Goal: Task Accomplishment & Management: Use online tool/utility

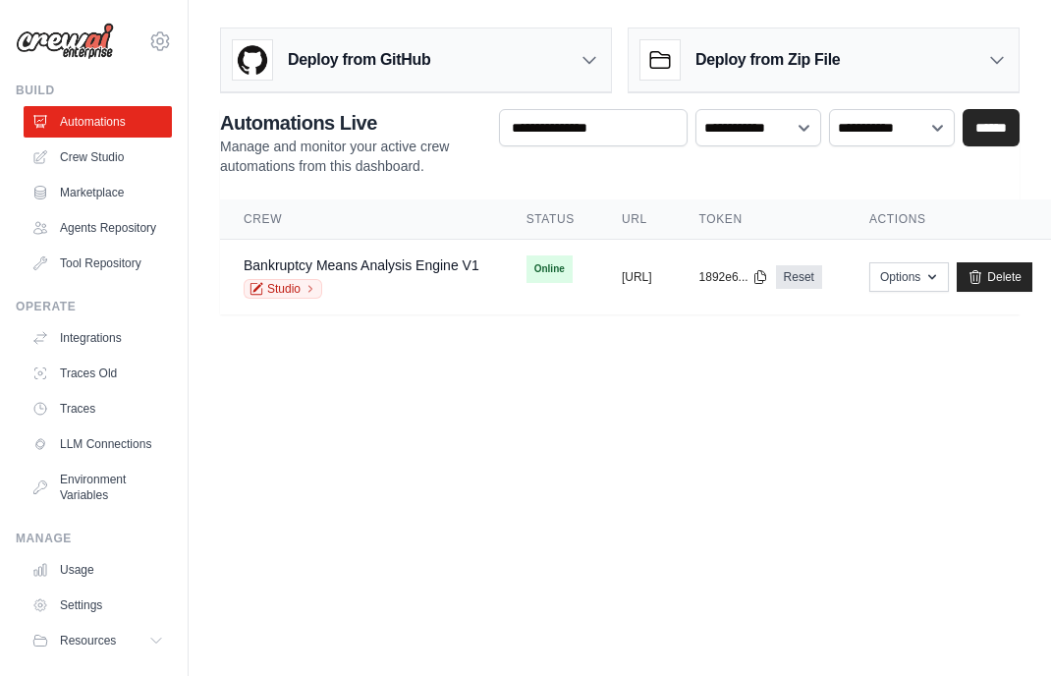
click at [405, 486] on body "kelly.southall@bkfastpass.com Settings Build Automations Resources" at bounding box center [525, 338] width 1051 height 676
click at [85, 354] on link "Integrations" at bounding box center [100, 337] width 148 height 31
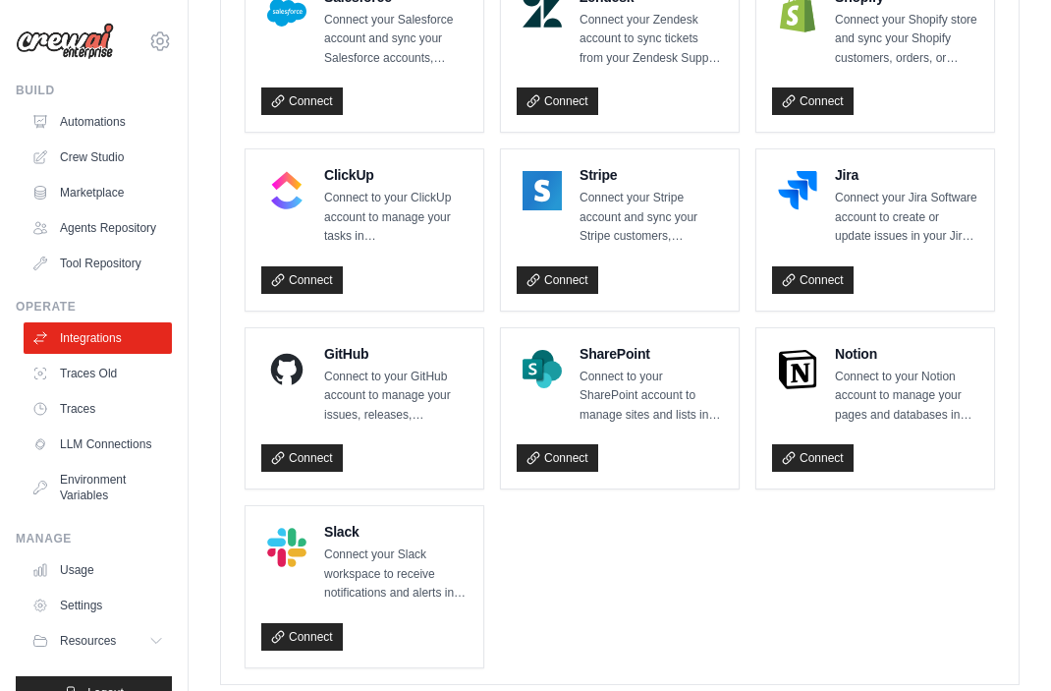
scroll to position [1376, 0]
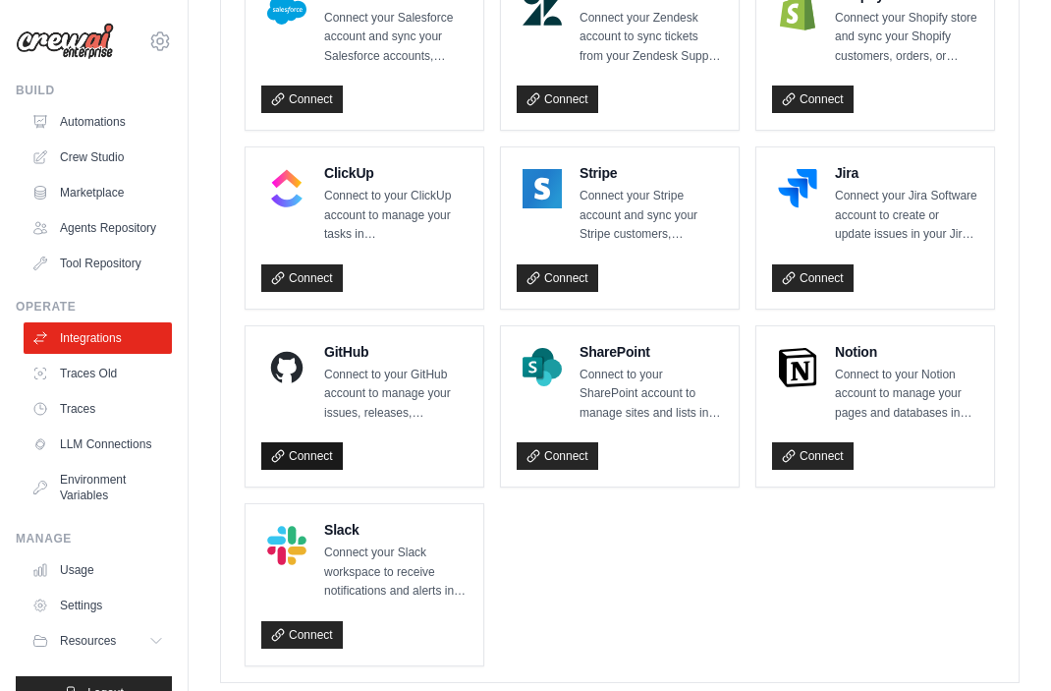
click at [315, 470] on link "Connect" at bounding box center [302, 456] width 82 height 28
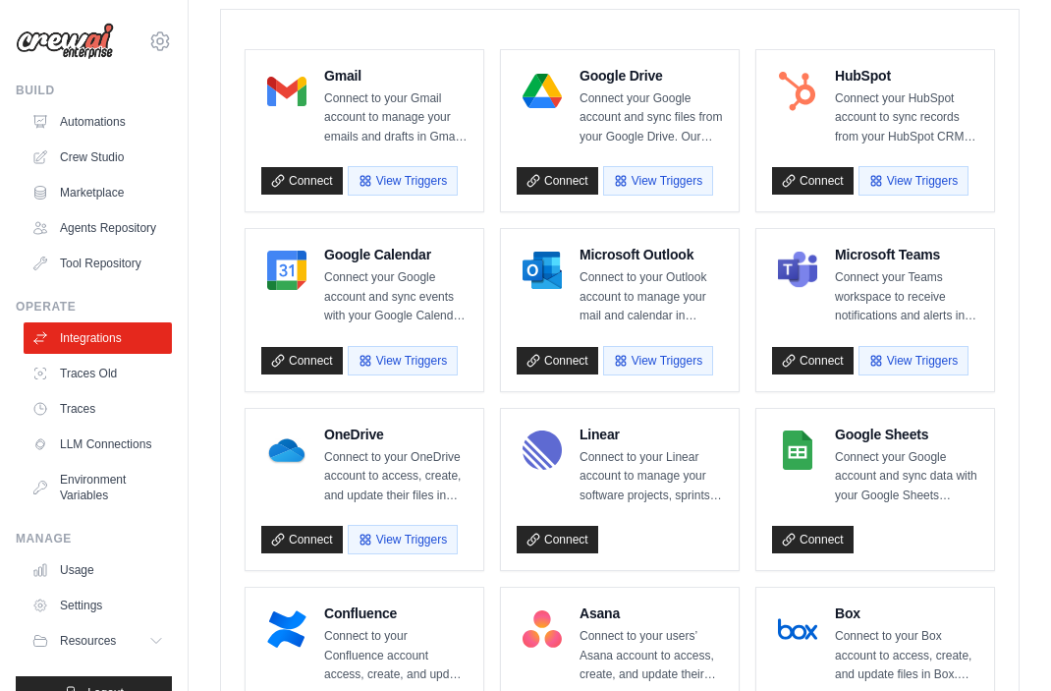
scroll to position [491, 0]
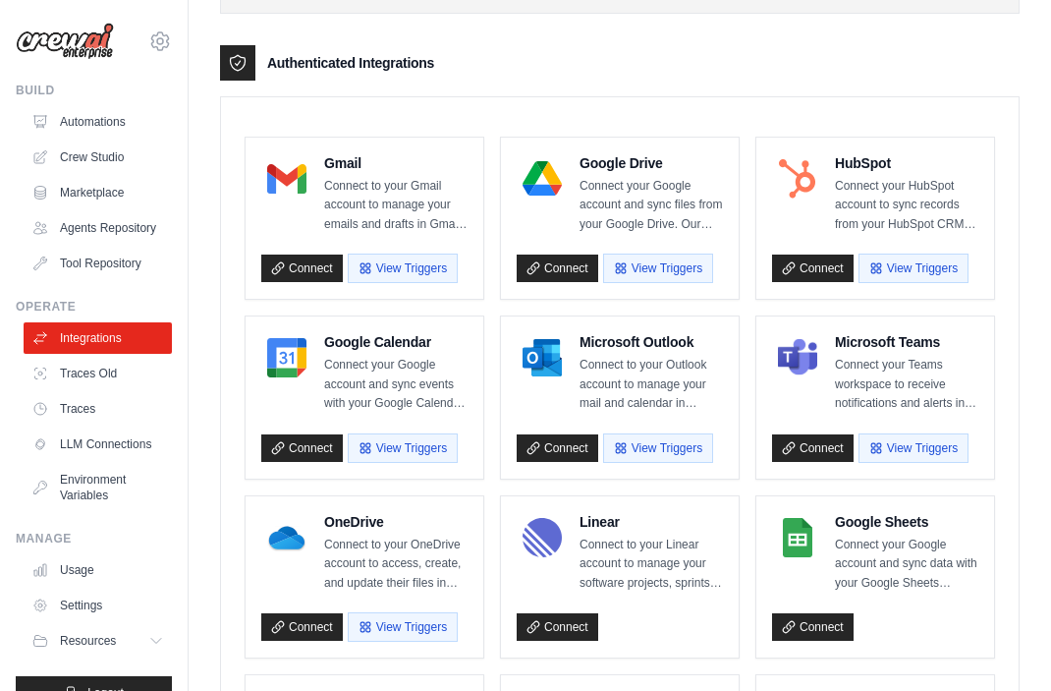
click at [630, 177] on p "Connect your Google account and sync files from your Google Drive. Our Google D…" at bounding box center [651, 206] width 143 height 58
click at [630, 169] on h4 "Google Drive" at bounding box center [651, 163] width 143 height 20
click at [628, 187] on p "Connect your Google account and sync files from your Google Drive. Our Google D…" at bounding box center [651, 206] width 143 height 58
click at [563, 261] on link "Connect" at bounding box center [558, 269] width 82 height 28
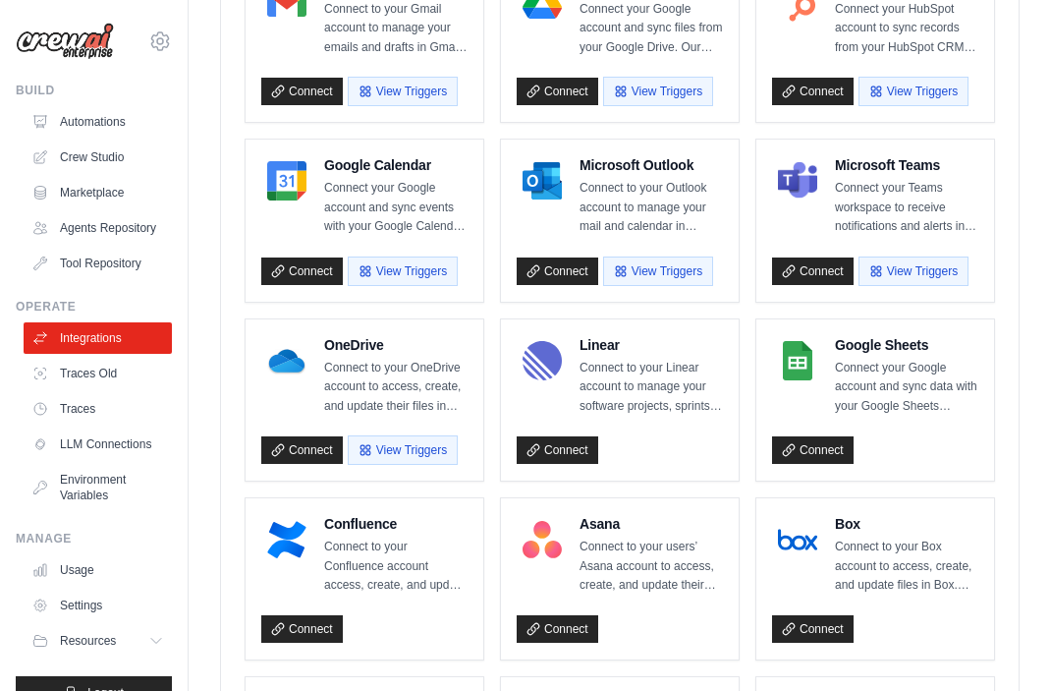
scroll to position [786, 0]
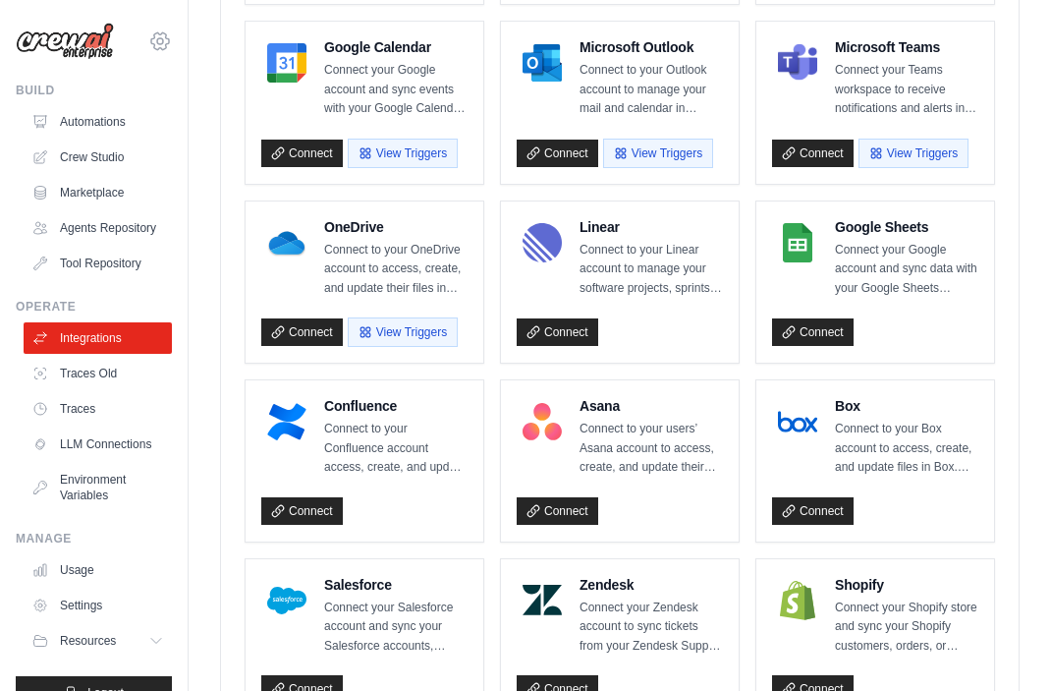
click at [157, 38] on icon at bounding box center [160, 41] width 6 height 6
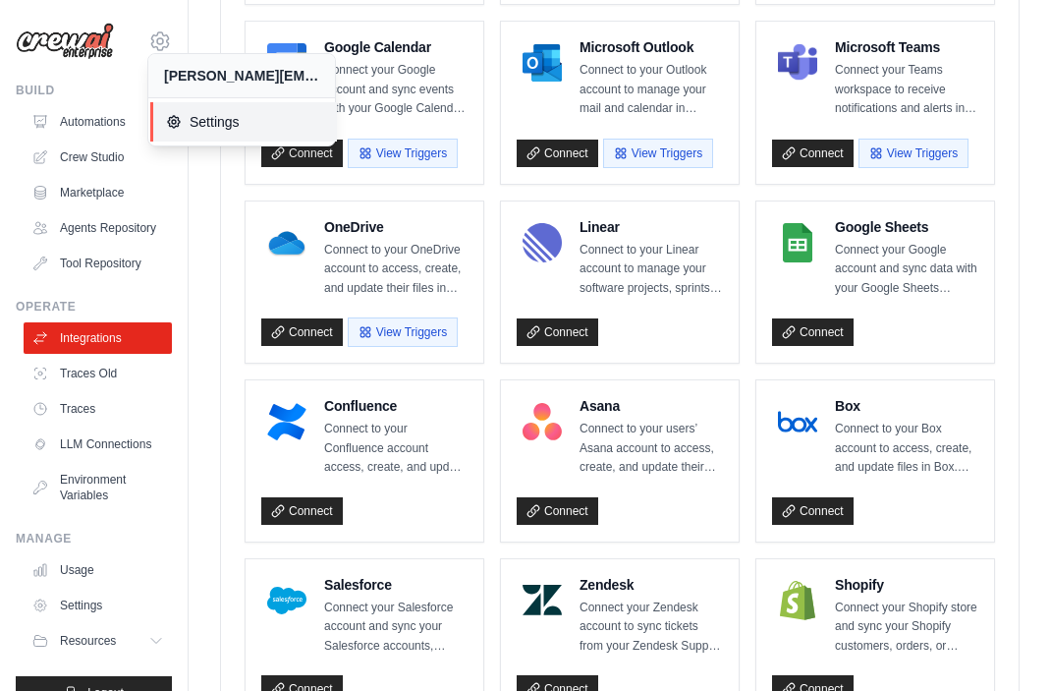
click at [214, 120] on span "Settings" at bounding box center [243, 122] width 155 height 20
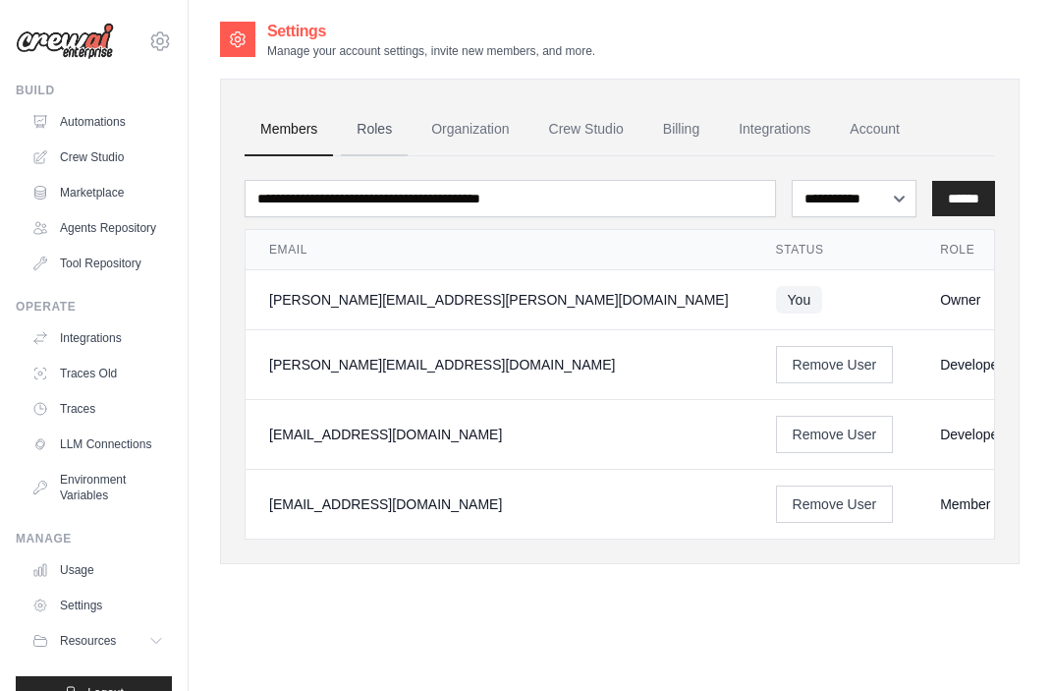
click at [380, 124] on link "Roles" at bounding box center [374, 129] width 67 height 53
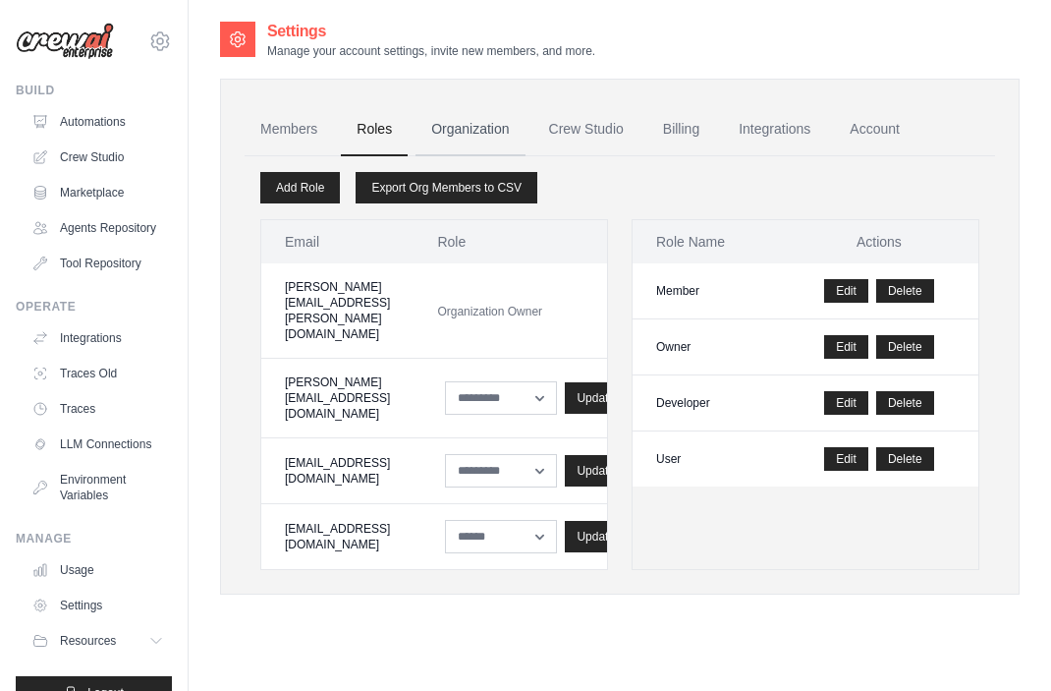
click at [462, 128] on link "Organization" at bounding box center [470, 129] width 109 height 53
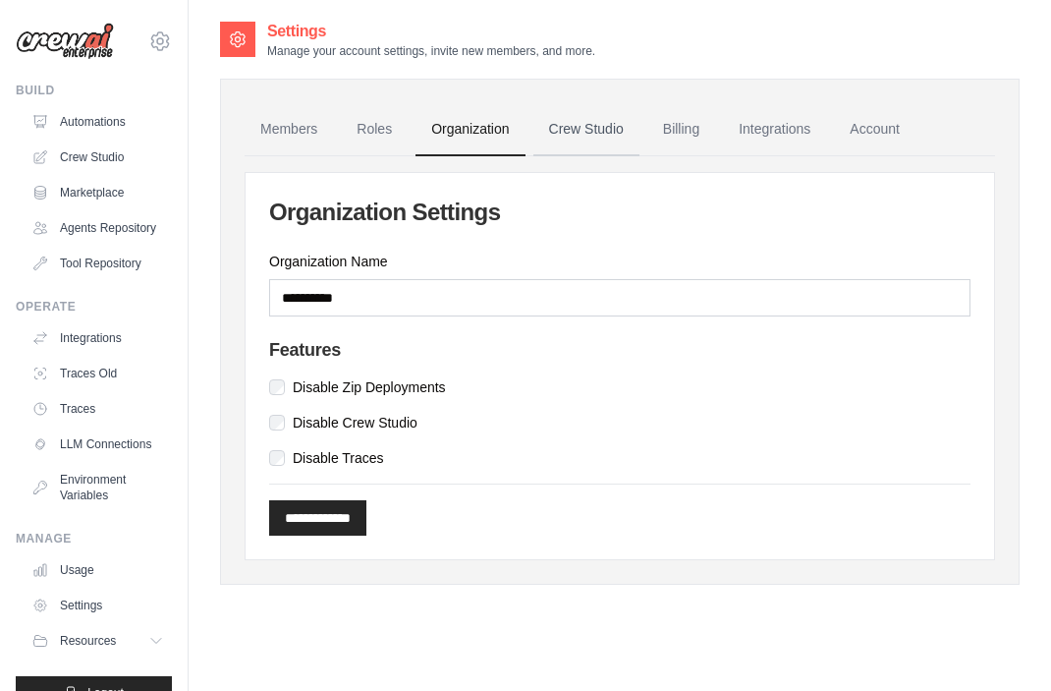
click at [585, 124] on link "Crew Studio" at bounding box center [587, 129] width 106 height 53
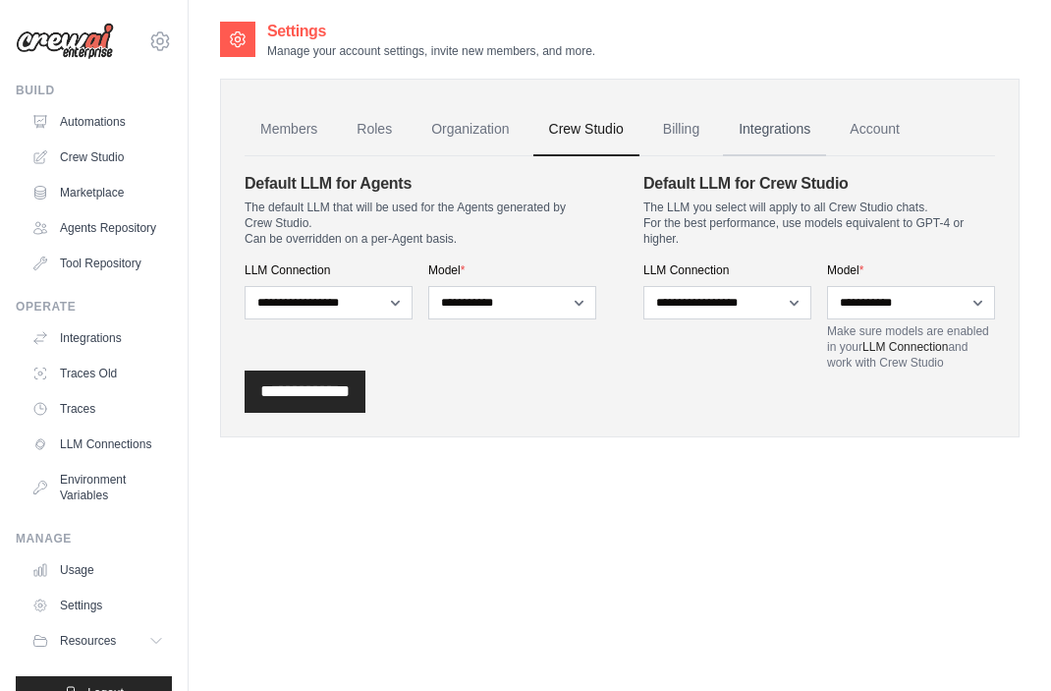
click at [784, 127] on link "Integrations" at bounding box center [774, 129] width 103 height 53
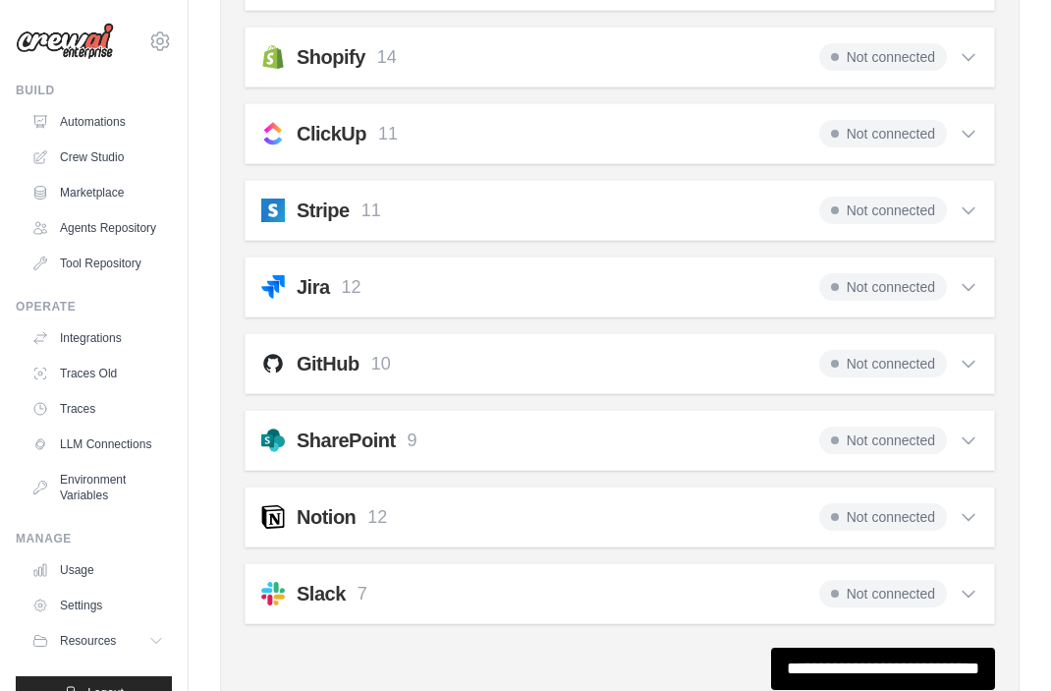
scroll to position [1549, 0]
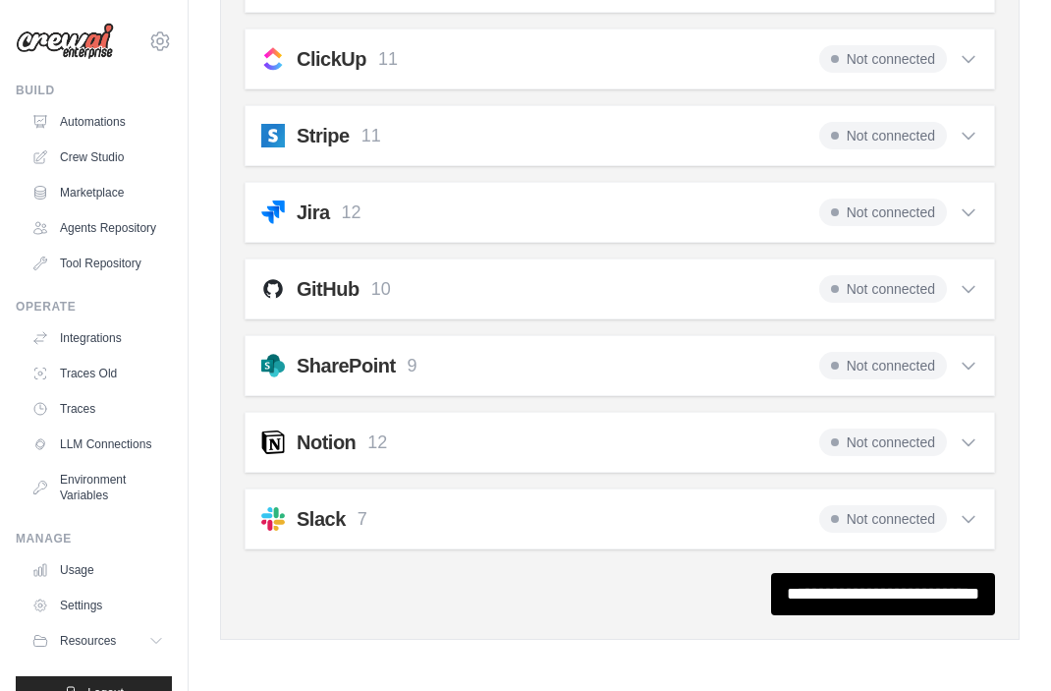
click at [866, 282] on span "Not connected" at bounding box center [884, 289] width 128 height 28
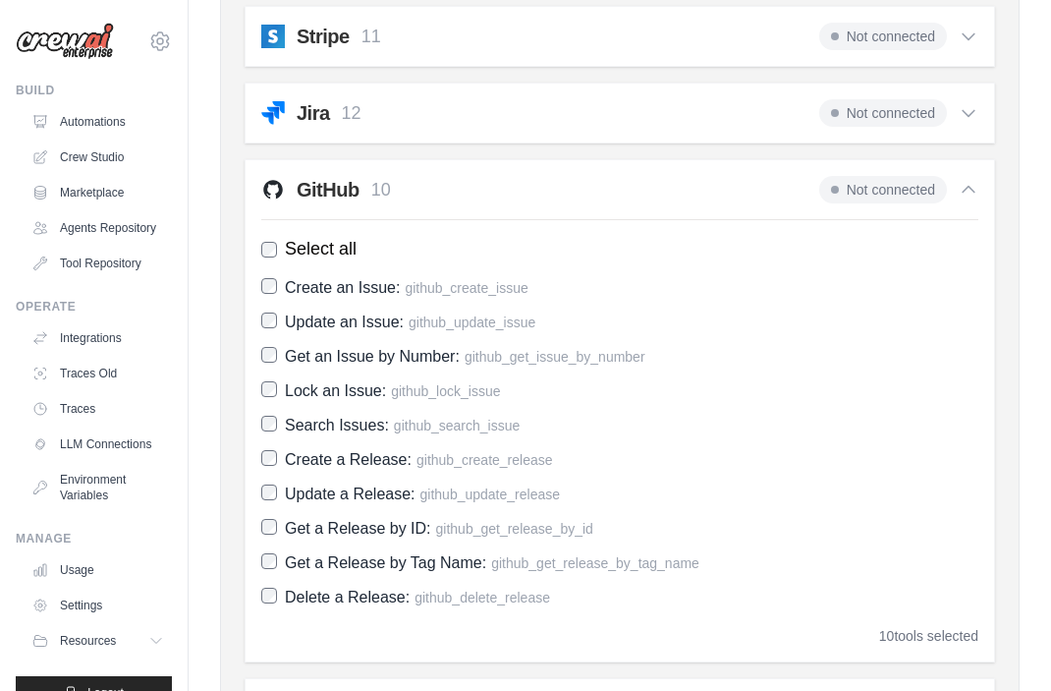
scroll to position [1647, 0]
click at [843, 193] on span "Not connected" at bounding box center [884, 191] width 128 height 28
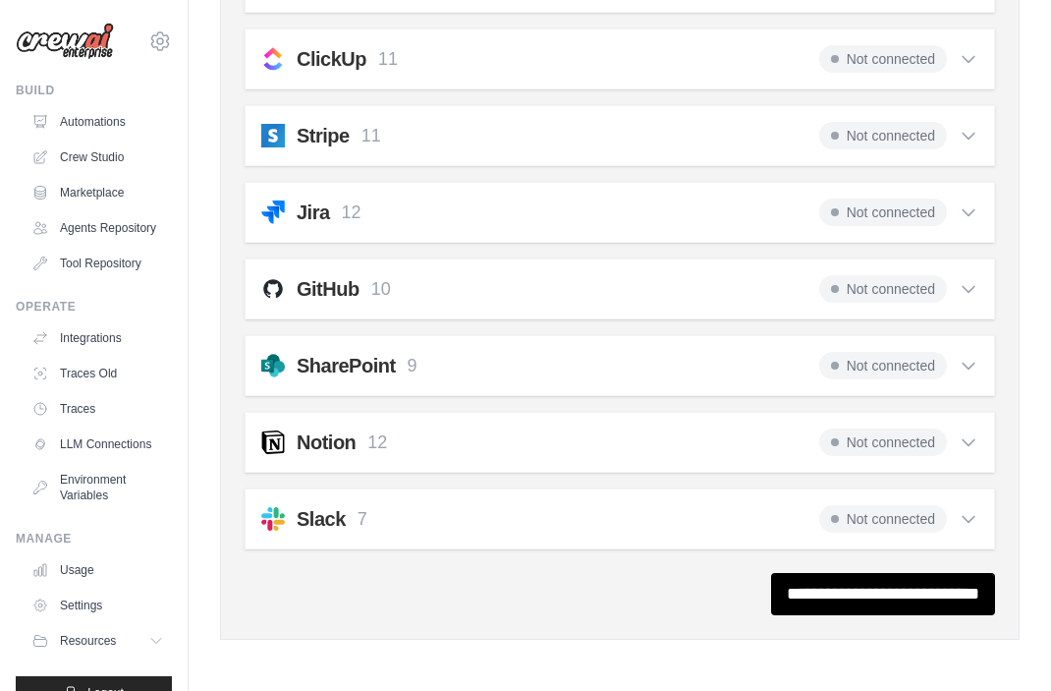
click at [864, 288] on span "Not connected" at bounding box center [884, 289] width 128 height 28
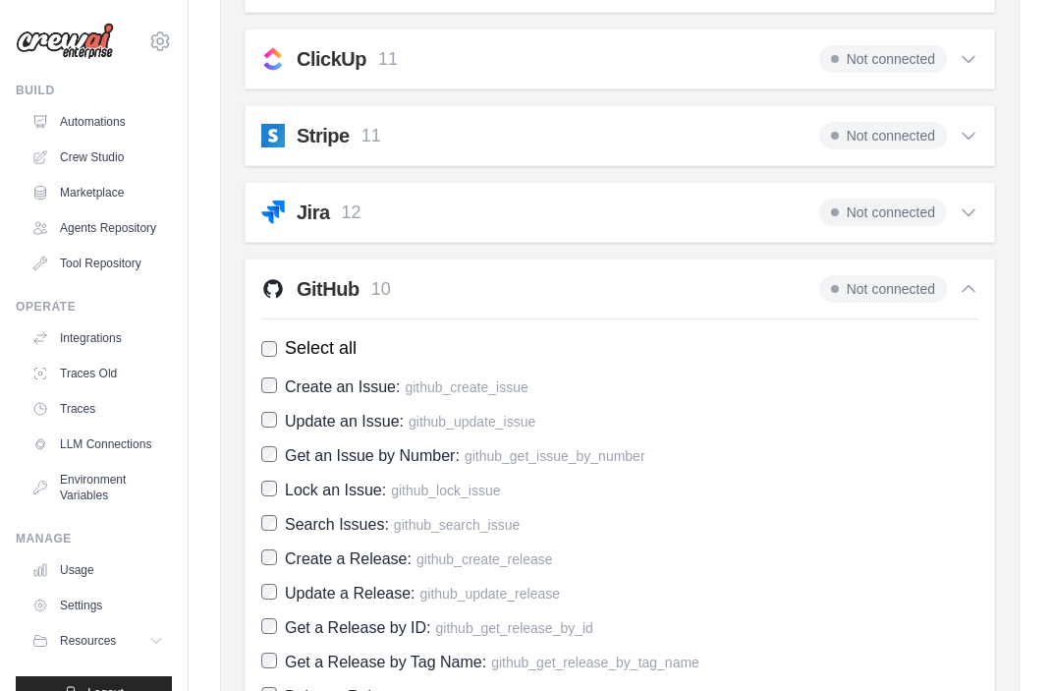
scroll to position [1647, 0]
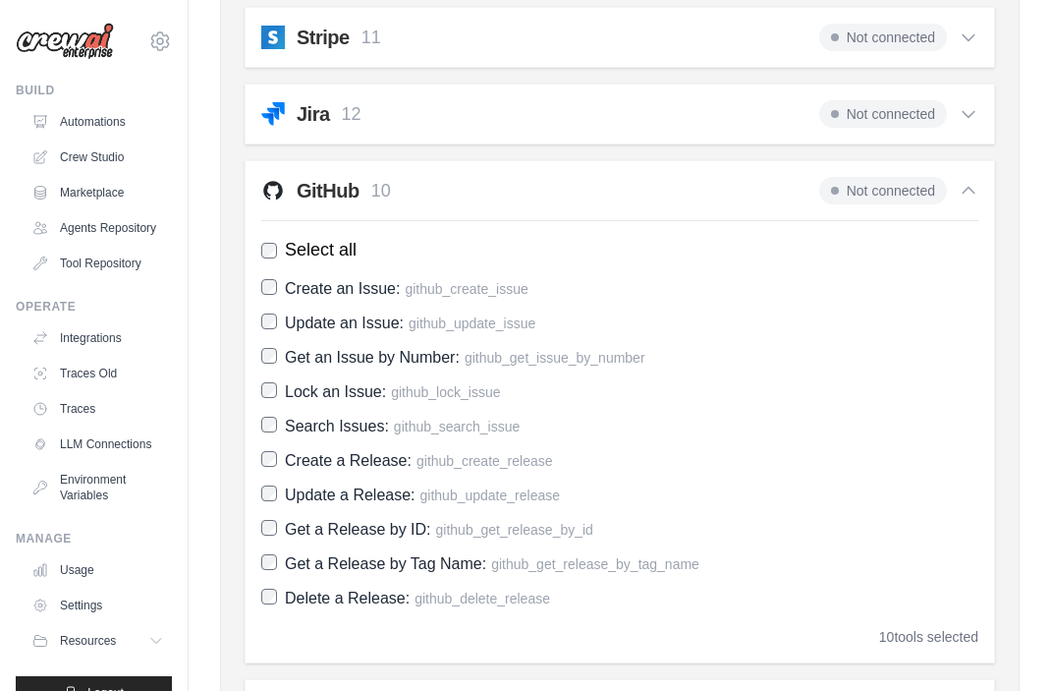
click at [343, 178] on h2 "GitHub" at bounding box center [328, 191] width 63 height 28
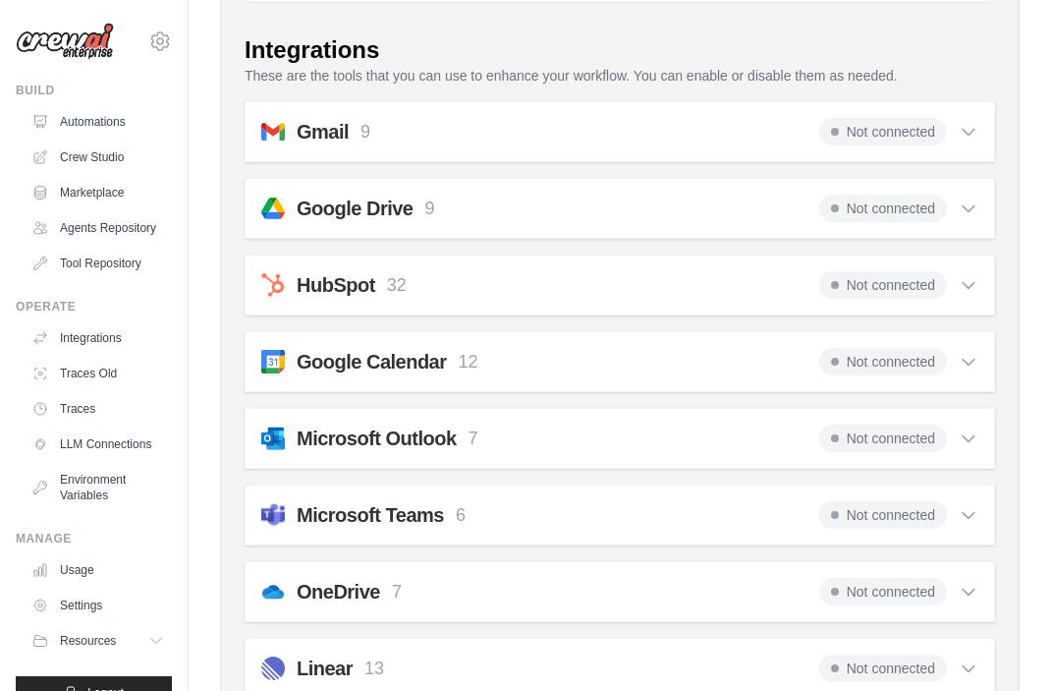
scroll to position [271, 0]
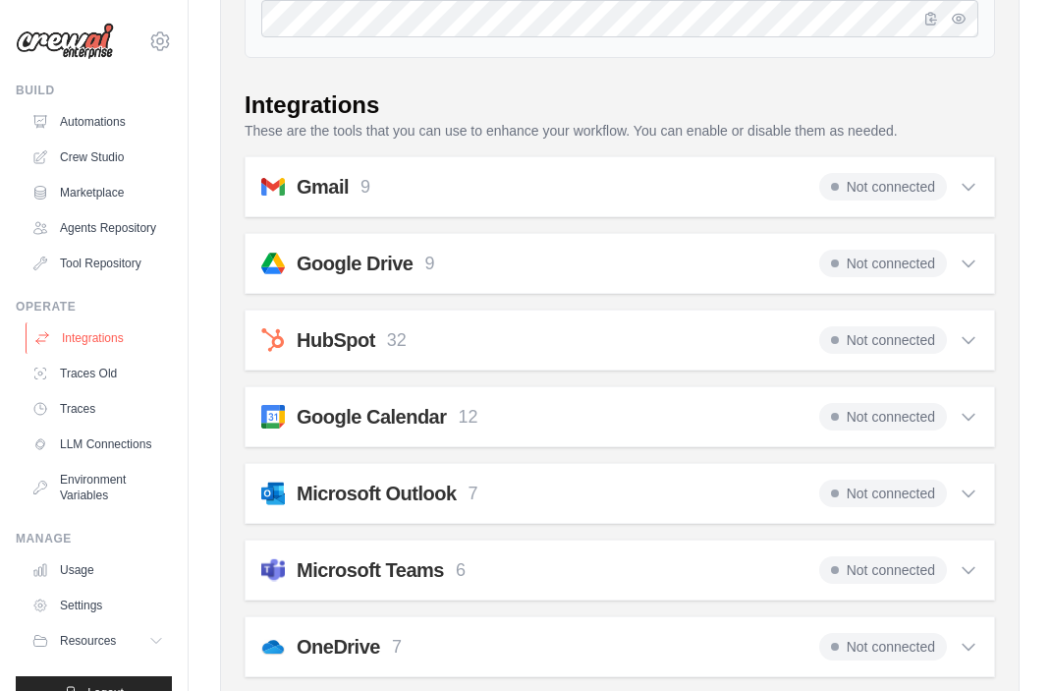
click at [96, 354] on link "Integrations" at bounding box center [100, 337] width 148 height 31
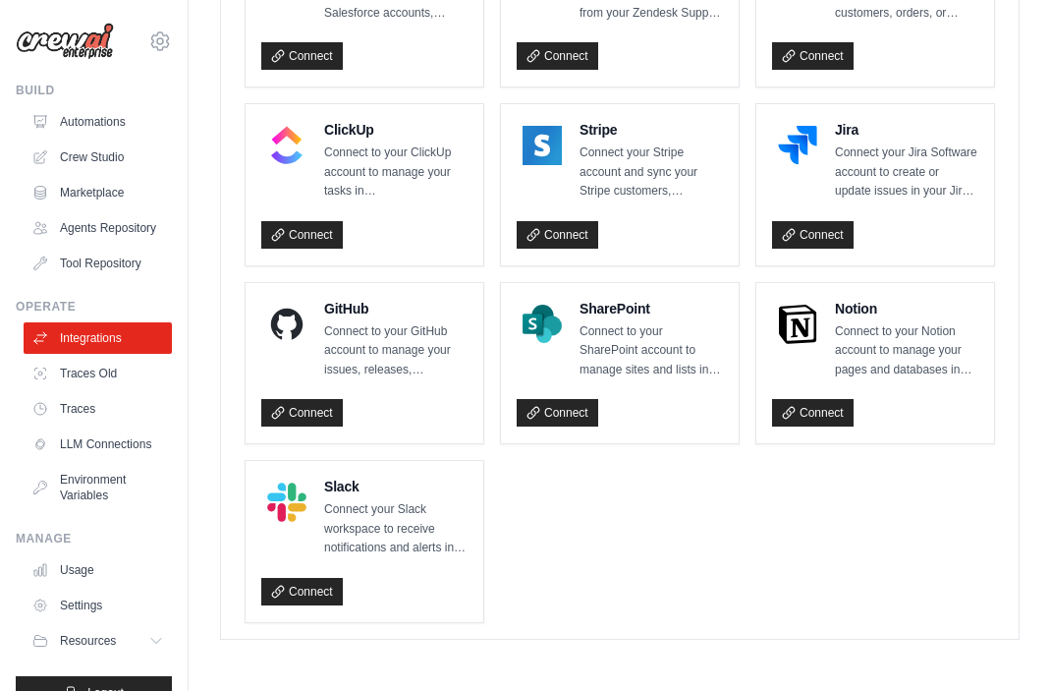
scroll to position [1474, 0]
click at [302, 426] on link "Connect" at bounding box center [302, 413] width 82 height 28
click at [302, 411] on link "Connect" at bounding box center [302, 413] width 82 height 28
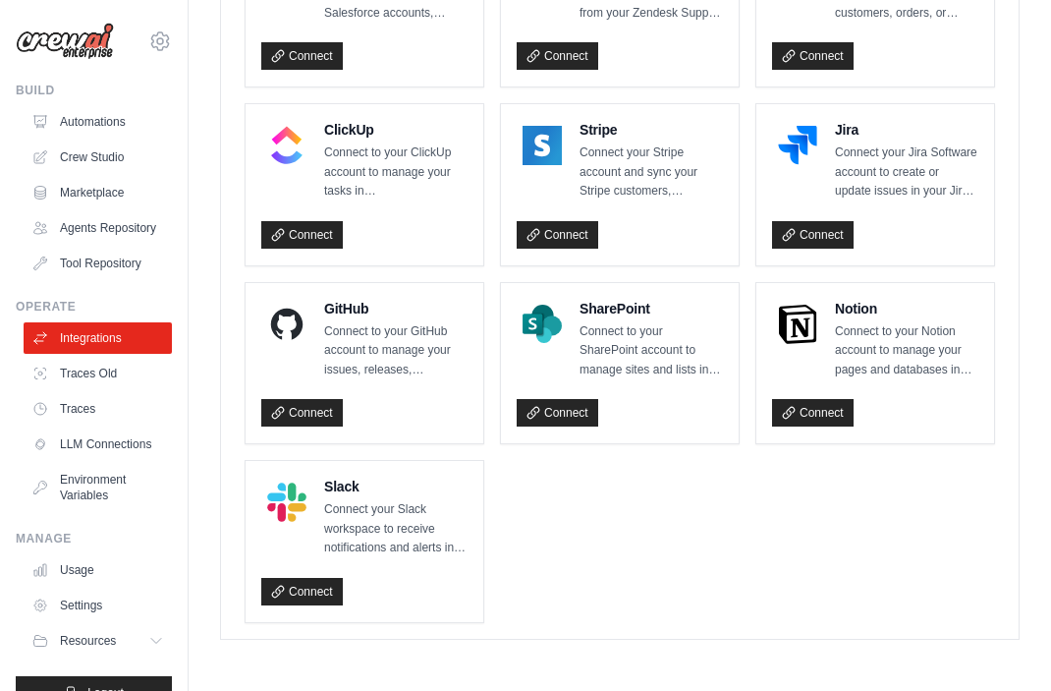
click at [305, 411] on link "Connect" at bounding box center [302, 413] width 82 height 28
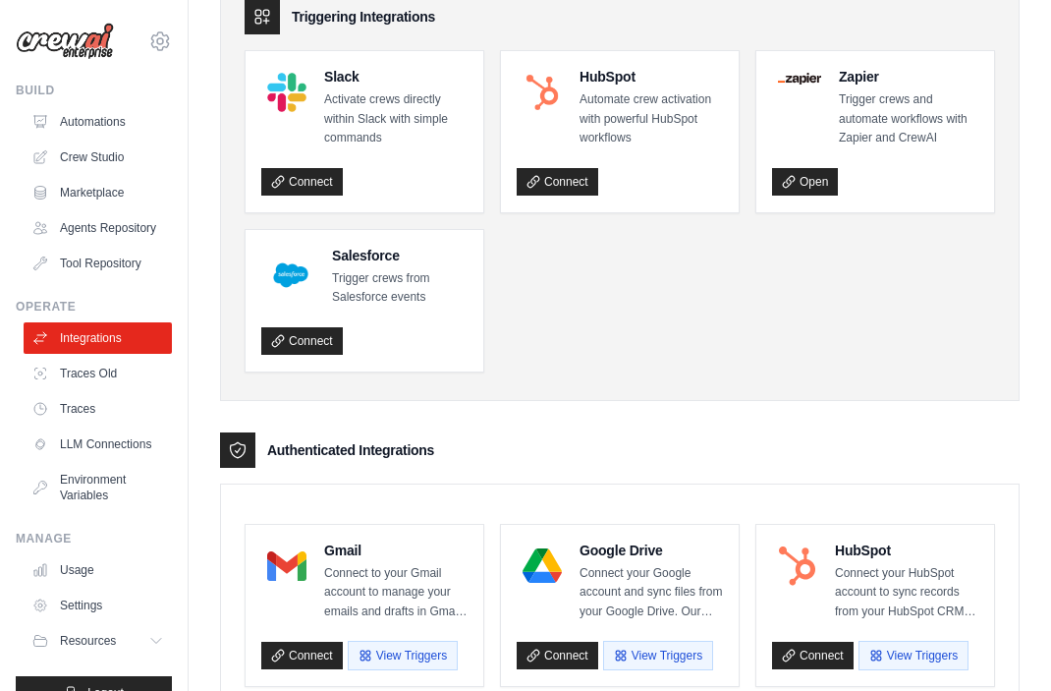
scroll to position [217, 0]
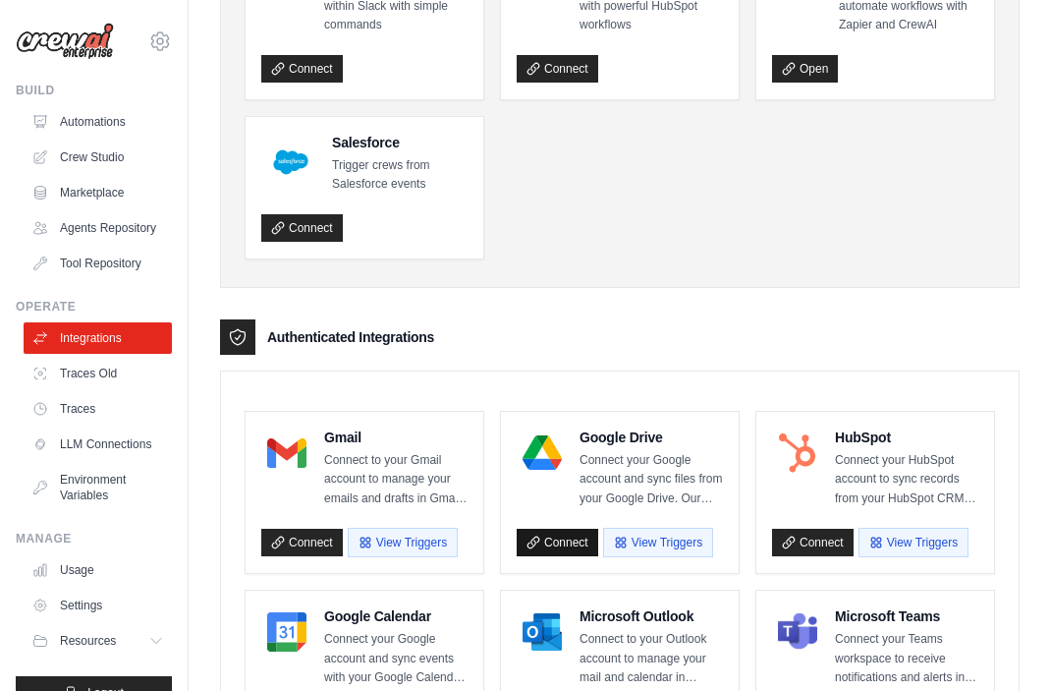
click at [560, 530] on link "Connect" at bounding box center [558, 543] width 82 height 28
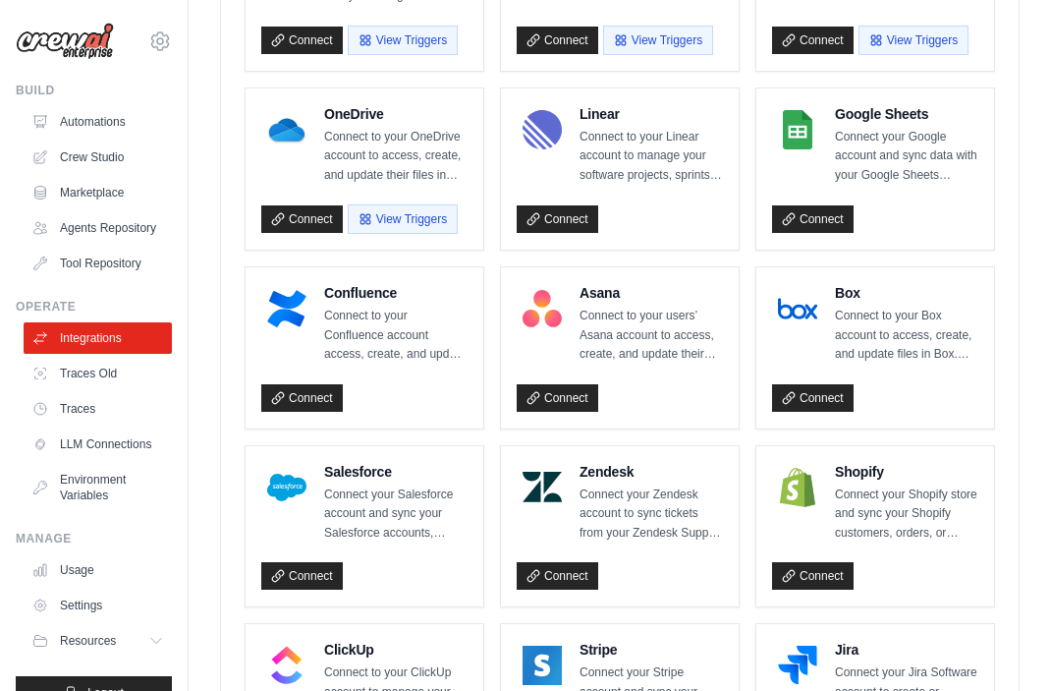
scroll to position [905, 0]
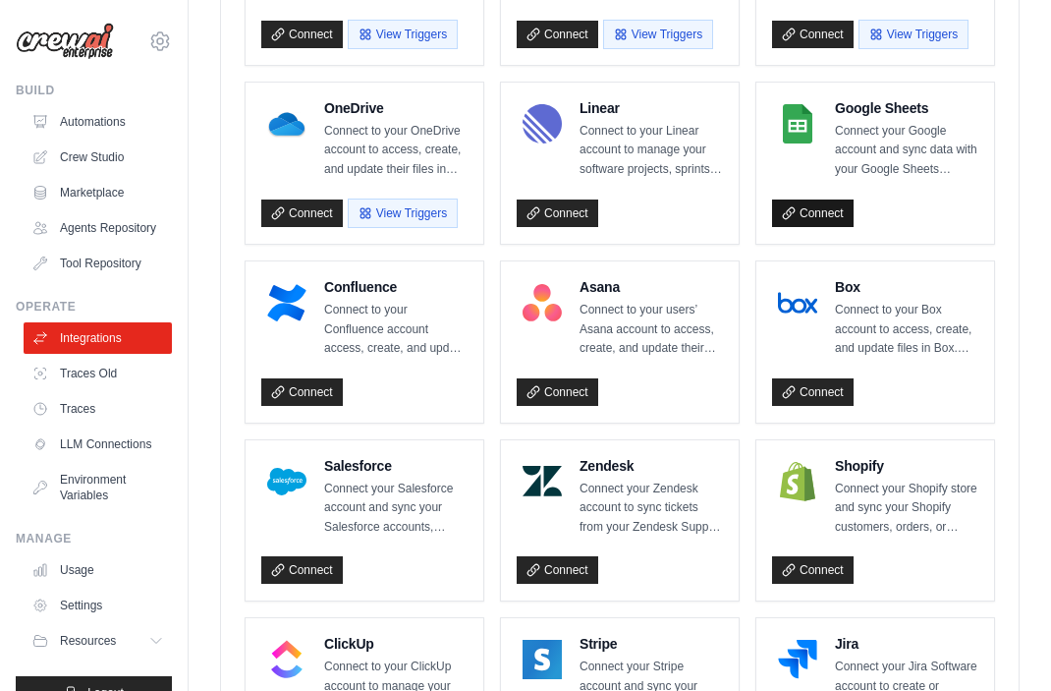
click at [810, 227] on link "Connect" at bounding box center [813, 213] width 82 height 28
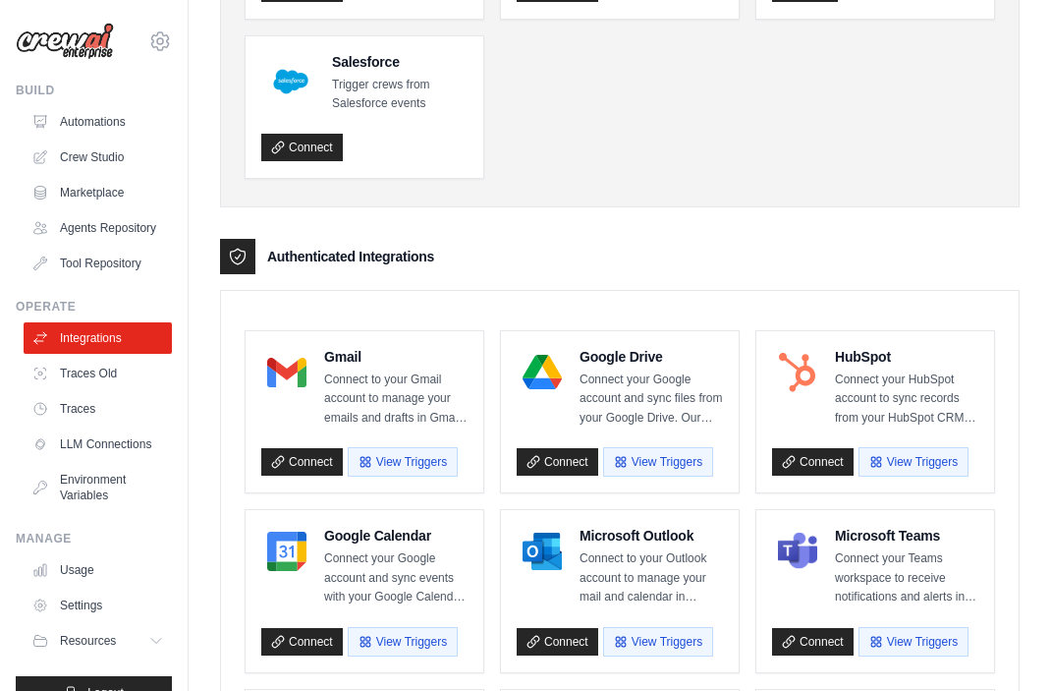
scroll to position [393, 0]
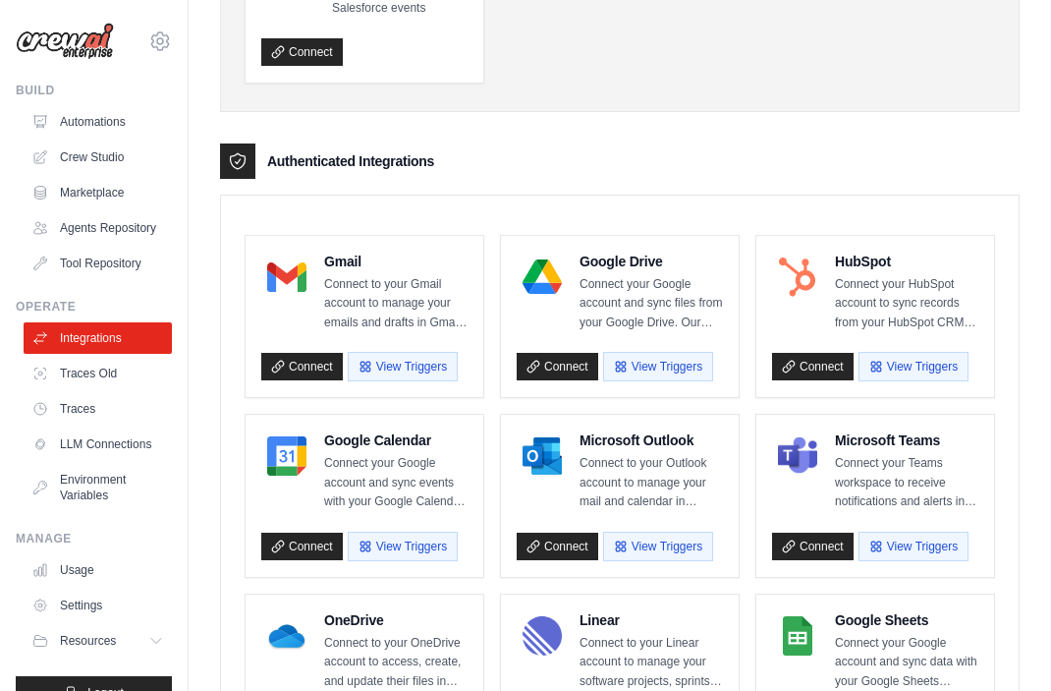
click at [682, 398] on div "Google Drive Connect your Google account and sync files from your Google Drive.…" at bounding box center [620, 317] width 238 height 162
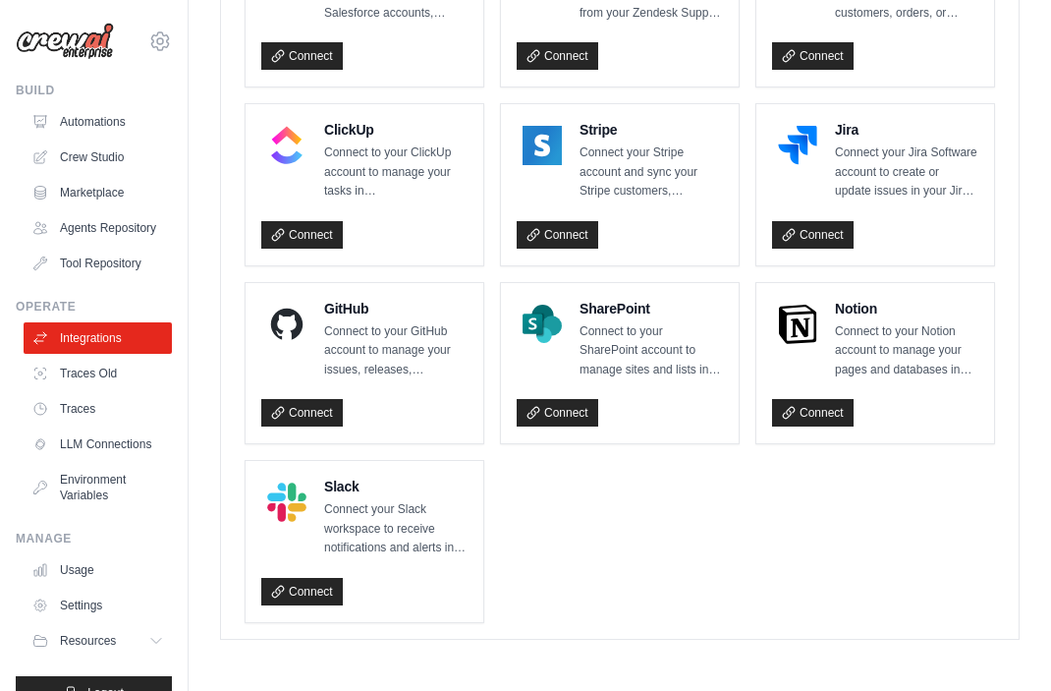
scroll to position [1474, 0]
click at [321, 426] on link "Connect" at bounding box center [302, 413] width 82 height 28
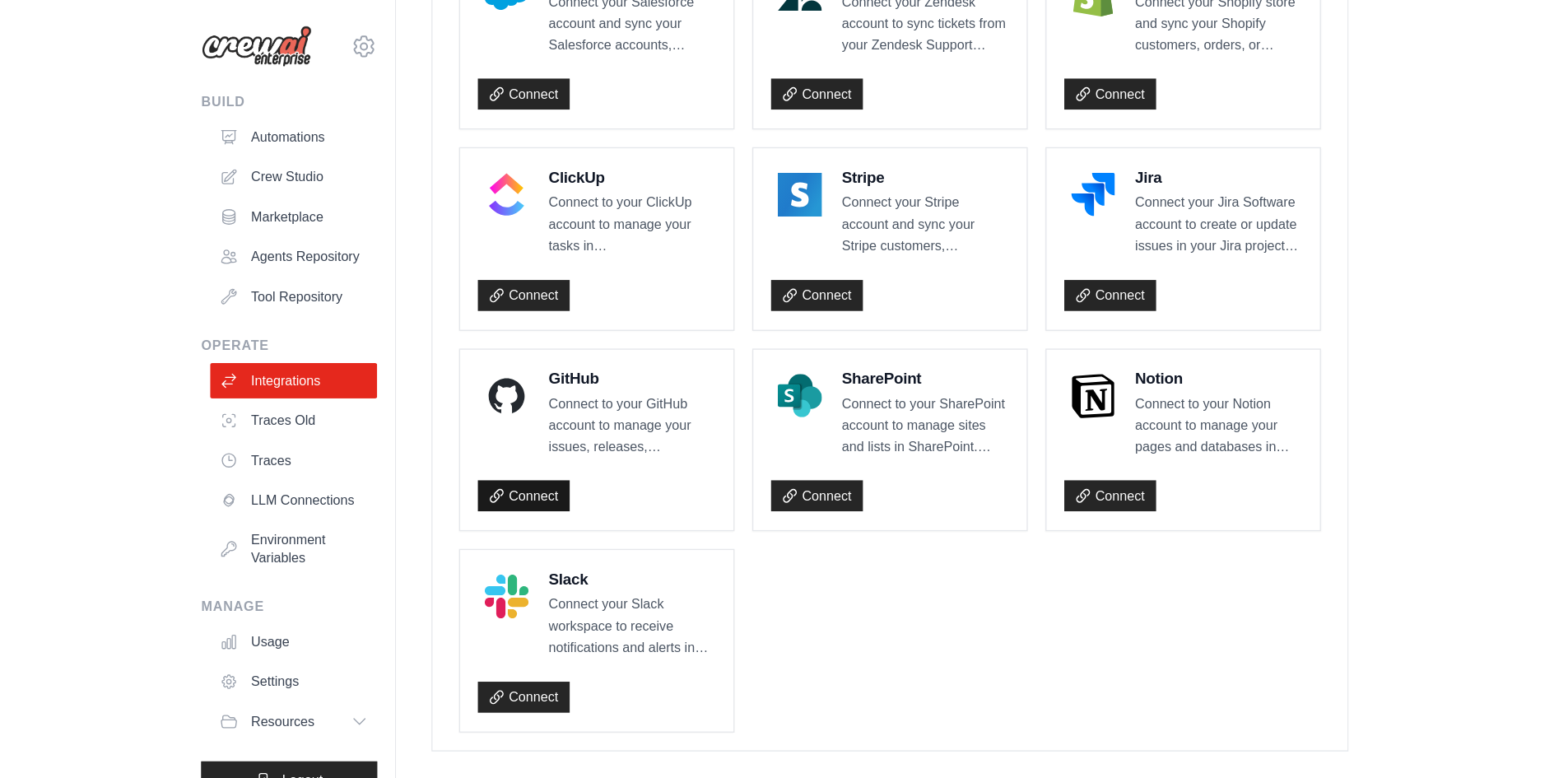
scroll to position [956, 0]
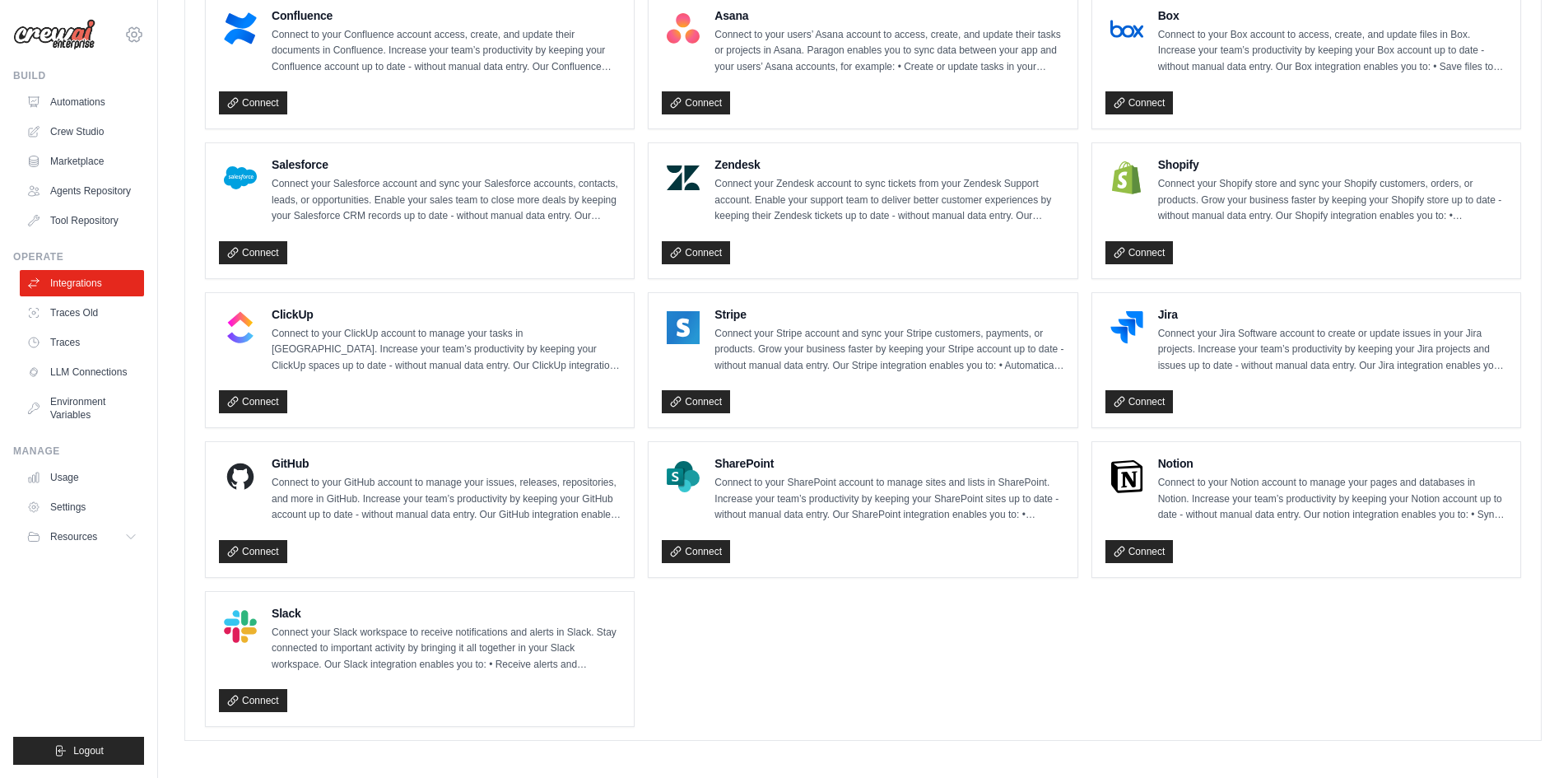
click at [132, 35] on icon at bounding box center [134, 34] width 20 height 20
click at [178, 100] on span "Settings" at bounding box center [204, 102] width 130 height 17
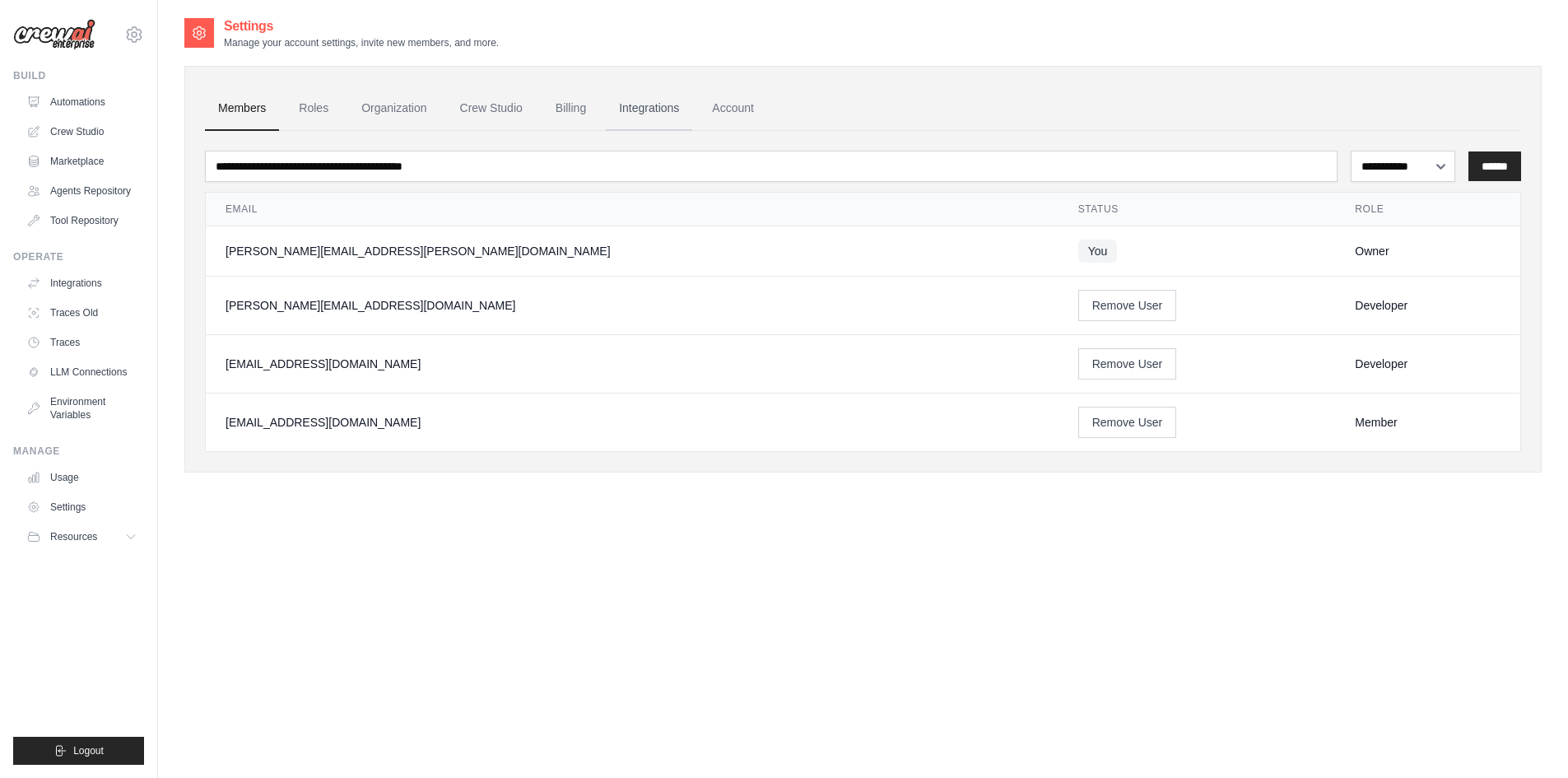
click at [663, 110] on link "Integrations" at bounding box center [648, 108] width 86 height 44
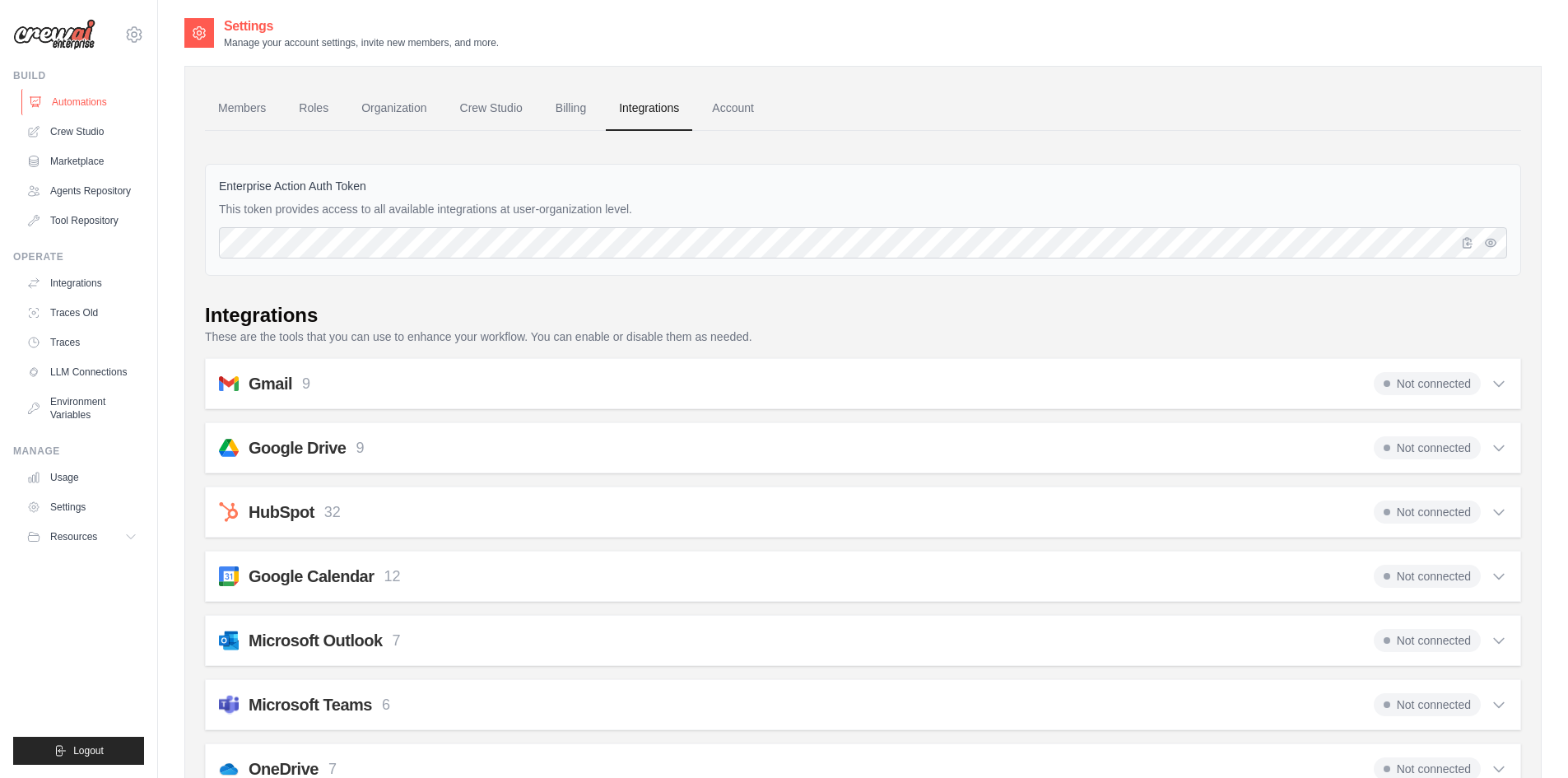
click at [89, 100] on link "Automations" at bounding box center [84, 101] width 124 height 26
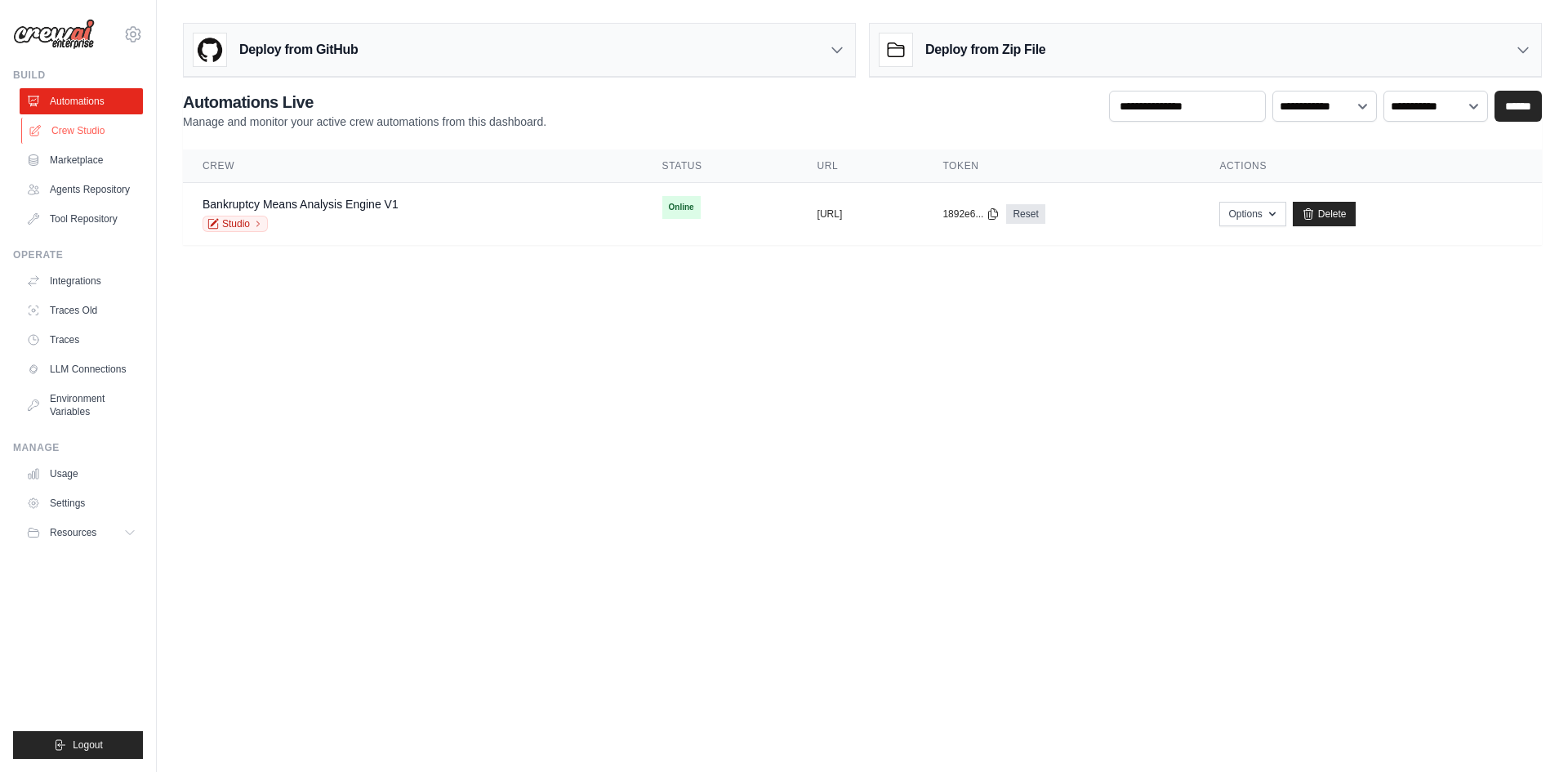
click at [54, 129] on link "Crew Studio" at bounding box center [83, 130] width 123 height 26
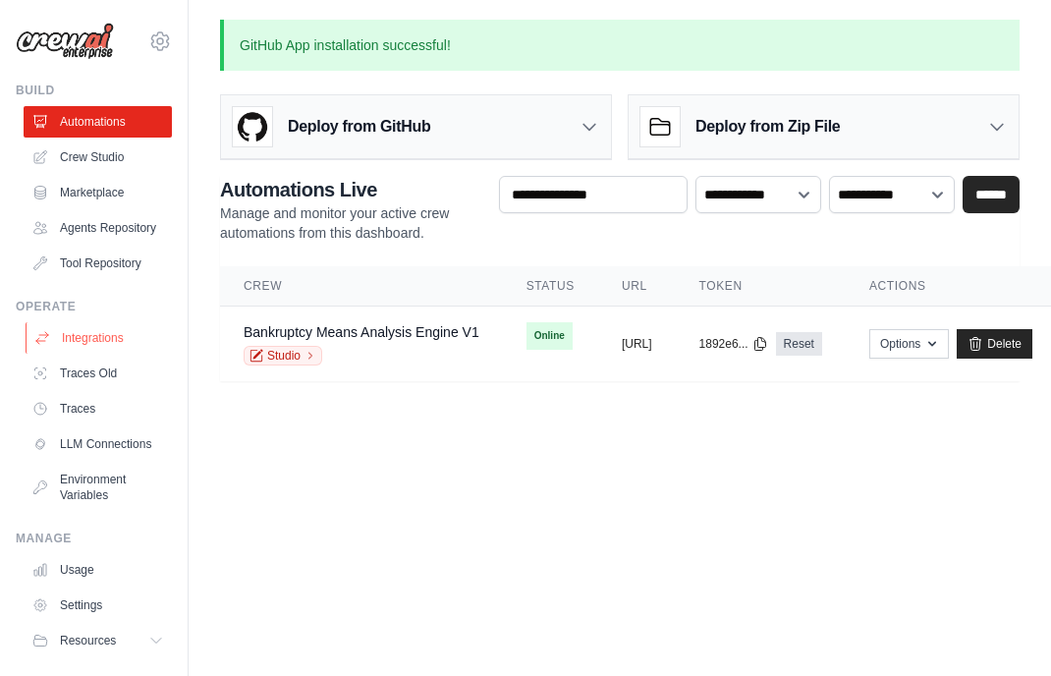
click at [89, 354] on link "Integrations" at bounding box center [100, 337] width 148 height 31
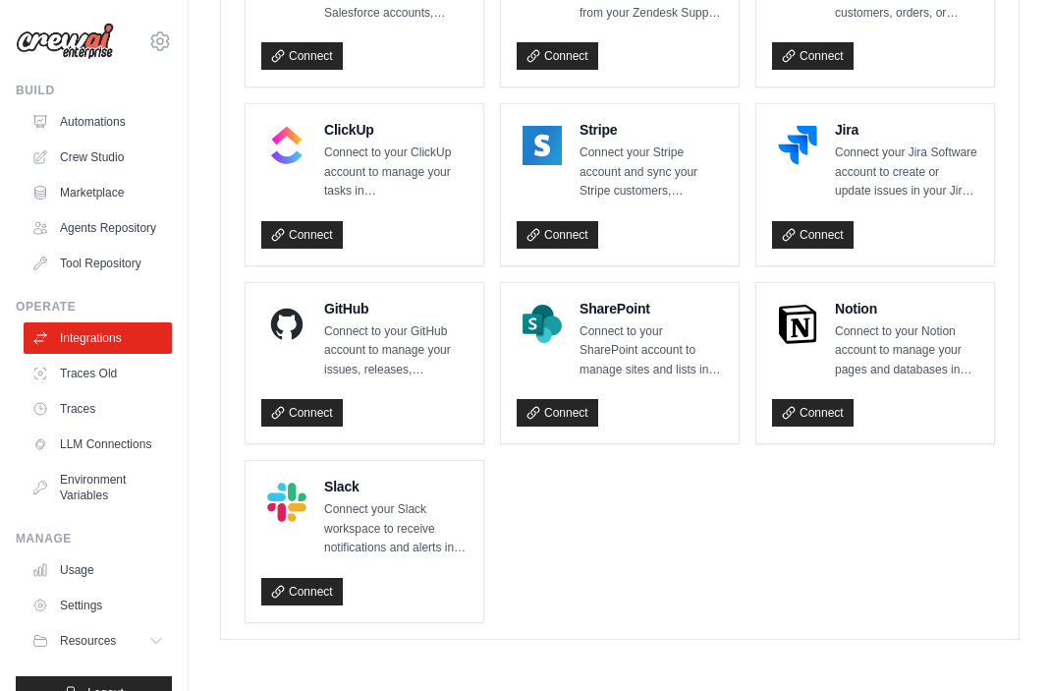
scroll to position [1474, 0]
click at [291, 426] on link "Connect" at bounding box center [302, 413] width 82 height 28
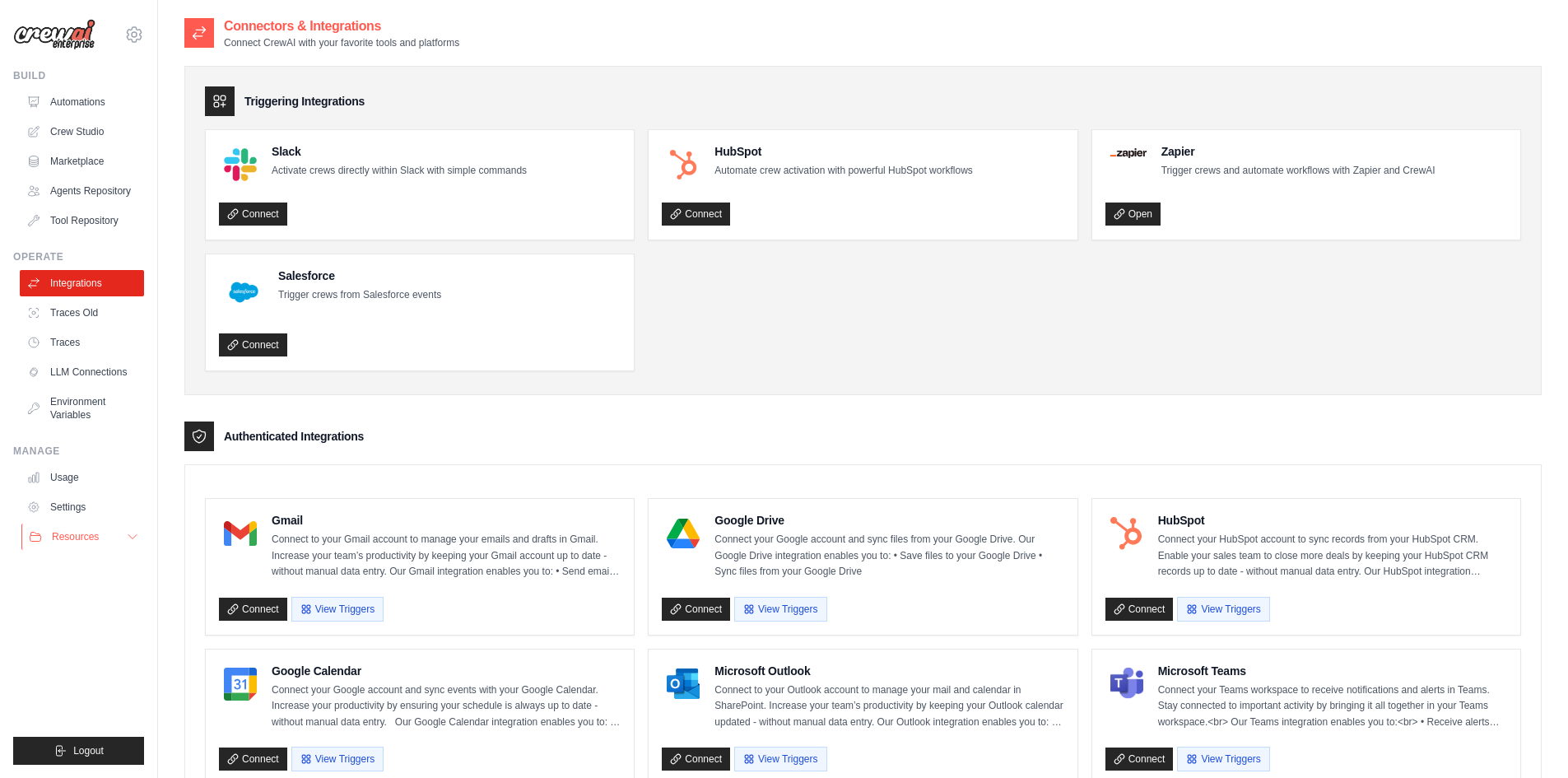
click at [68, 544] on span "Resources" at bounding box center [75, 537] width 47 height 13
click at [71, 703] on ul "Build Automations Crew Studio Marketplace Agents Repository GitHub" at bounding box center [79, 417] width 131 height 695
click at [127, 544] on icon at bounding box center [132, 537] width 13 height 13
click at [81, 597] on span "GitHub" at bounding box center [74, 591] width 30 height 13
click at [98, 684] on ul "Build Automations Crew Studio Marketplace Agents Repository GitHub" at bounding box center [79, 417] width 131 height 695
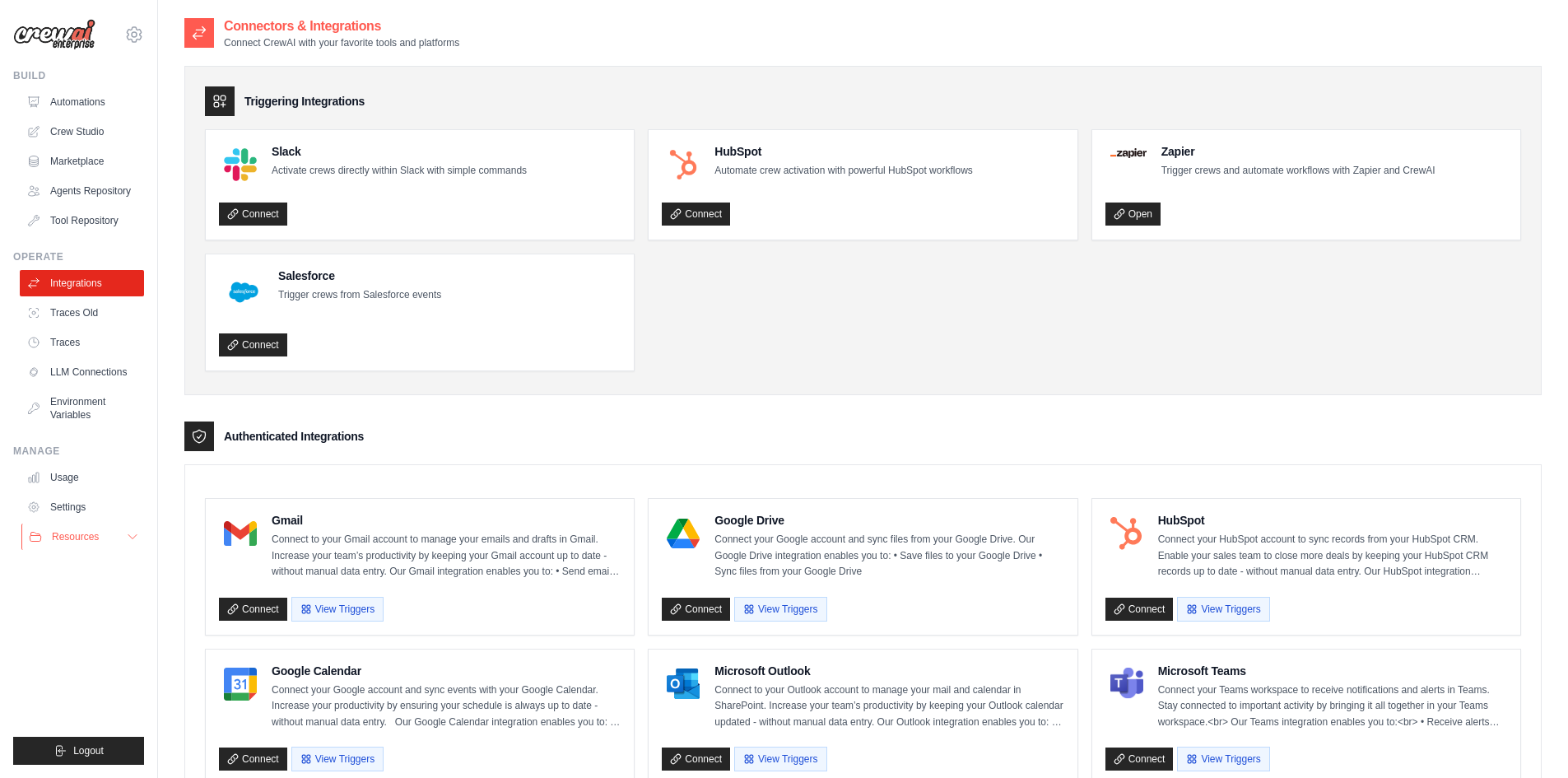
click at [137, 544] on icon at bounding box center [132, 537] width 13 height 13
click at [59, 519] on link "Settings" at bounding box center [84, 507] width 124 height 26
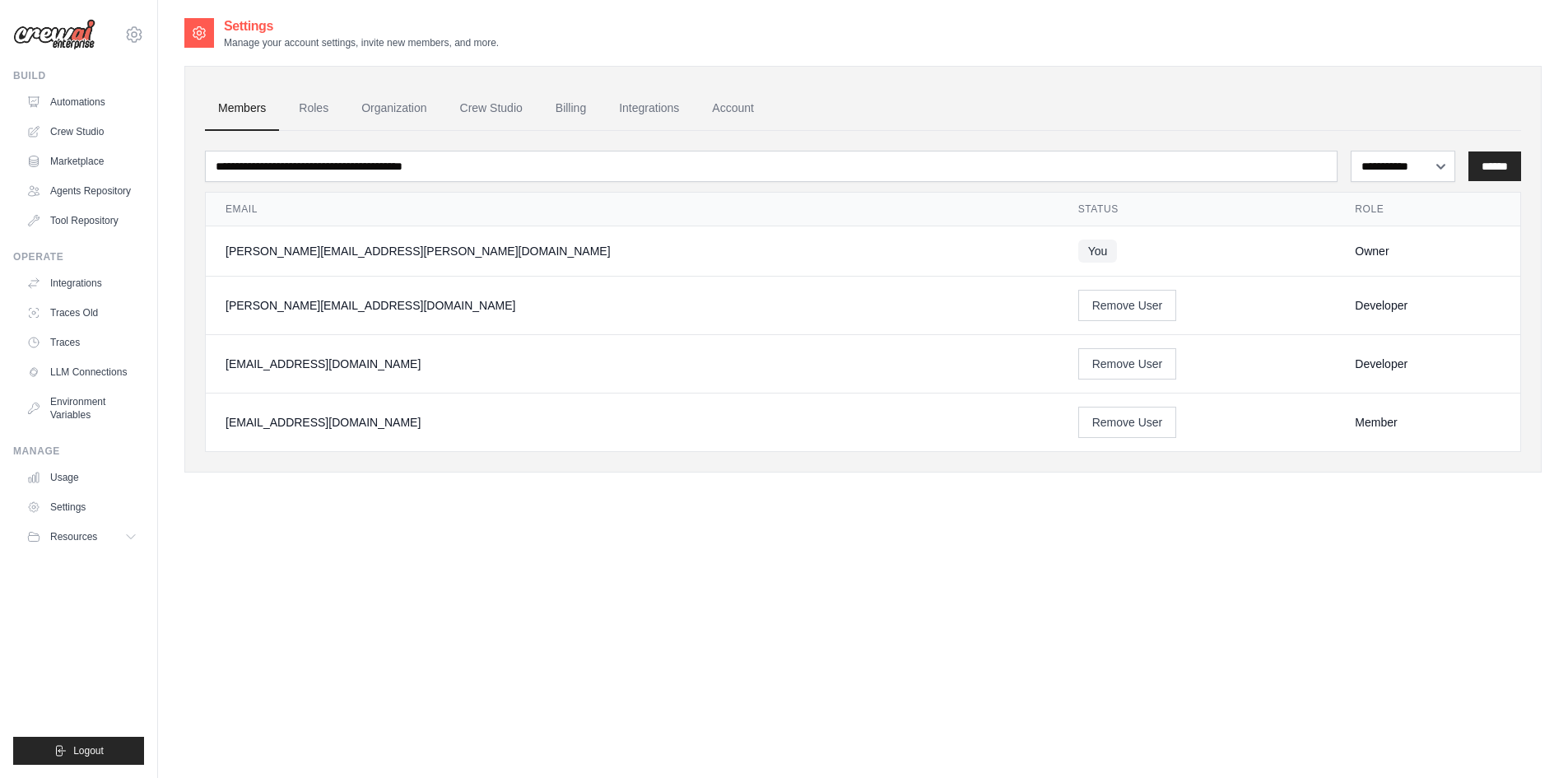
click at [335, 531] on div "**********" at bounding box center [863, 405] width 1357 height 778
click at [681, 102] on link "Integrations" at bounding box center [648, 108] width 86 height 44
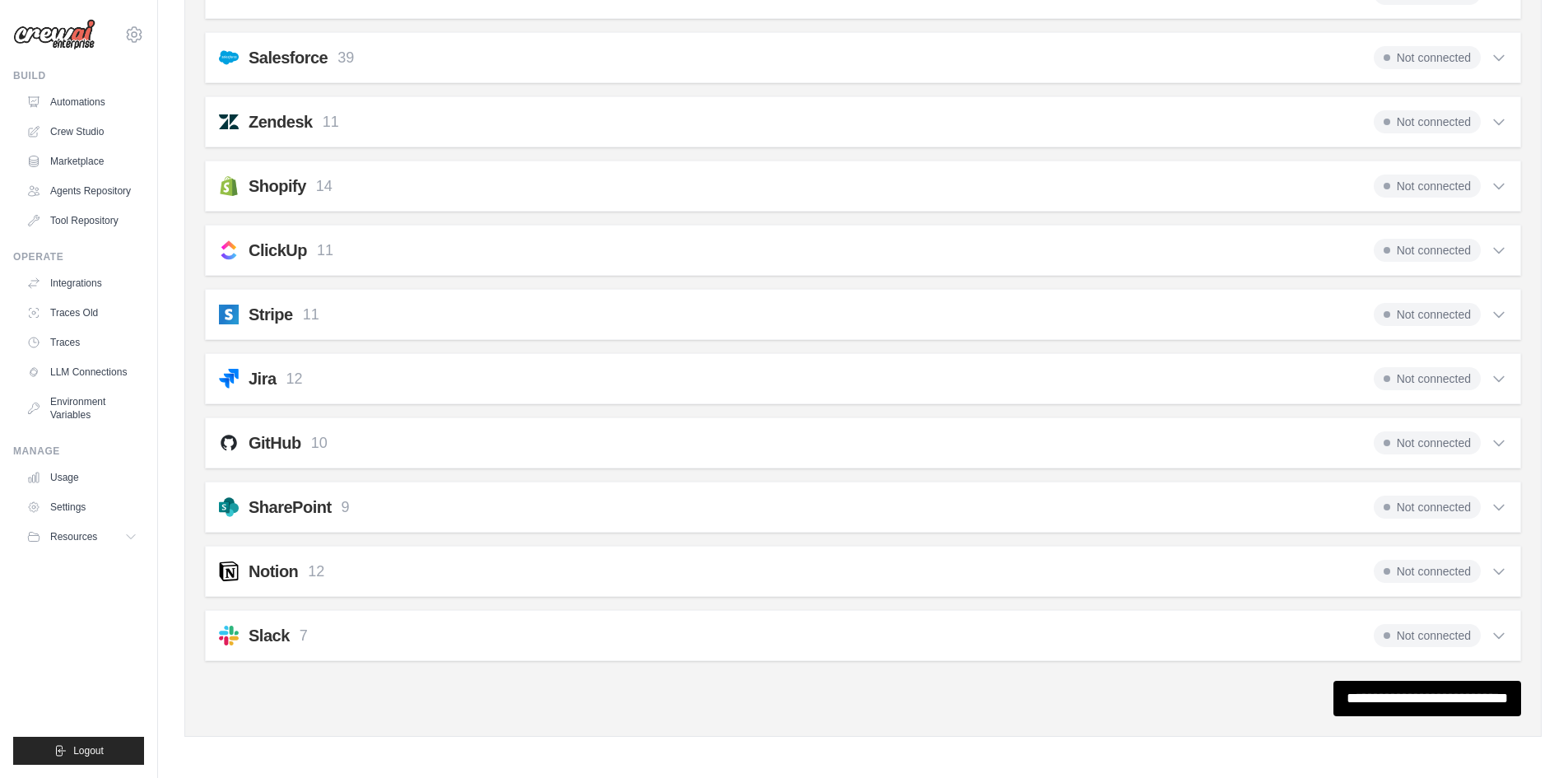
scroll to position [1098, 0]
click at [1442, 441] on span "Not connected" at bounding box center [1427, 441] width 107 height 23
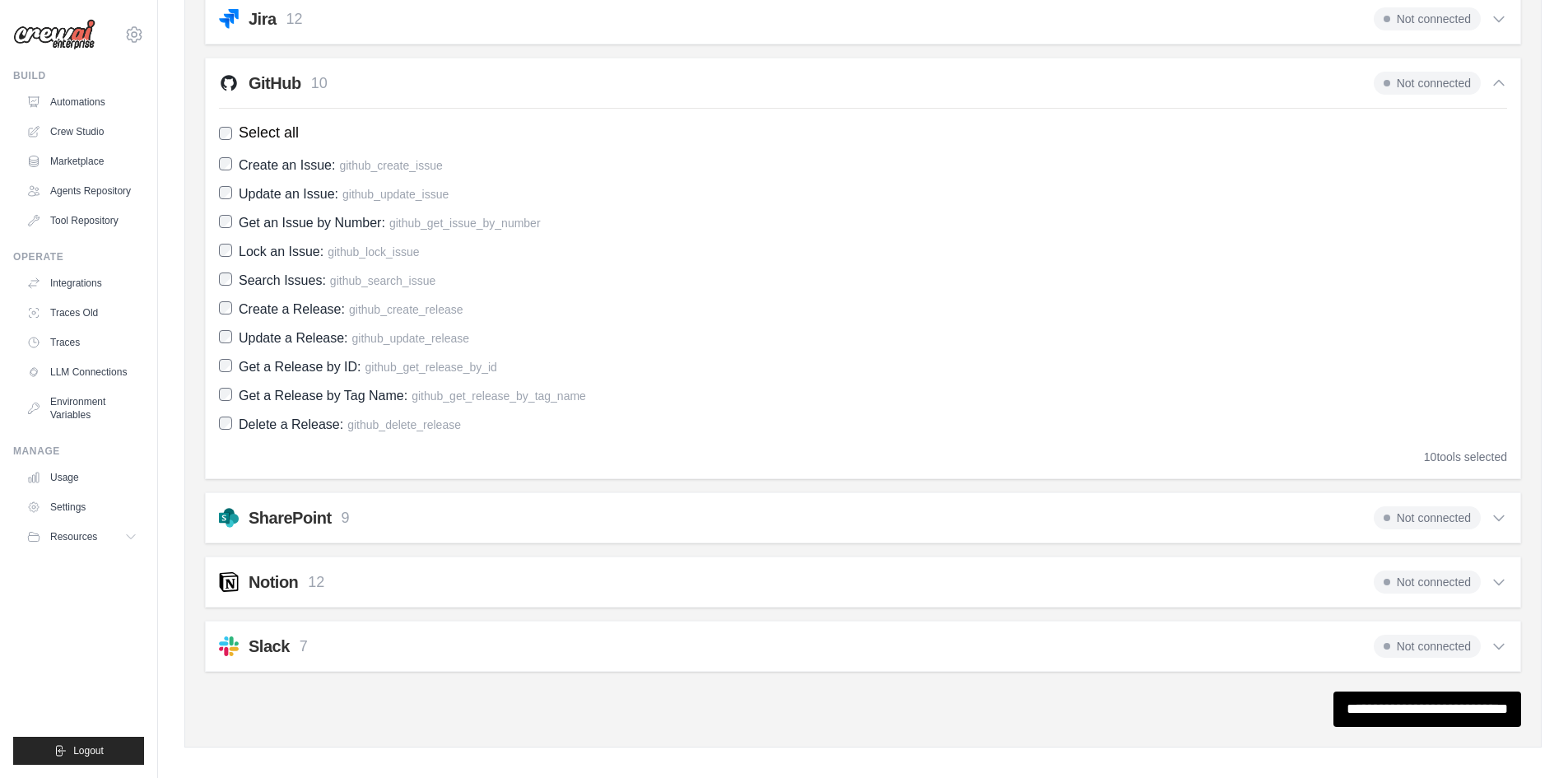
scroll to position [1468, 0]
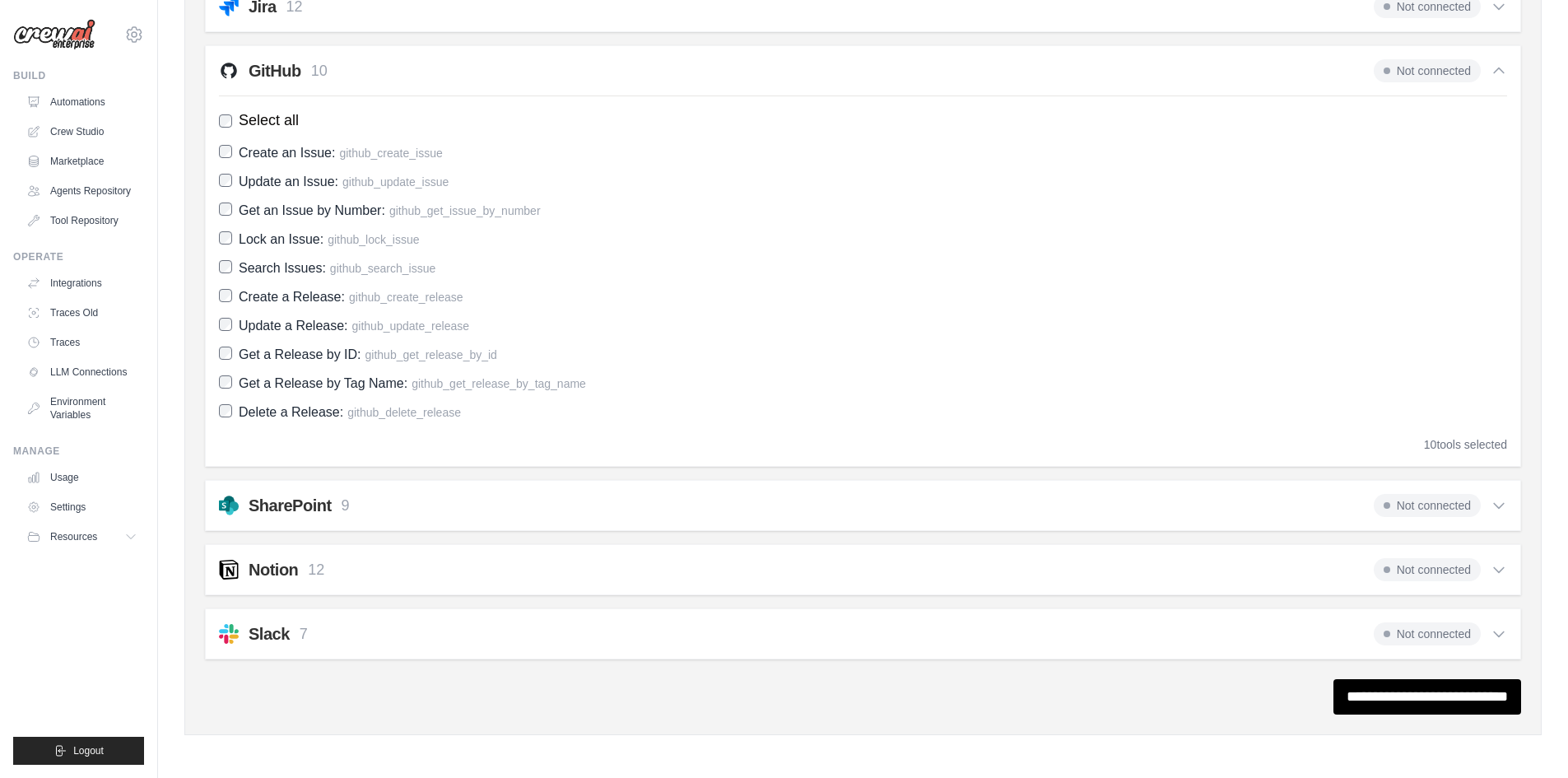
click at [427, 63] on div "GitHub 10 Not connected" at bounding box center [863, 71] width 1288 height 23
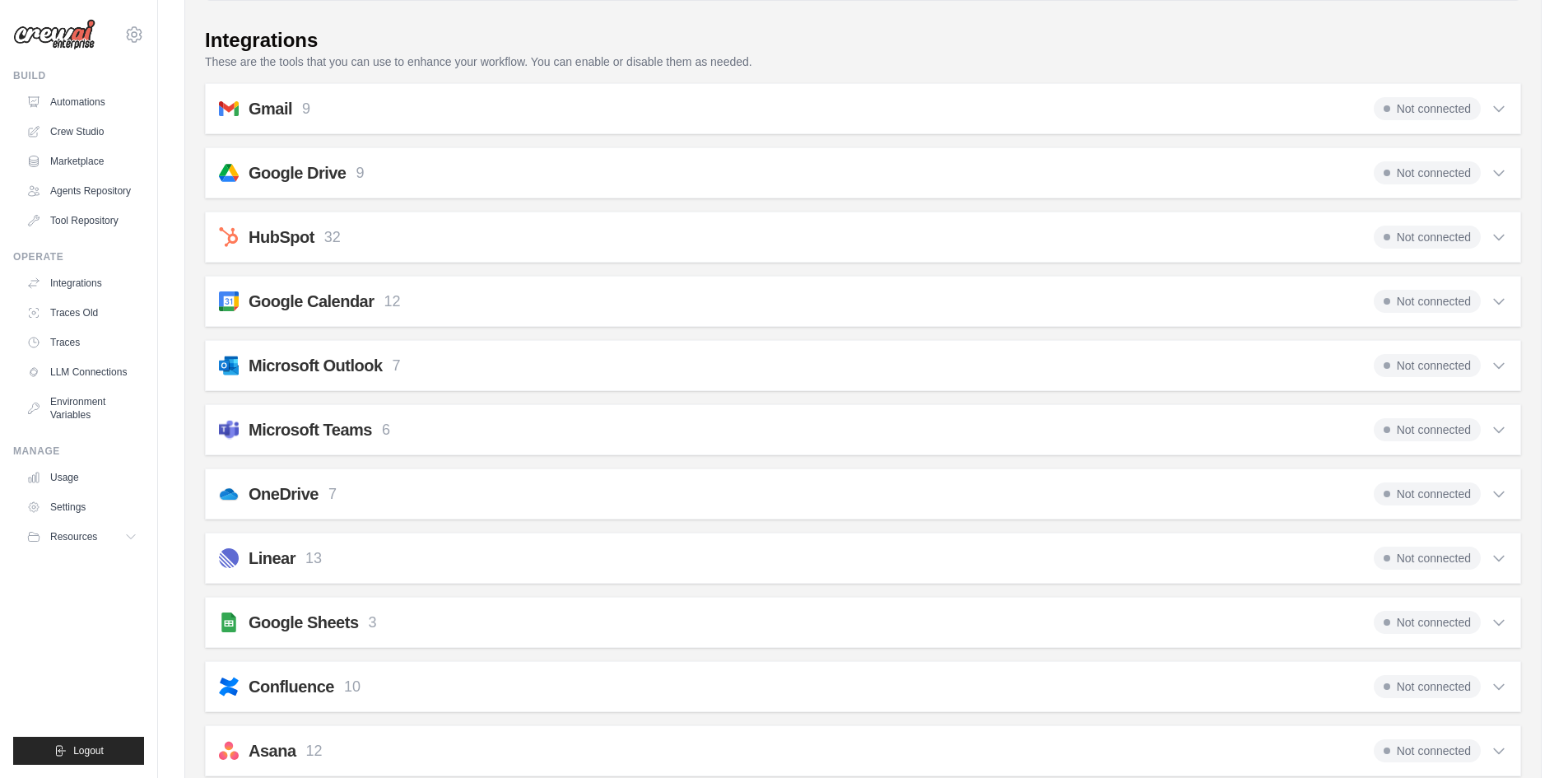
scroll to position [0, 0]
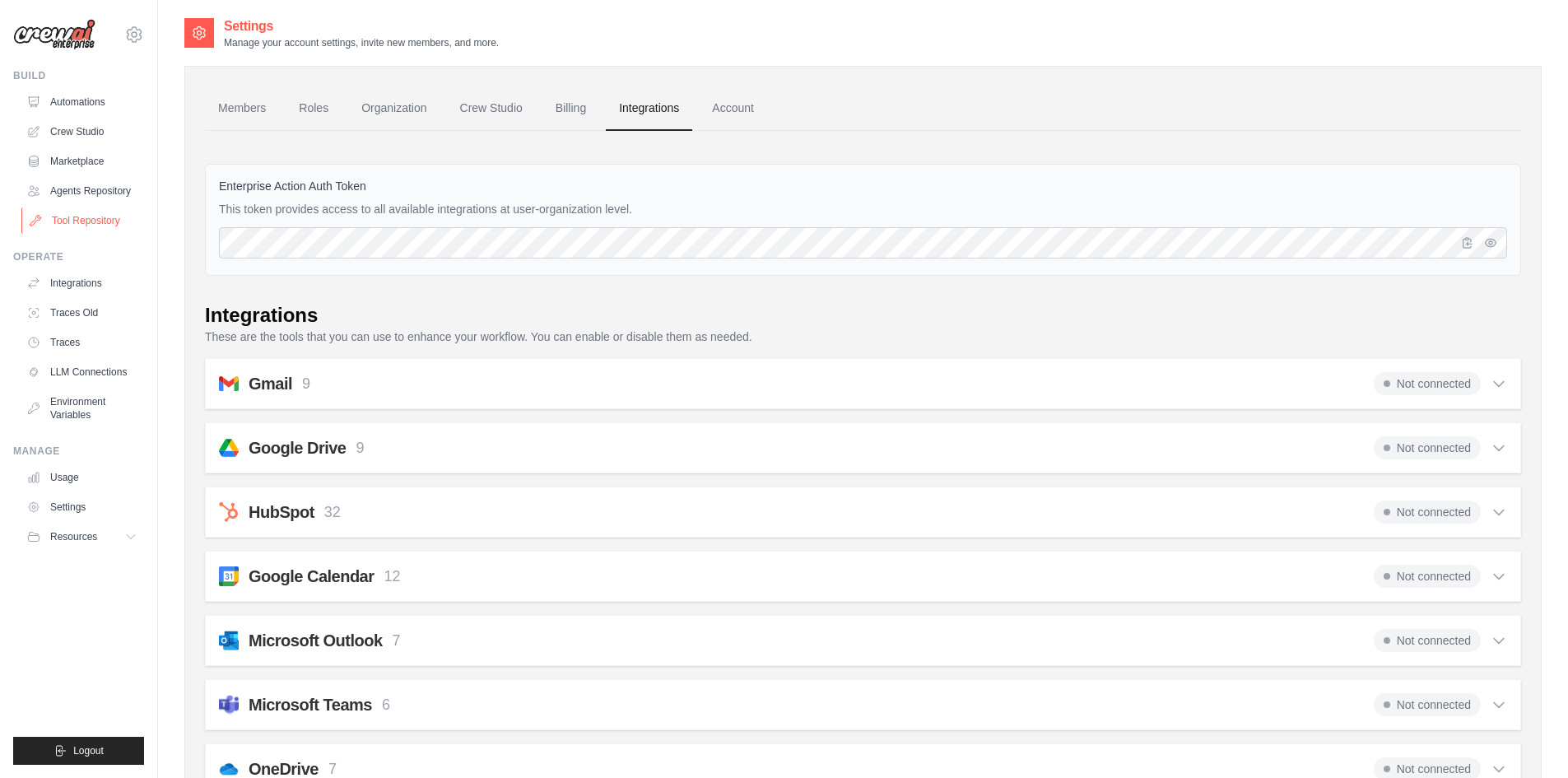
click at [75, 222] on link "Tool Repository" at bounding box center [84, 220] width 124 height 26
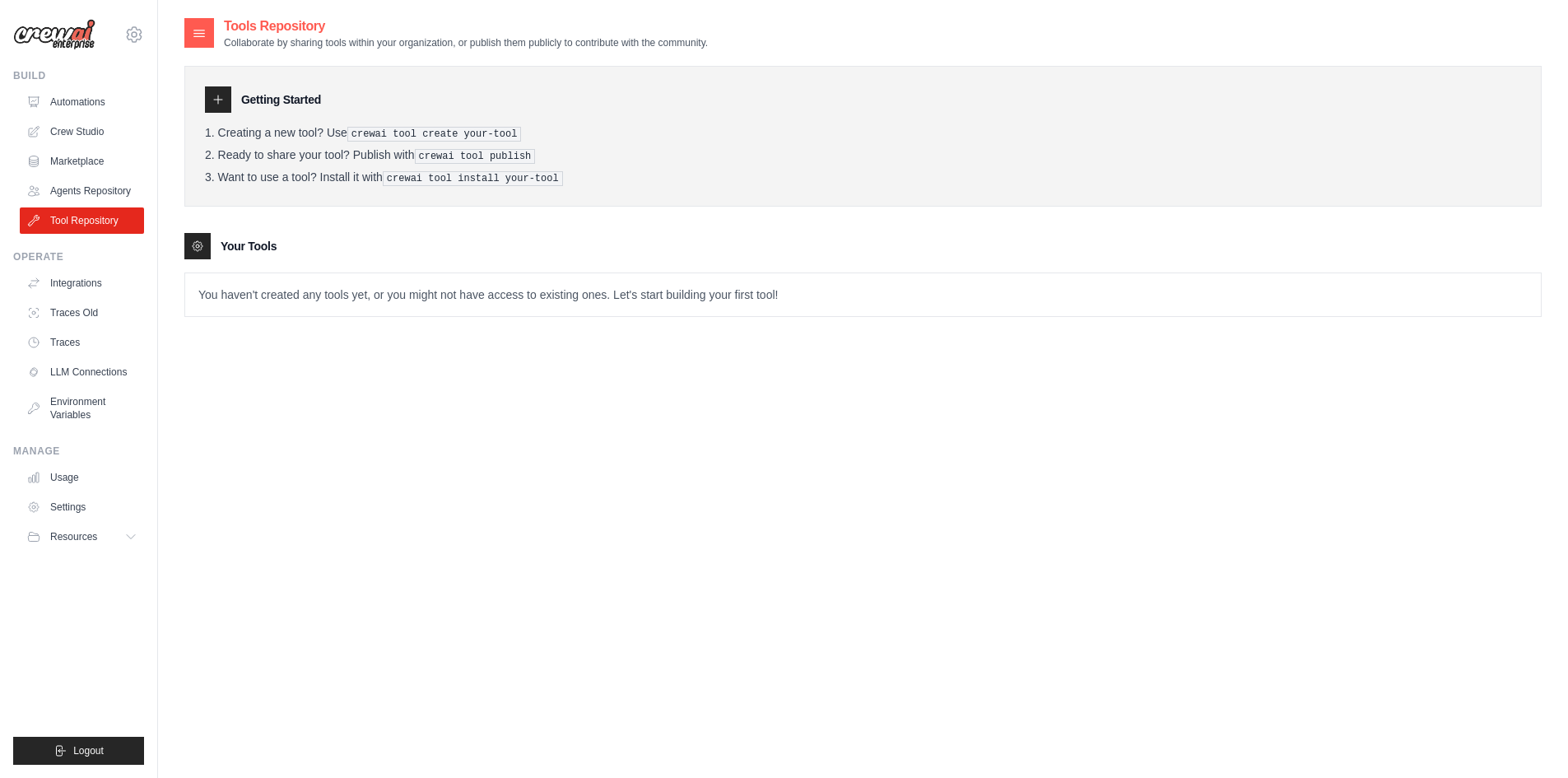
click at [356, 317] on div "Tools Repository Collaborate by sharing tools within your organization, or publ…" at bounding box center [863, 180] width 1357 height 327
click at [135, 31] on icon at bounding box center [134, 34] width 20 height 20
click at [402, 383] on div "Tools Repository Collaborate by sharing tools within your organization, or publ…" at bounding box center [863, 405] width 1357 height 778
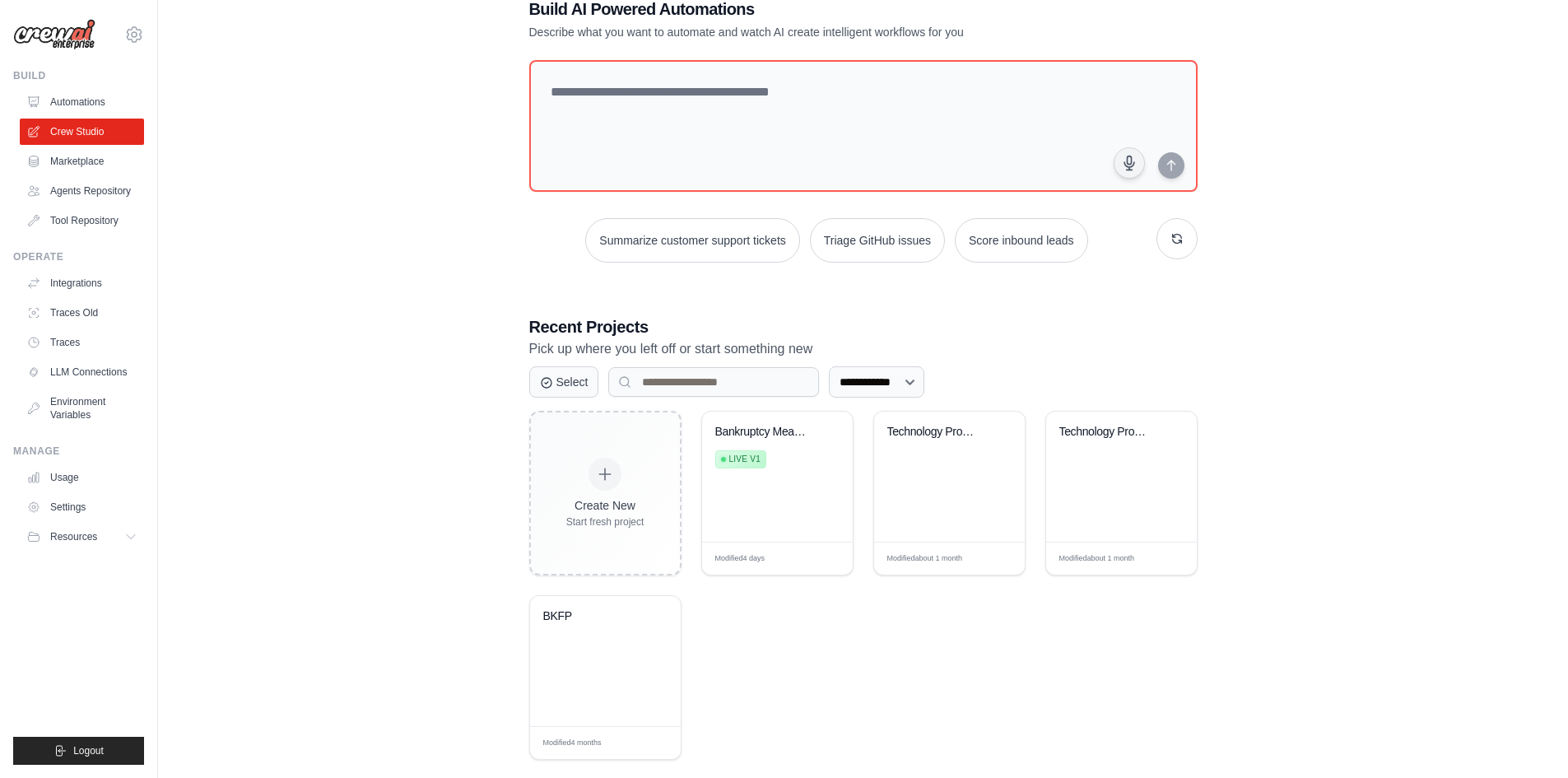
scroll to position [70, 0]
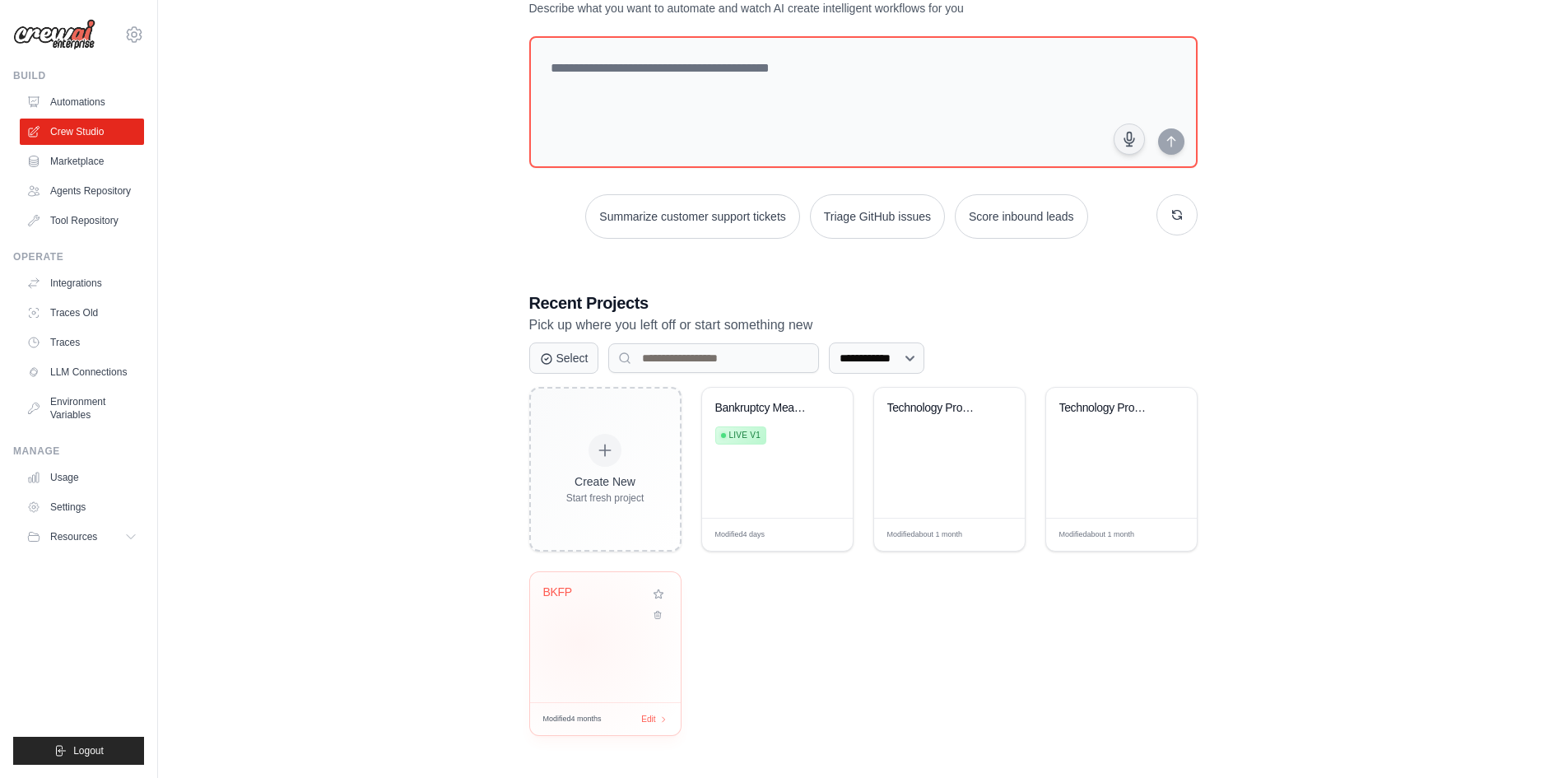
click at [578, 641] on div "BKFP" at bounding box center [606, 636] width 151 height 130
click at [358, 416] on div "**********" at bounding box center [863, 354] width 1357 height 815
click at [1115, 434] on div "Technology Product Research Automat..." at bounding box center [1122, 420] width 124 height 38
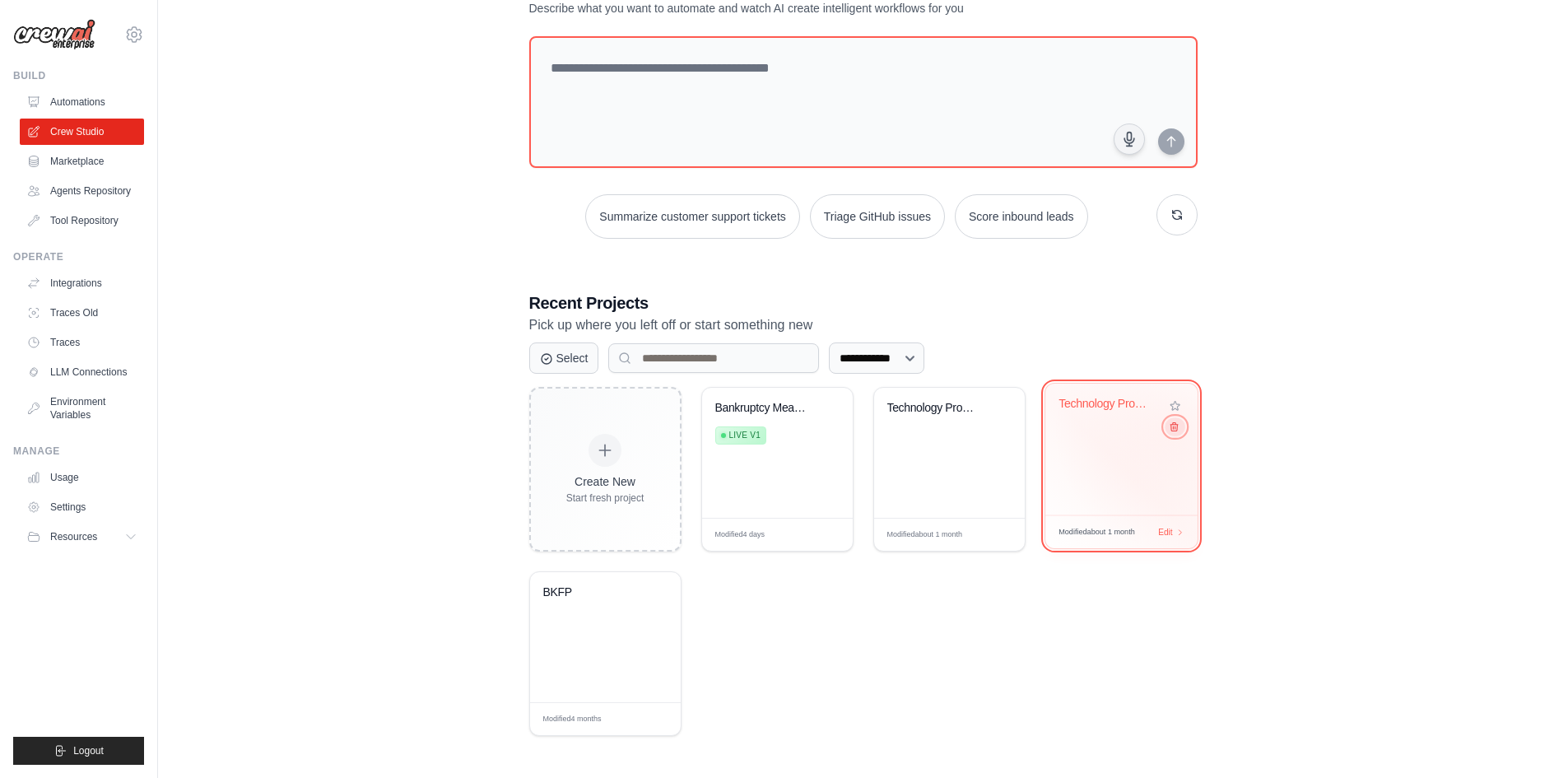
click at [1176, 431] on icon at bounding box center [1173, 426] width 11 height 11
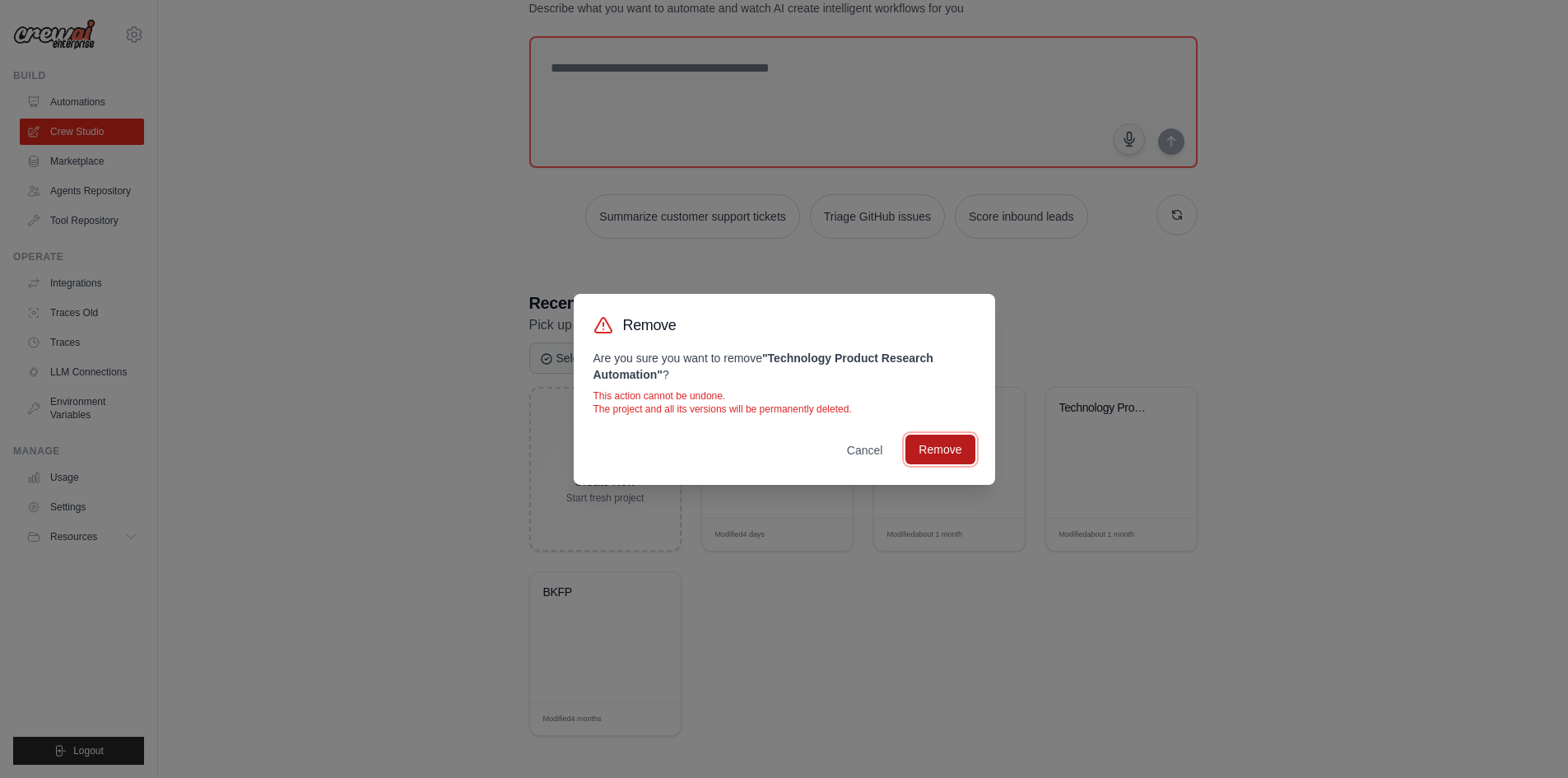
click at [948, 454] on button "Remove" at bounding box center [940, 449] width 70 height 29
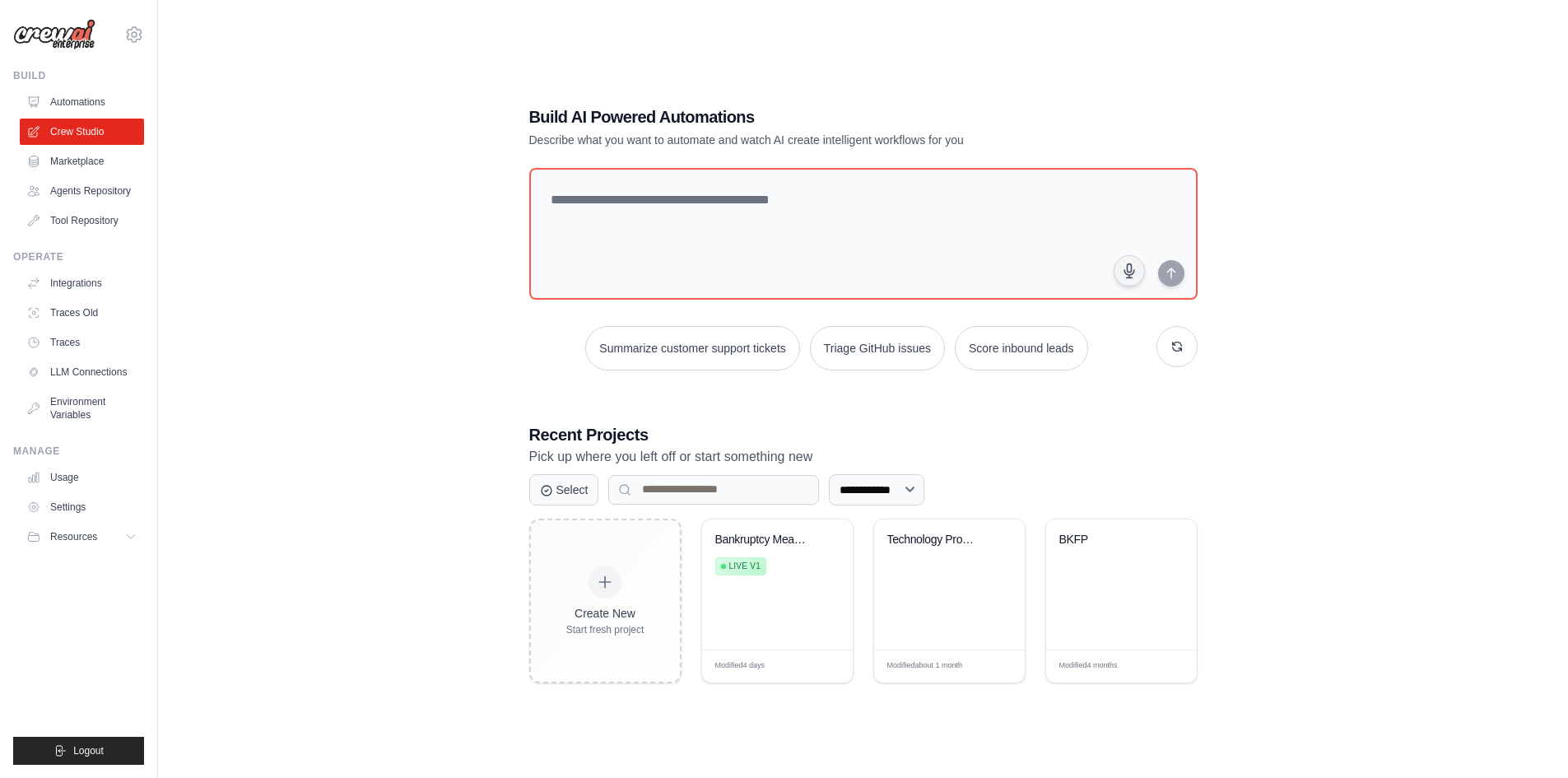
scroll to position [0, 0]
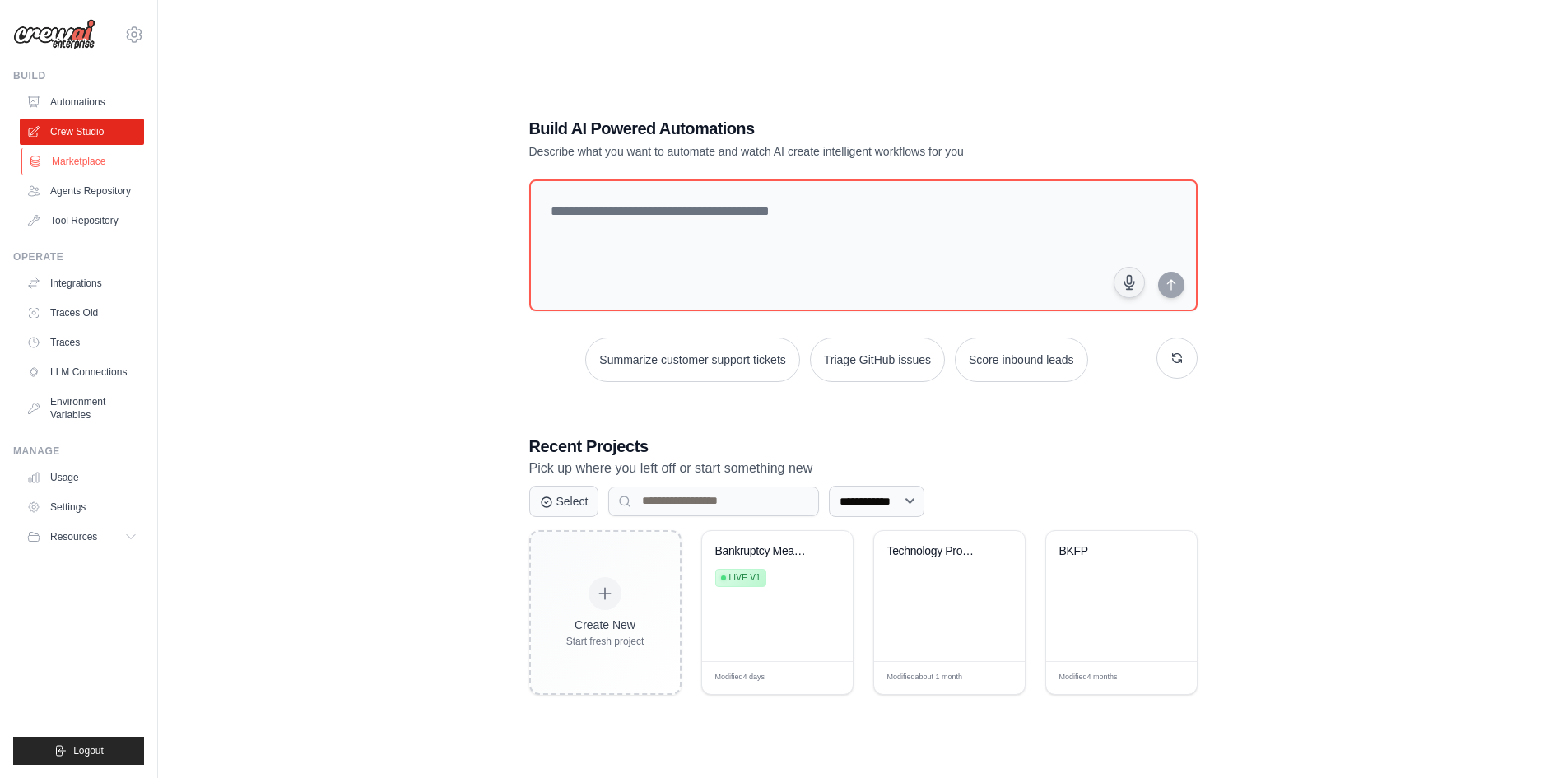
click at [60, 157] on link "Marketplace" at bounding box center [84, 161] width 124 height 26
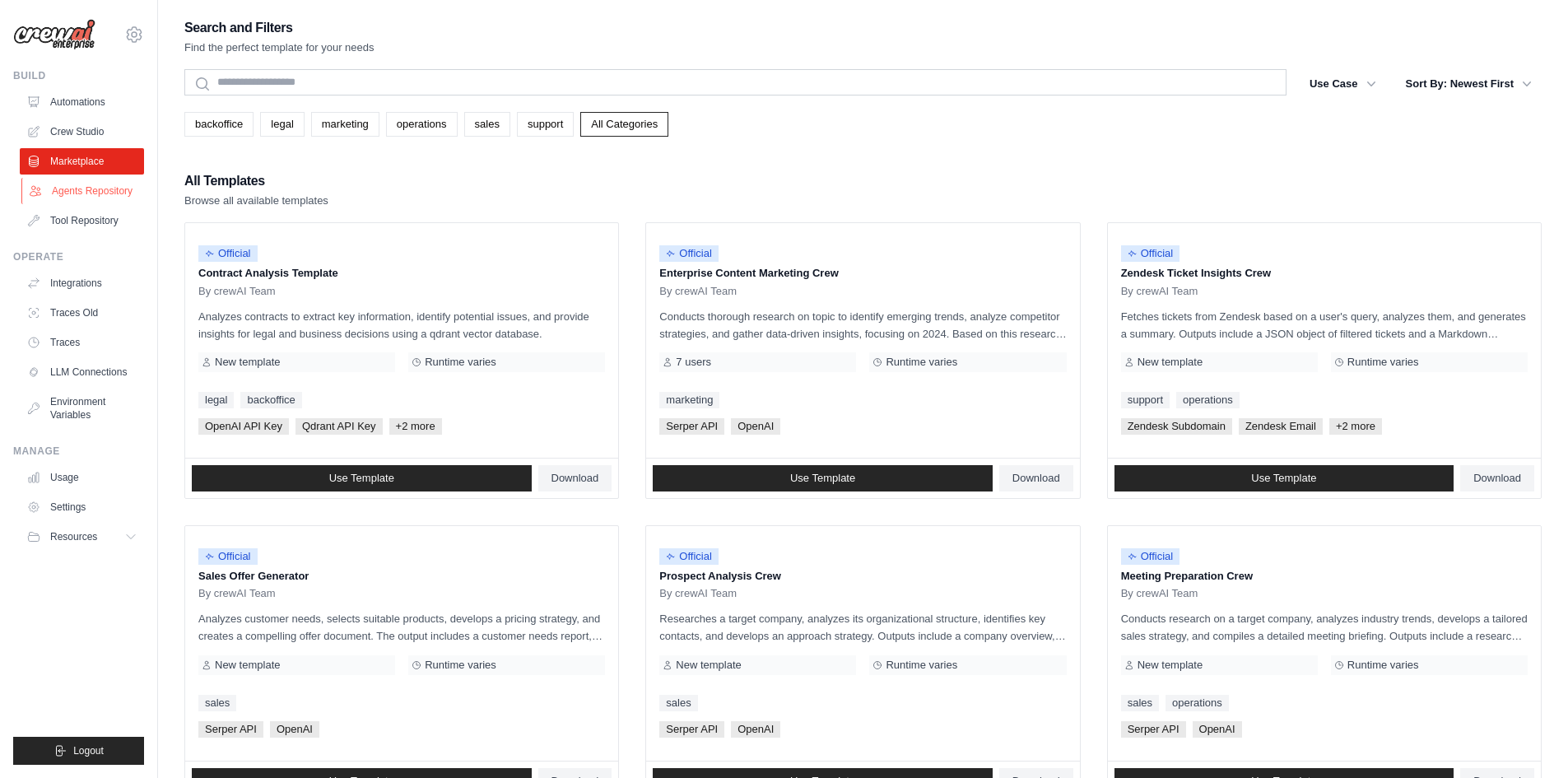
click at [93, 195] on link "Agents Repository" at bounding box center [84, 190] width 124 height 26
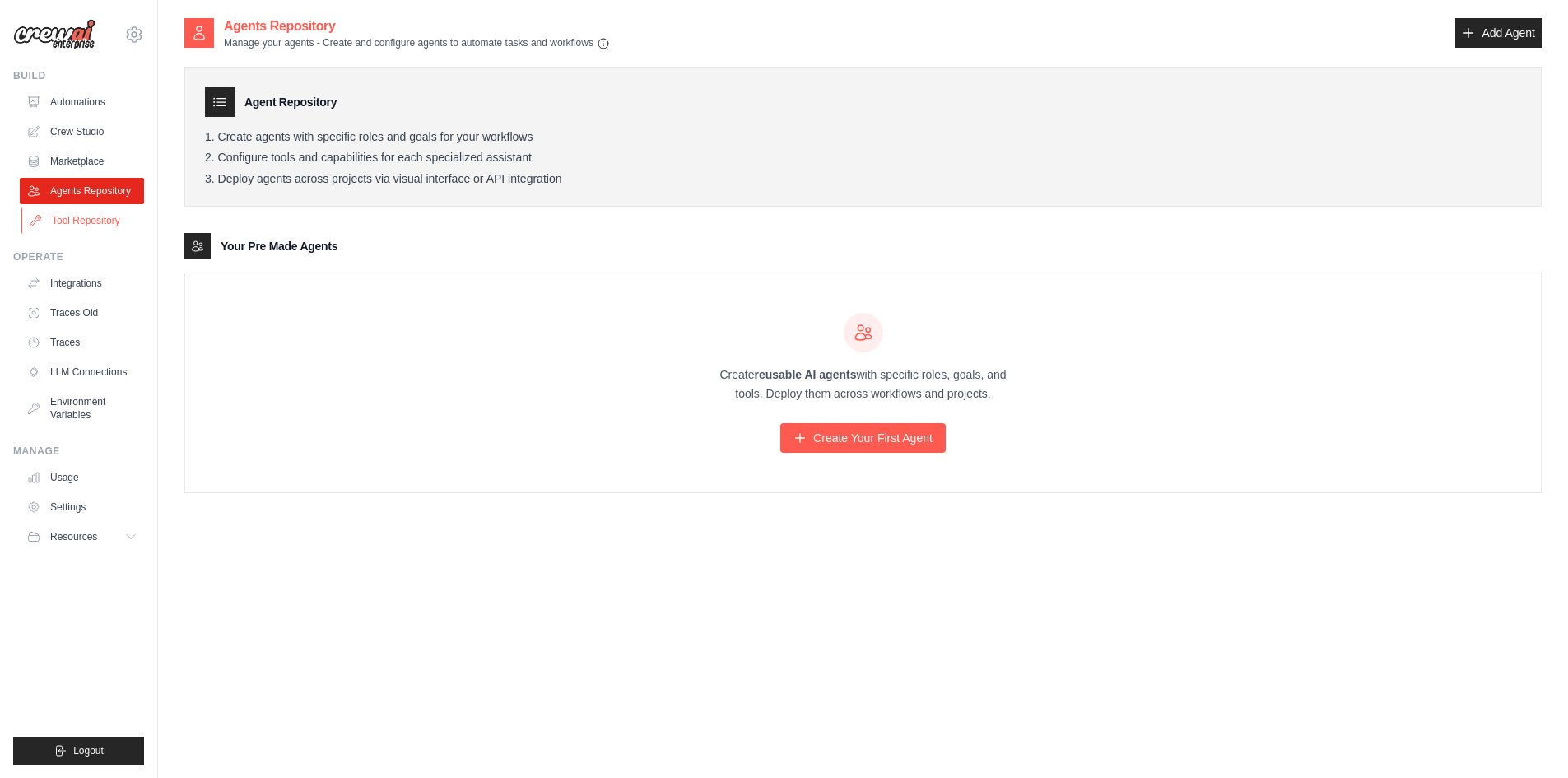
click at [87, 232] on link "Tool Repository" at bounding box center [84, 220] width 124 height 26
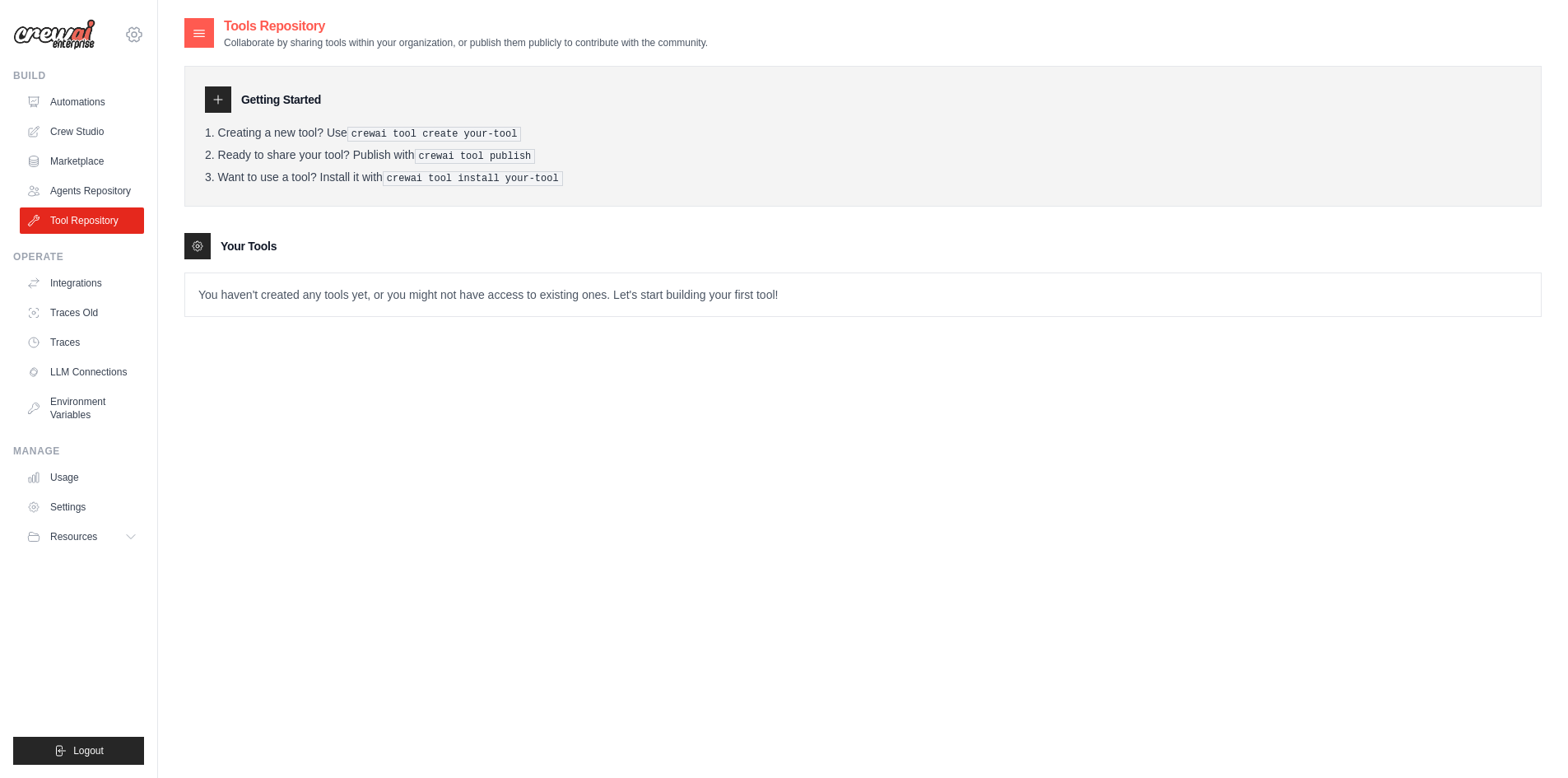
click at [132, 37] on icon at bounding box center [134, 34] width 20 height 20
click at [90, 26] on img at bounding box center [54, 34] width 82 height 31
click at [72, 290] on link "Integrations" at bounding box center [84, 282] width 124 height 26
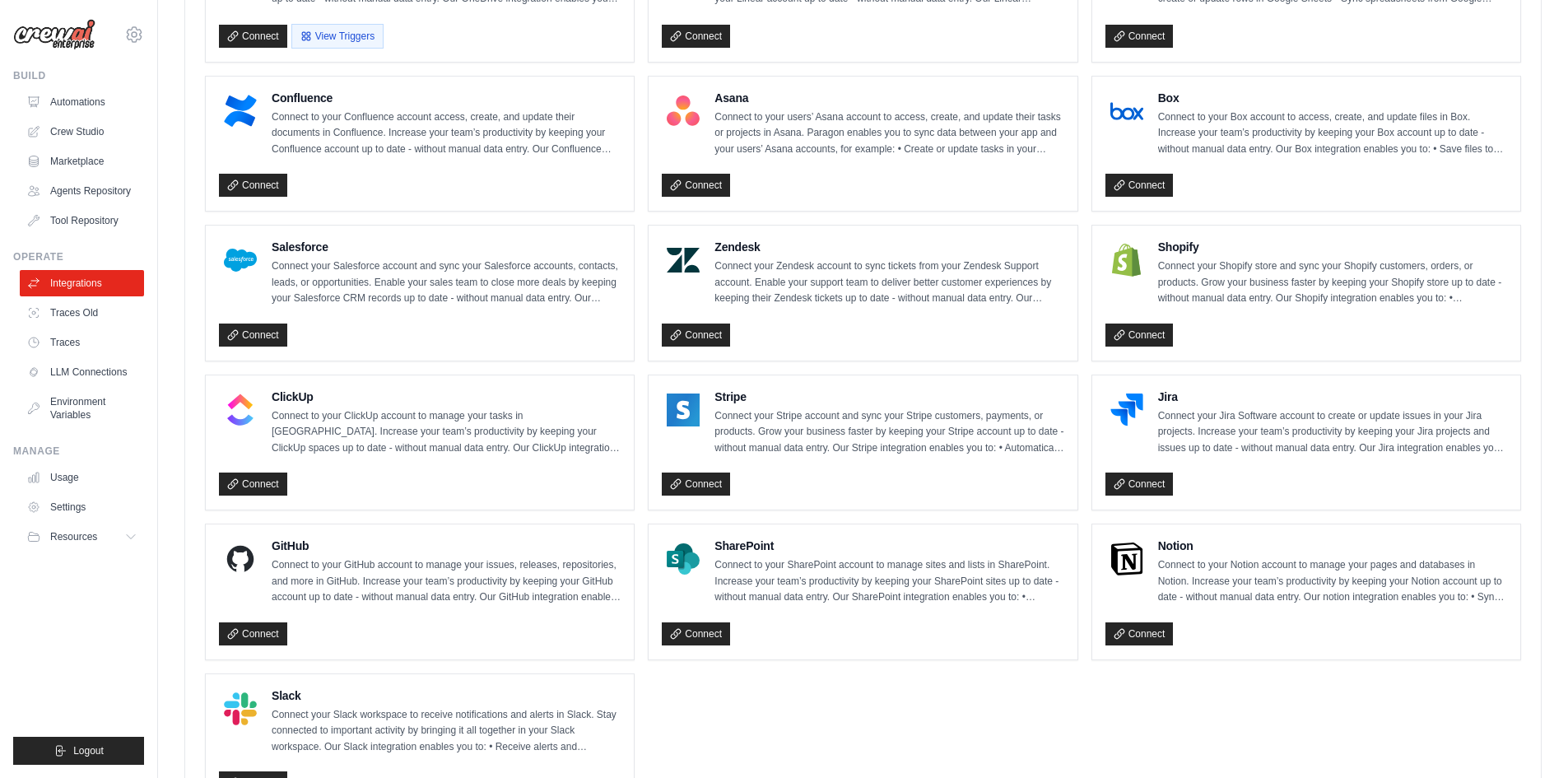
scroll to position [956, 0]
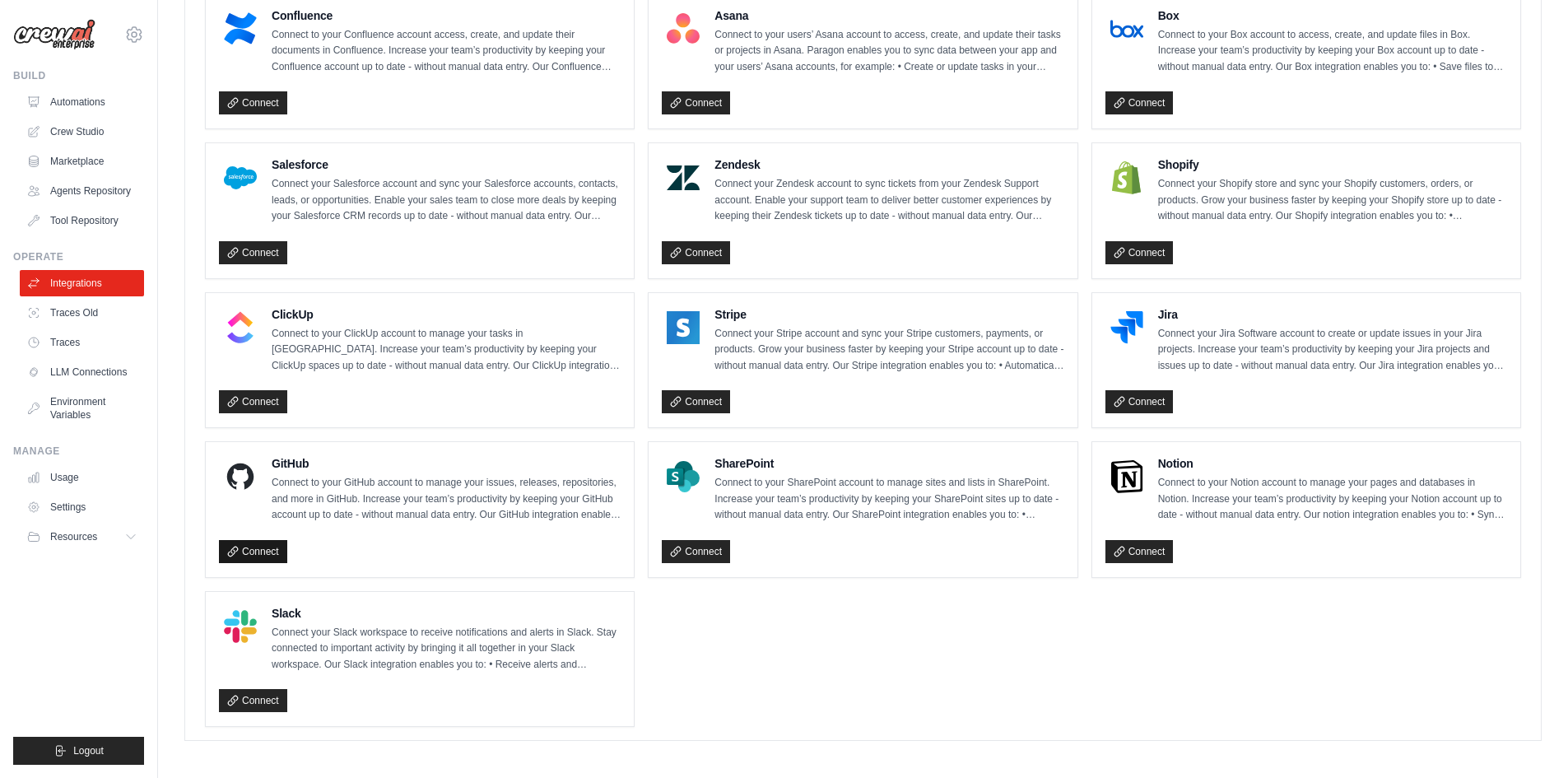
click at [263, 540] on link "Connect" at bounding box center [253, 552] width 69 height 23
click at [734, 624] on ul "Gmail Connect to your Gmail account to manage your emails and drafts in Gmail. …" at bounding box center [863, 135] width 1316 height 1184
click at [70, 323] on link "Traces Old" at bounding box center [84, 312] width 124 height 26
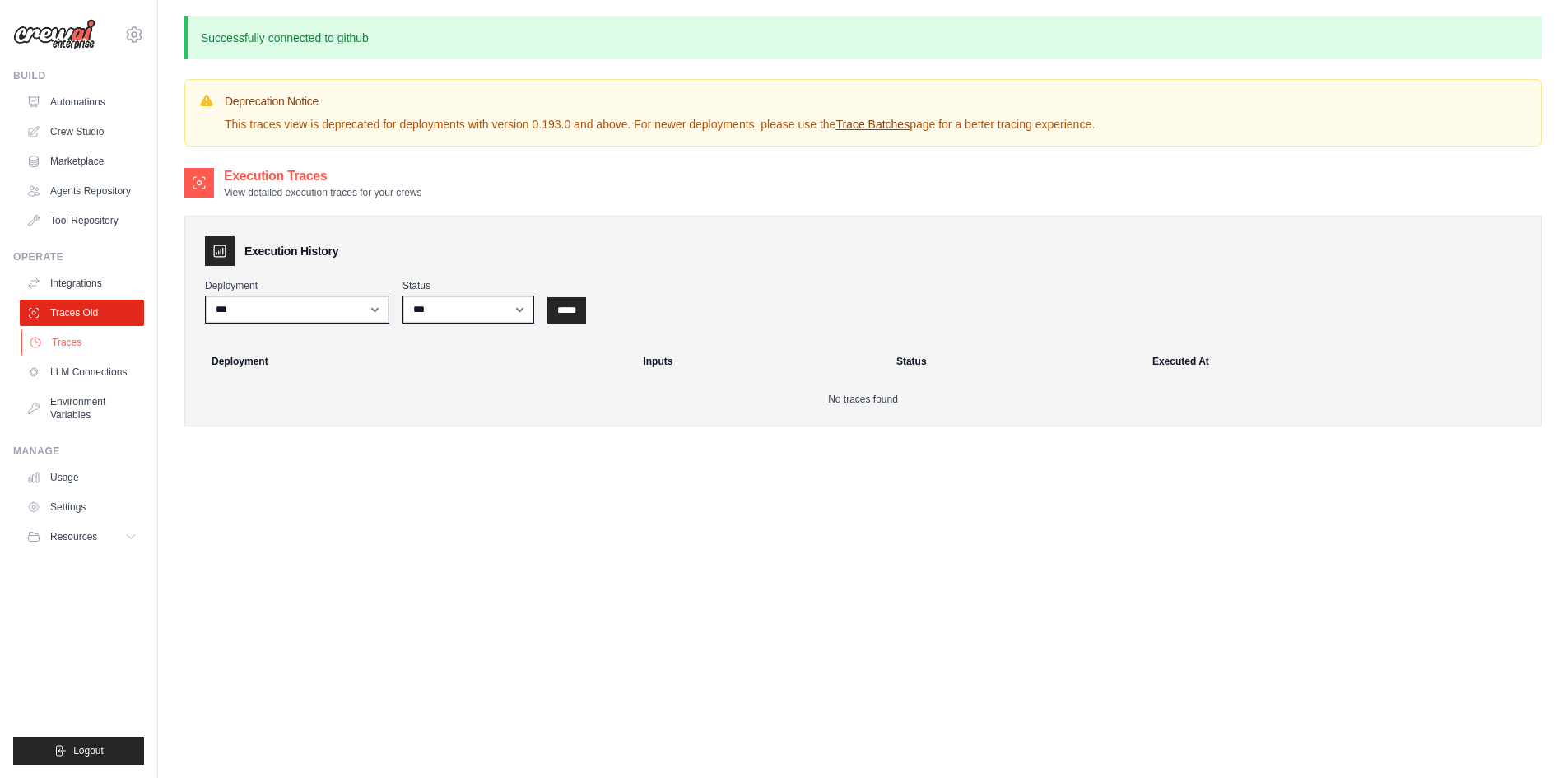
click at [64, 351] on link "Traces" at bounding box center [84, 342] width 124 height 26
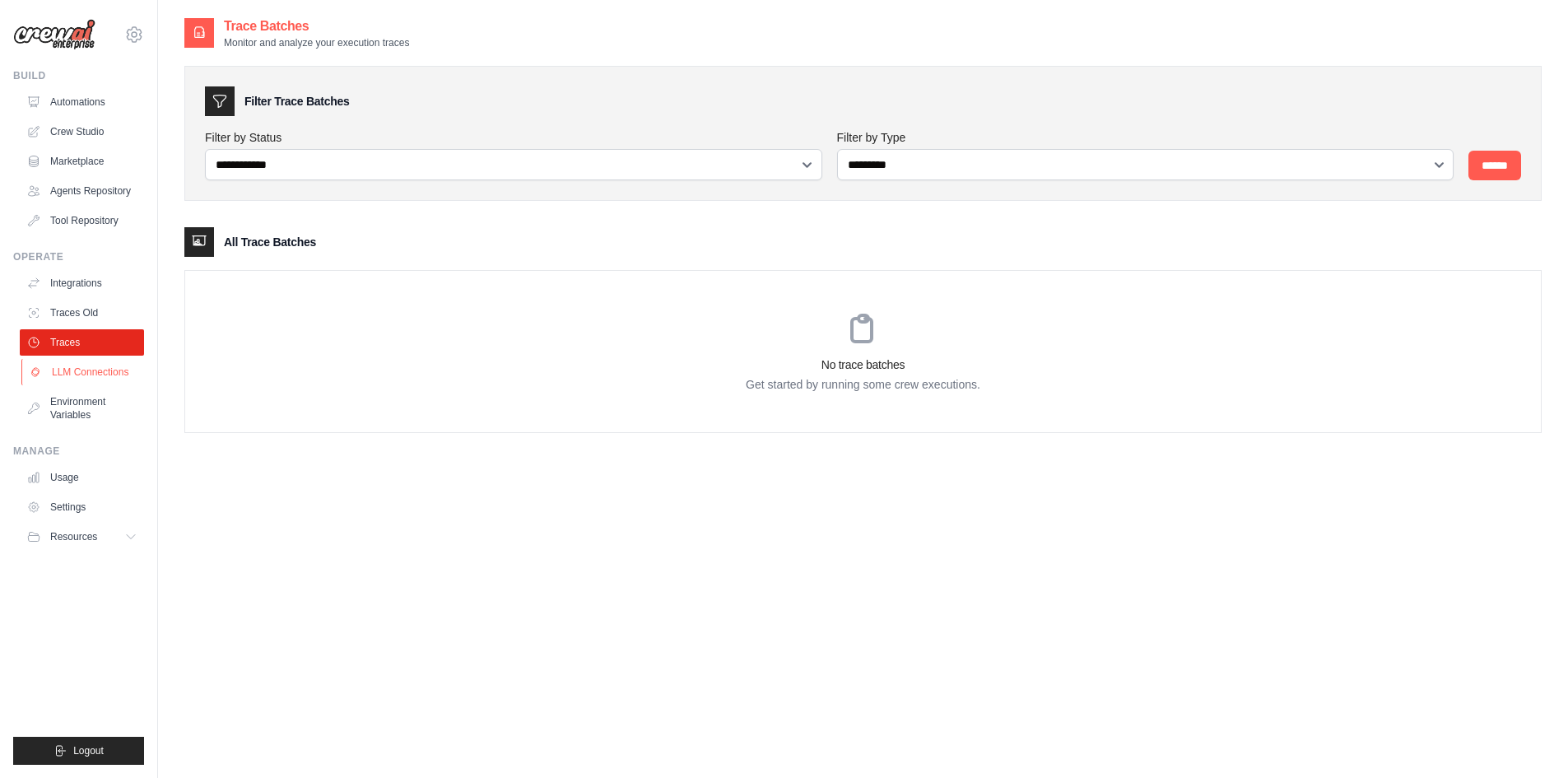
click at [64, 385] on link "LLM Connections" at bounding box center [84, 371] width 124 height 26
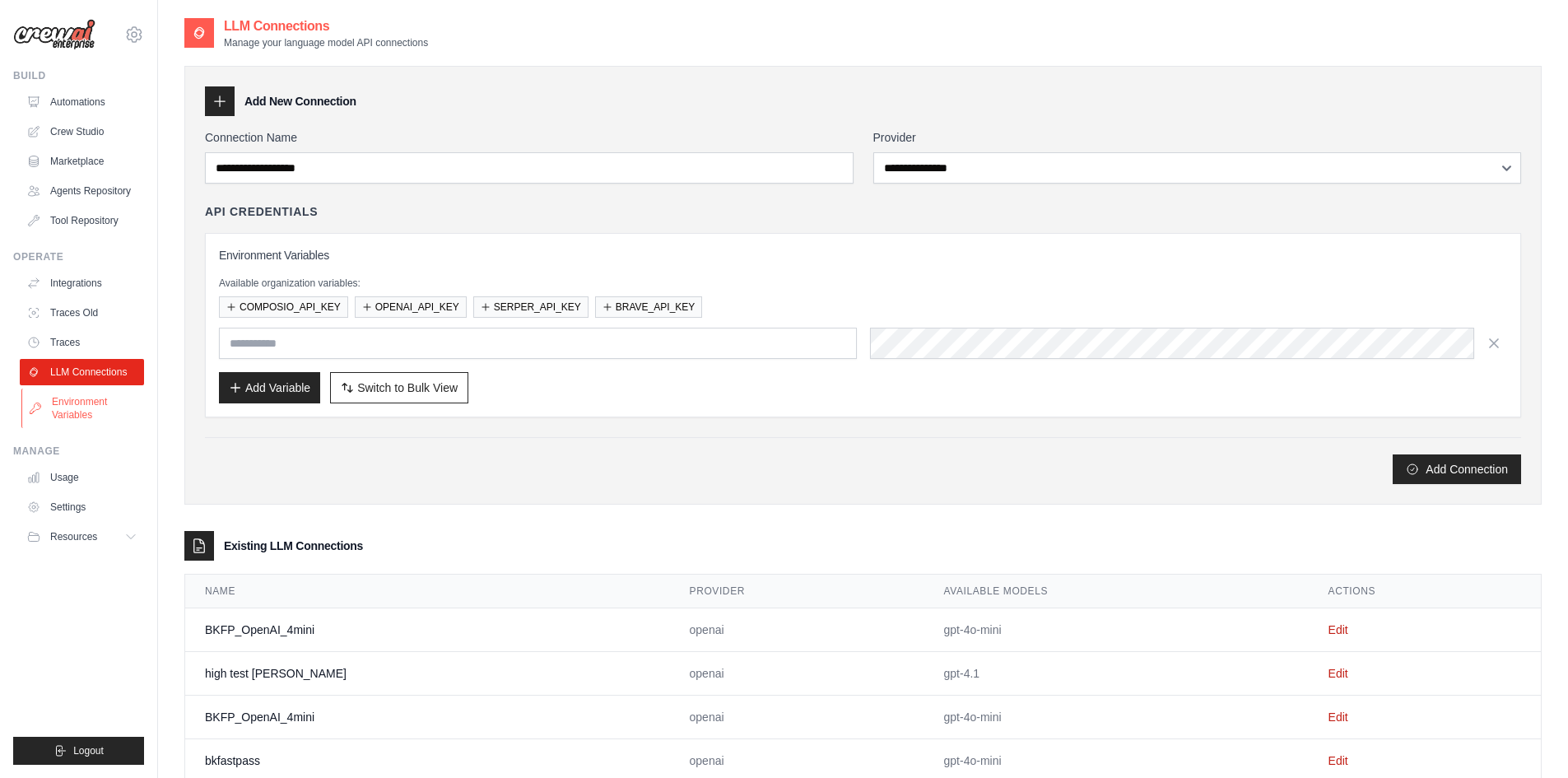
click at [66, 420] on link "Environment Variables" at bounding box center [84, 408] width 124 height 39
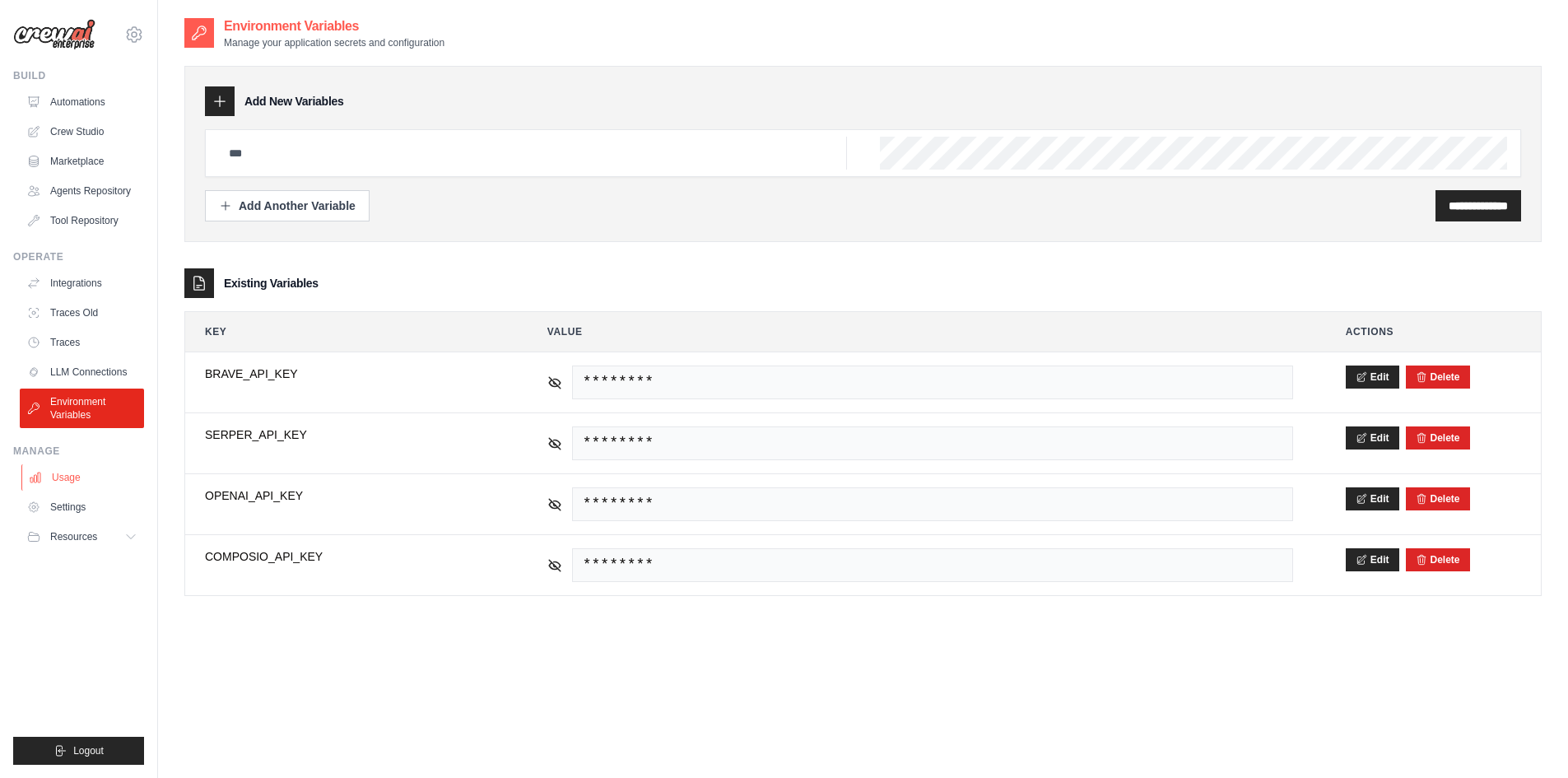
click at [66, 491] on link "Usage" at bounding box center [84, 477] width 124 height 26
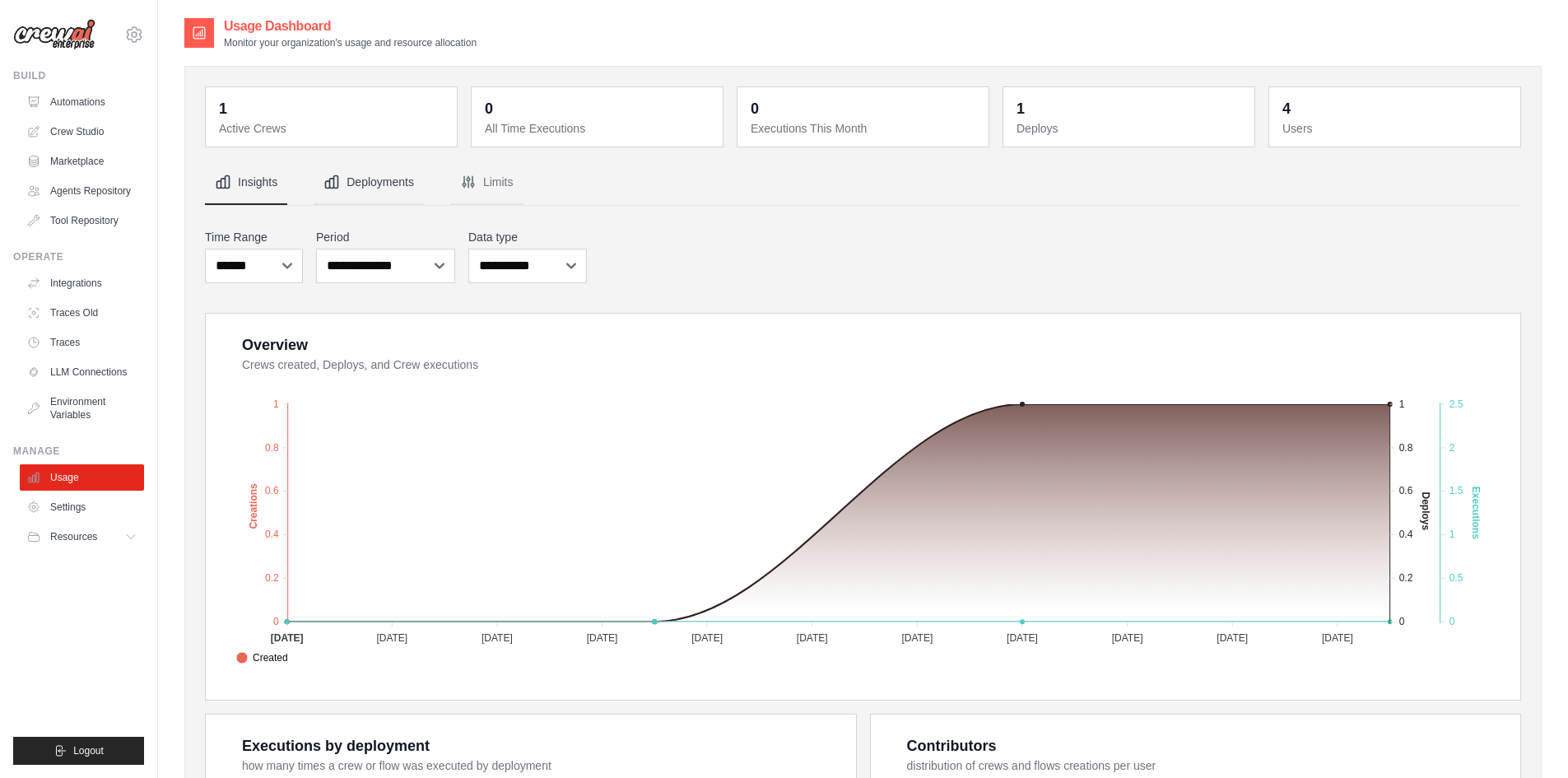
click at [369, 176] on button "Deployments" at bounding box center [369, 183] width 111 height 44
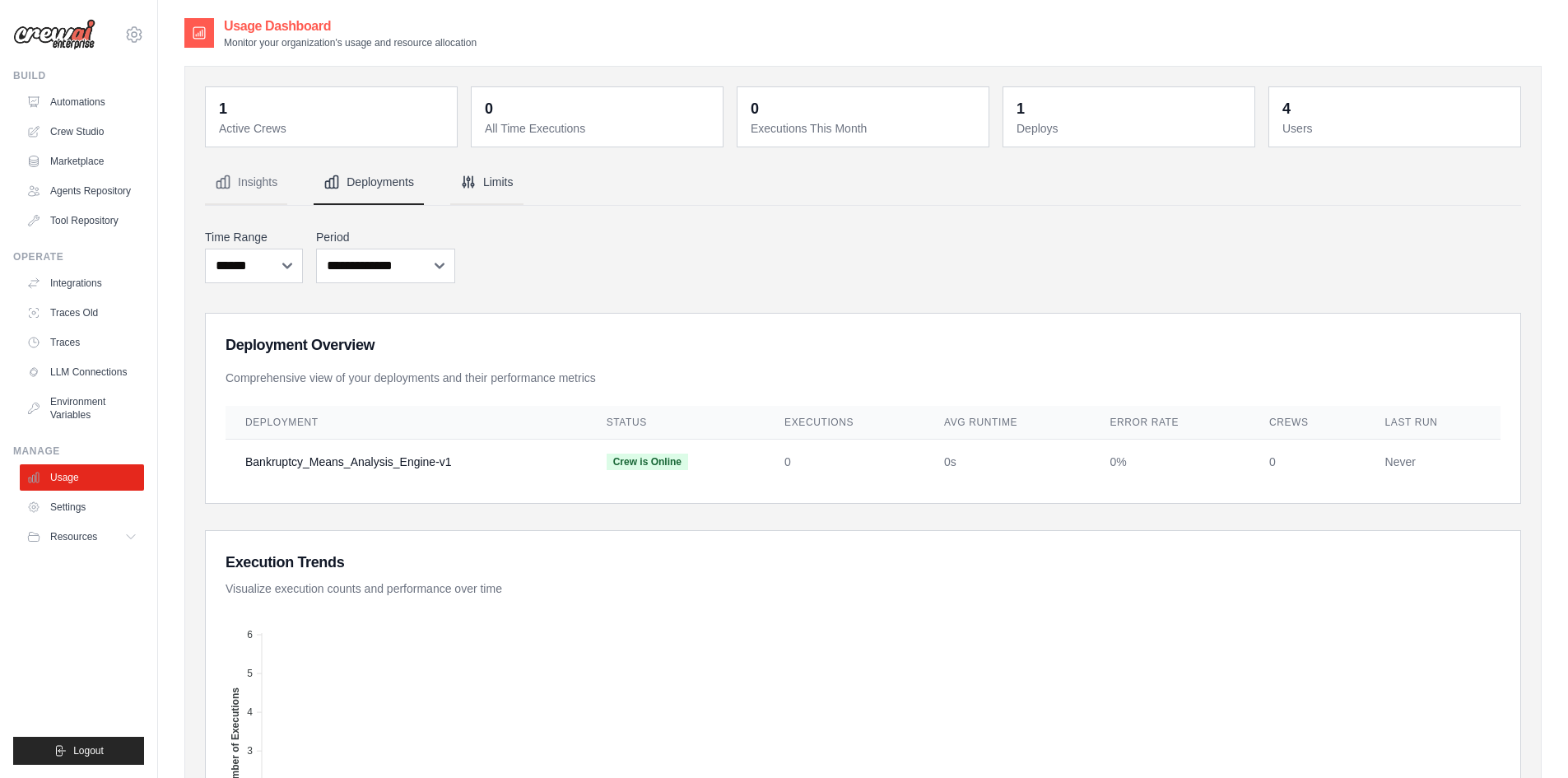
click at [477, 185] on icon "Tabs" at bounding box center [468, 182] width 17 height 17
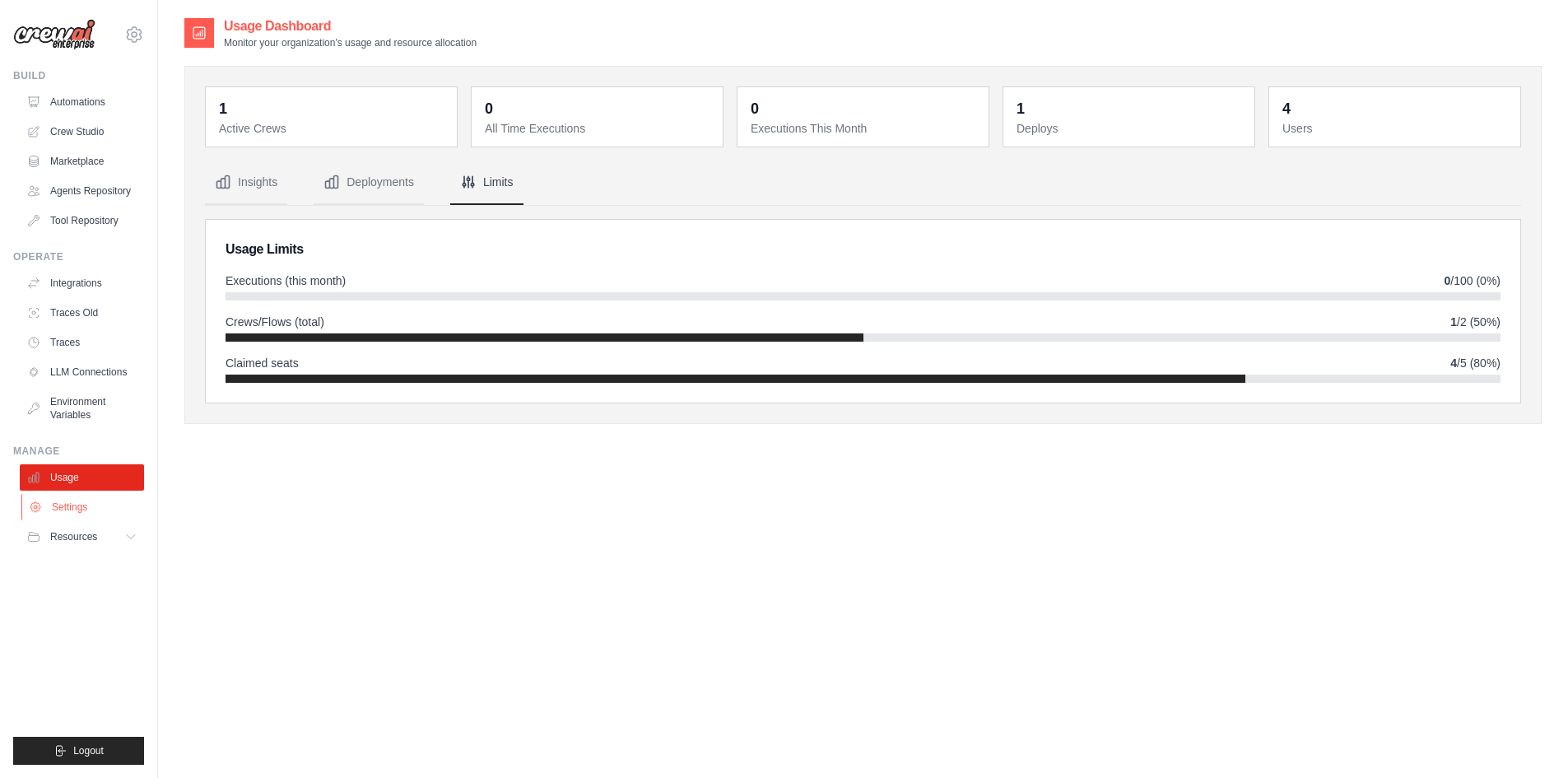
click at [68, 518] on link "Settings" at bounding box center [84, 507] width 124 height 26
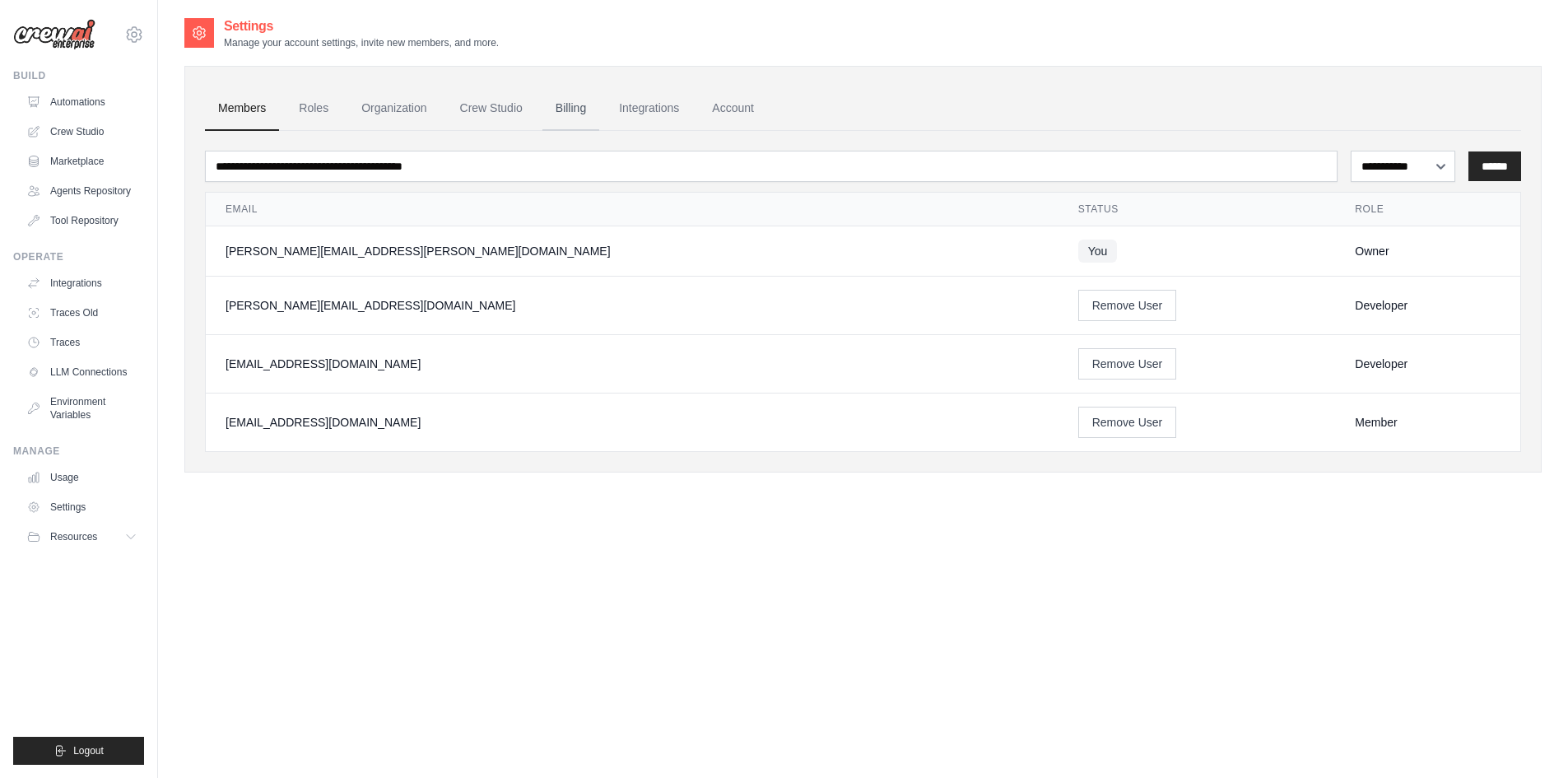
click at [599, 107] on link "Billing" at bounding box center [571, 108] width 57 height 44
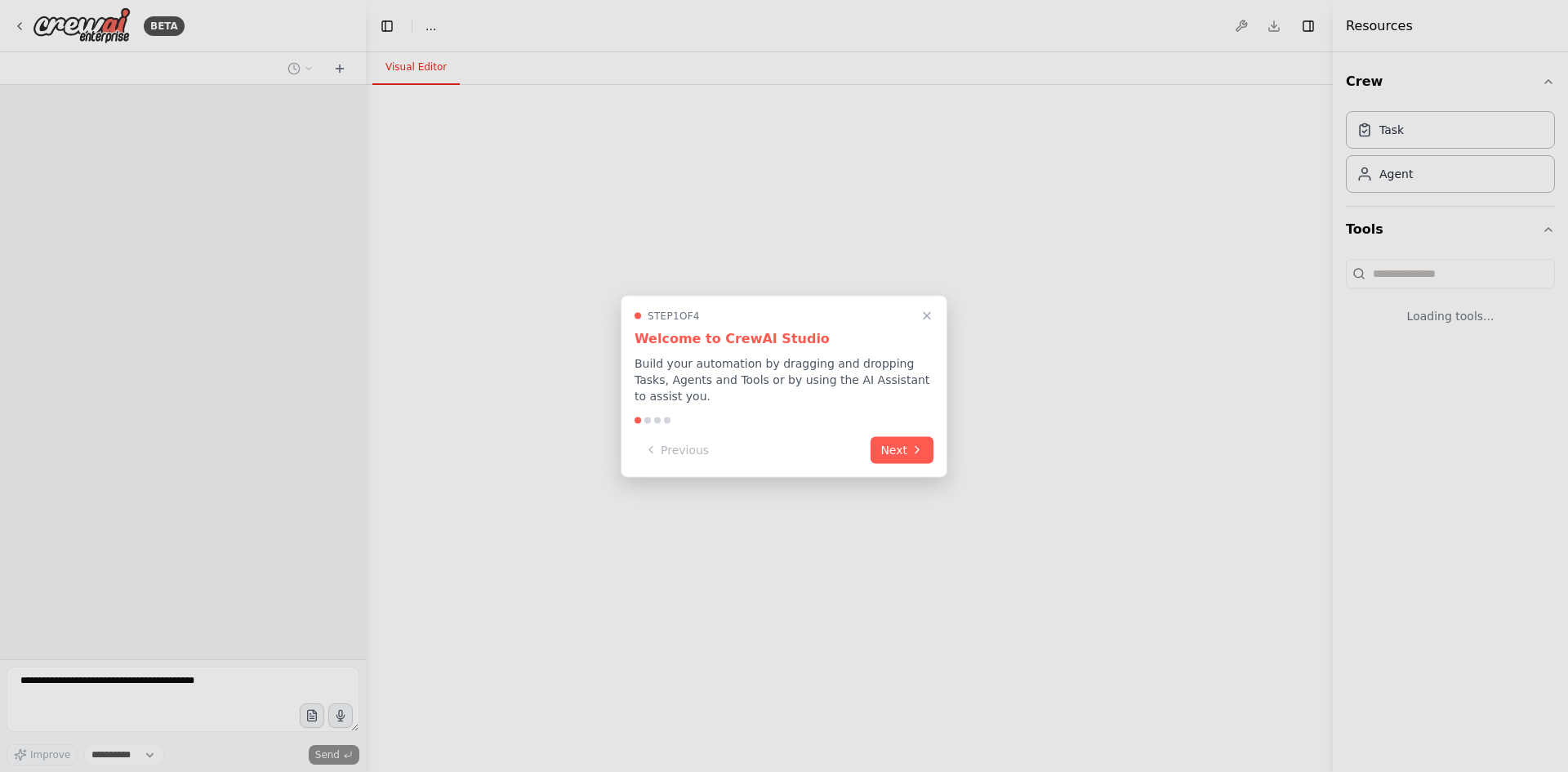
select select "****"
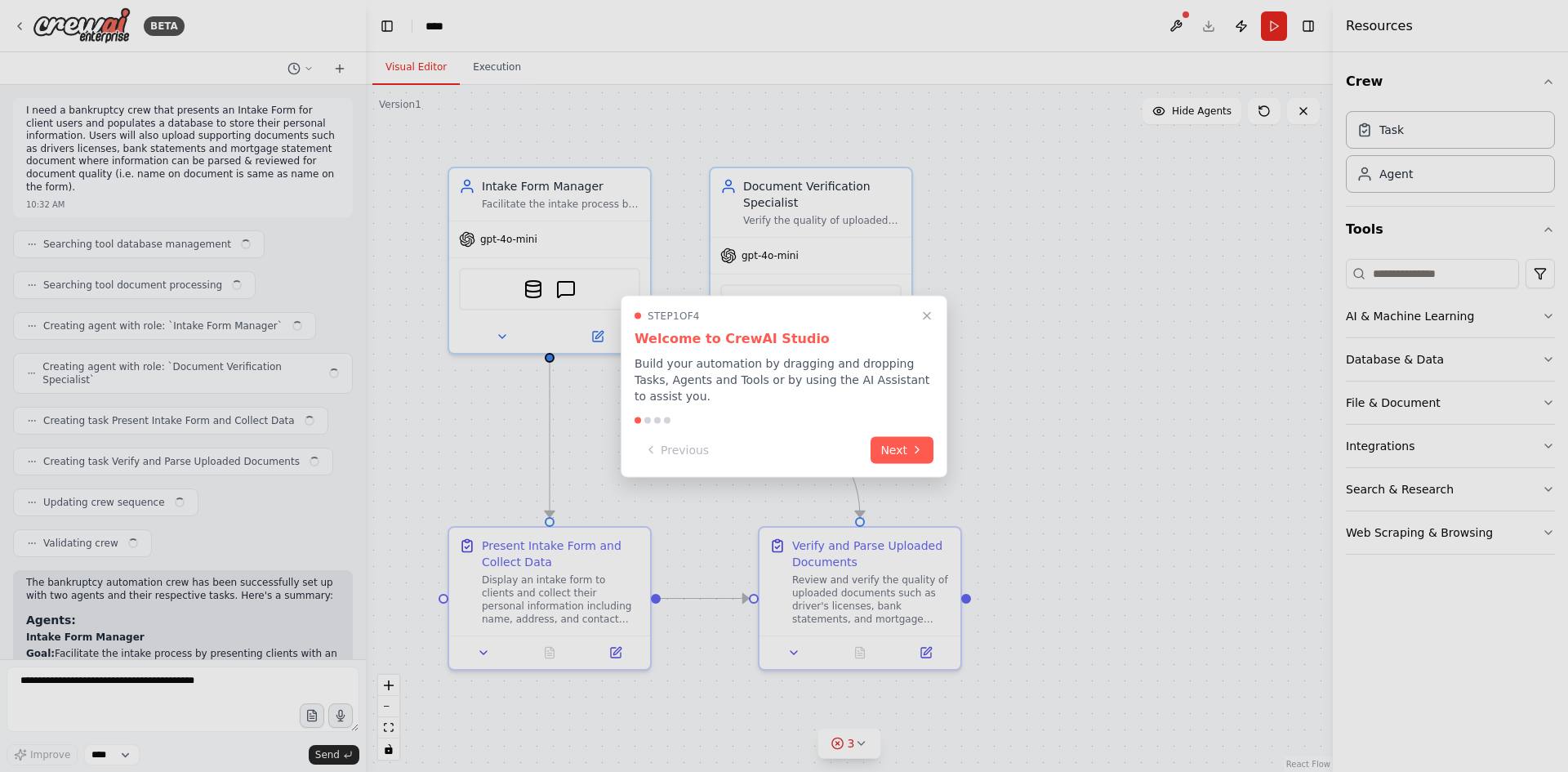
scroll to position [339, 0]
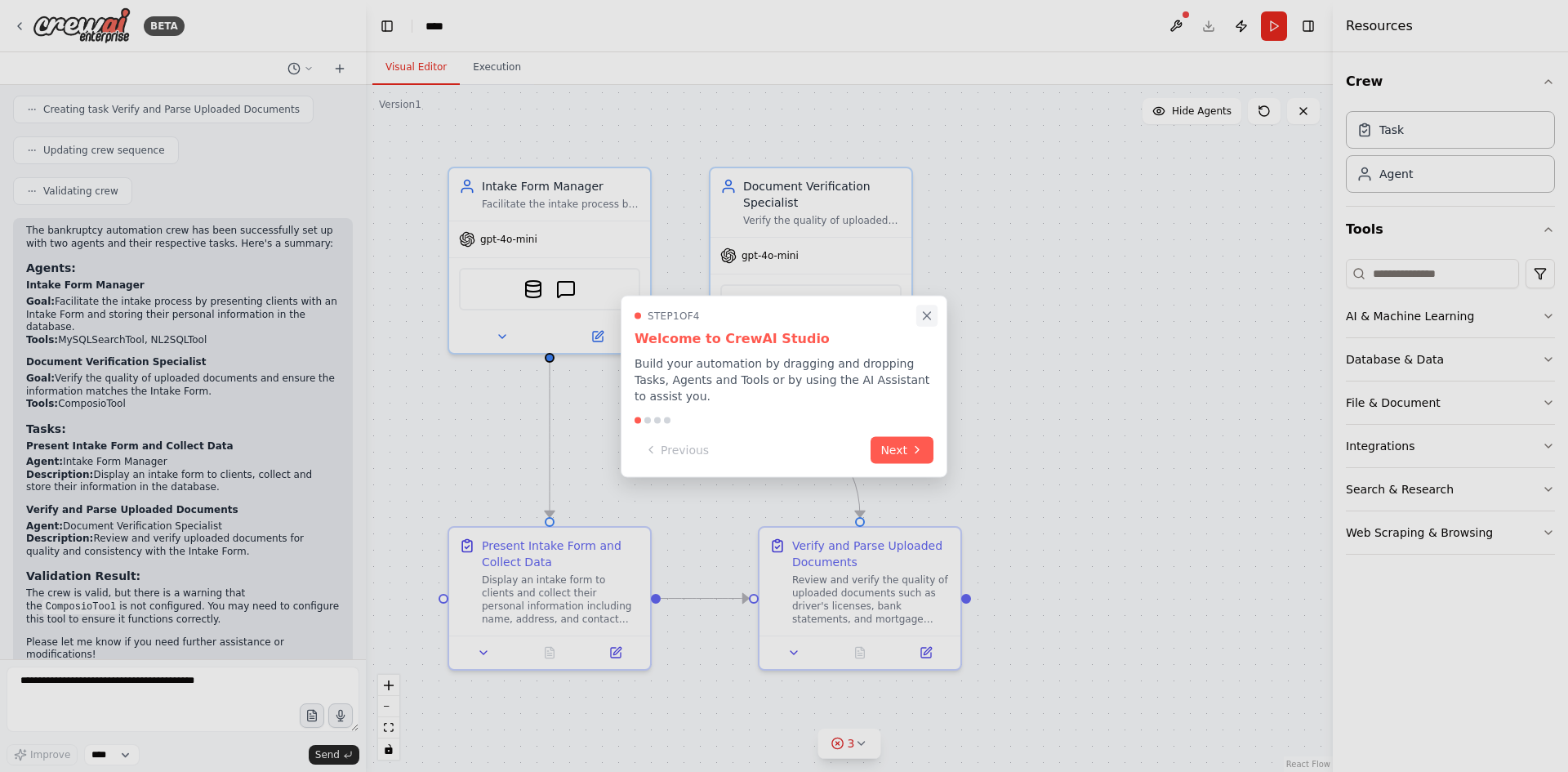
click at [930, 322] on icon "Close walkthrough" at bounding box center [927, 315] width 15 height 15
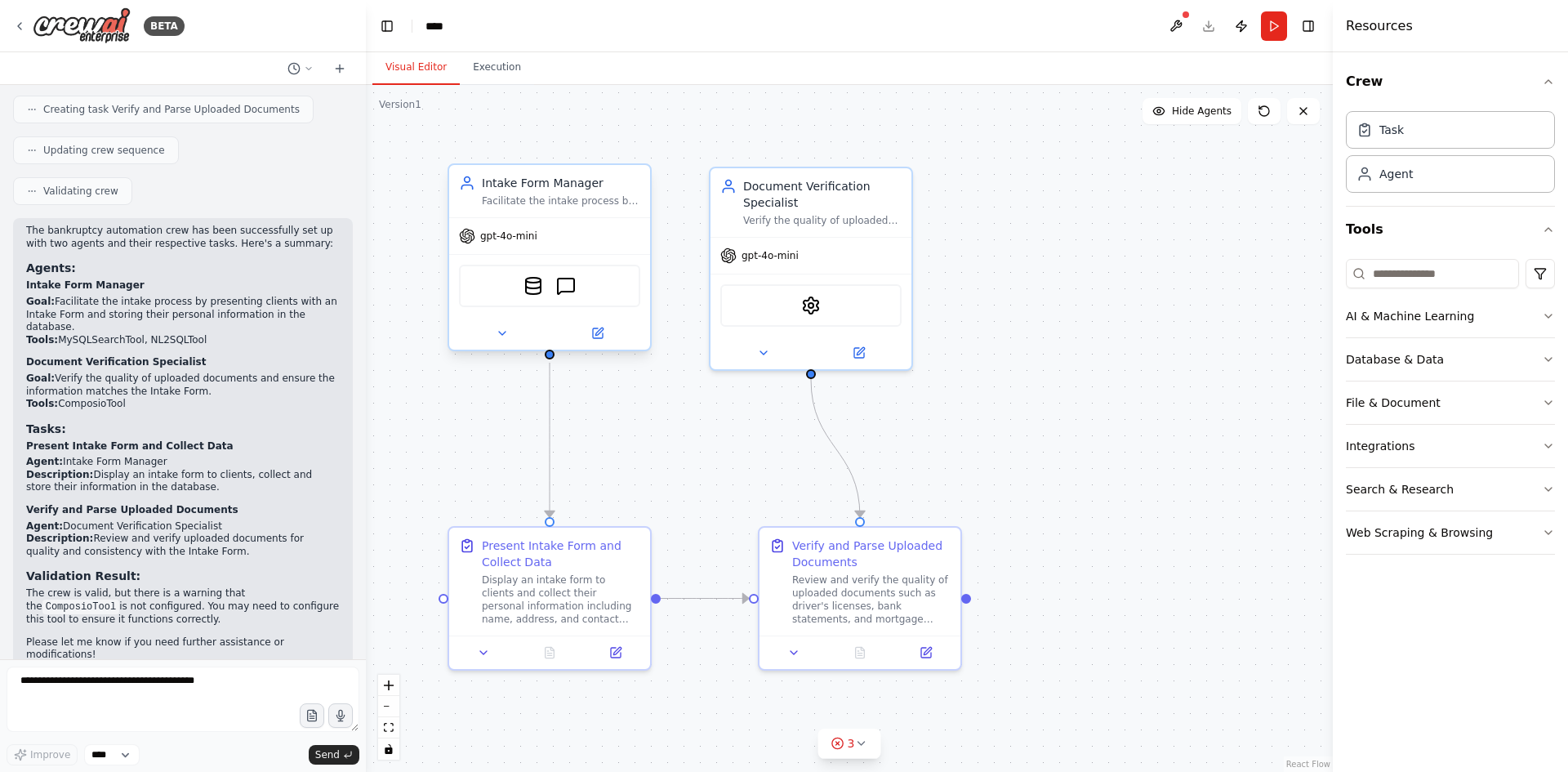
click at [553, 206] on div "Facilitate the intake process by presenting clients with an Intake Form, collec…" at bounding box center [561, 201] width 159 height 13
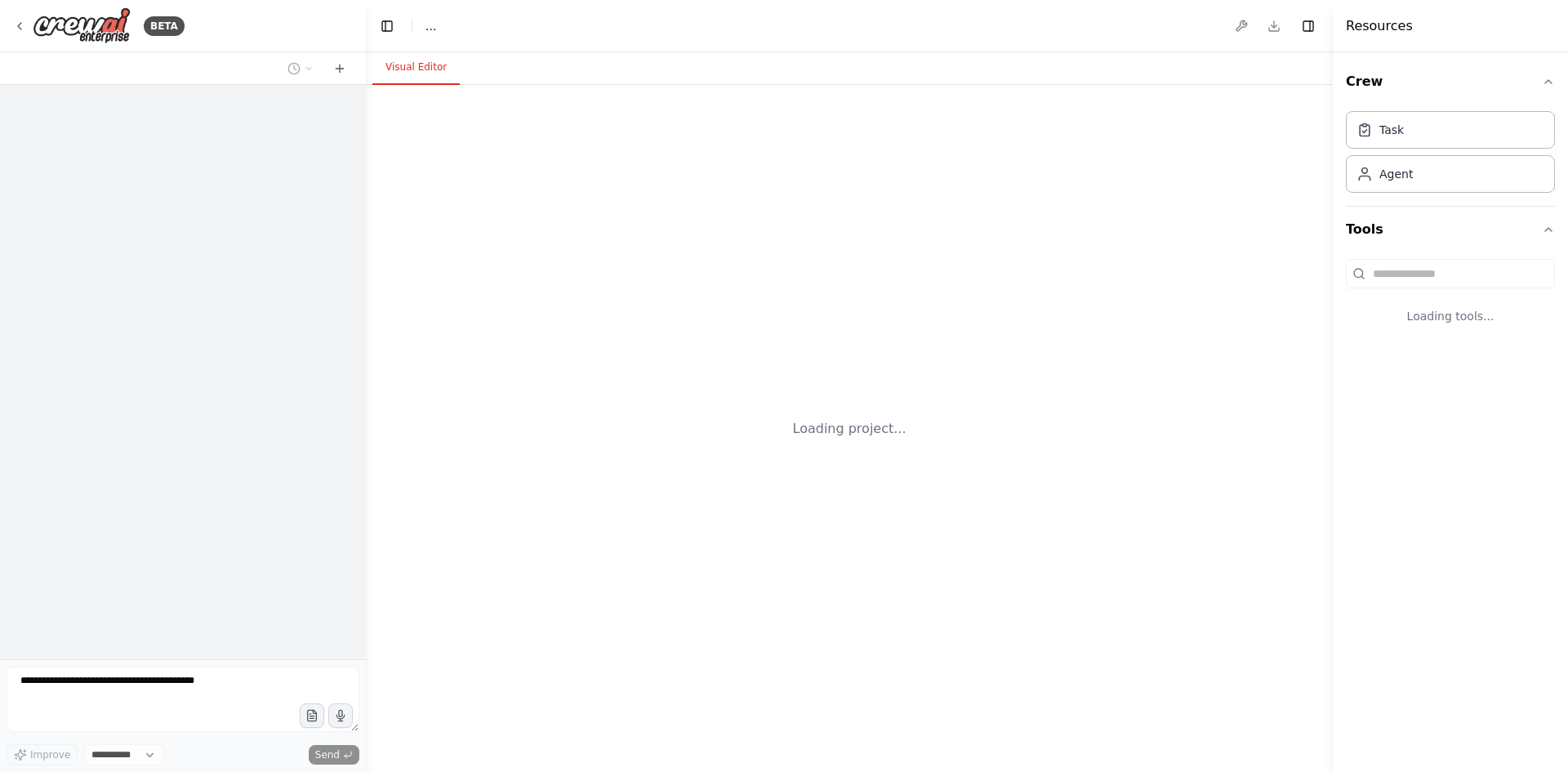
select select "****"
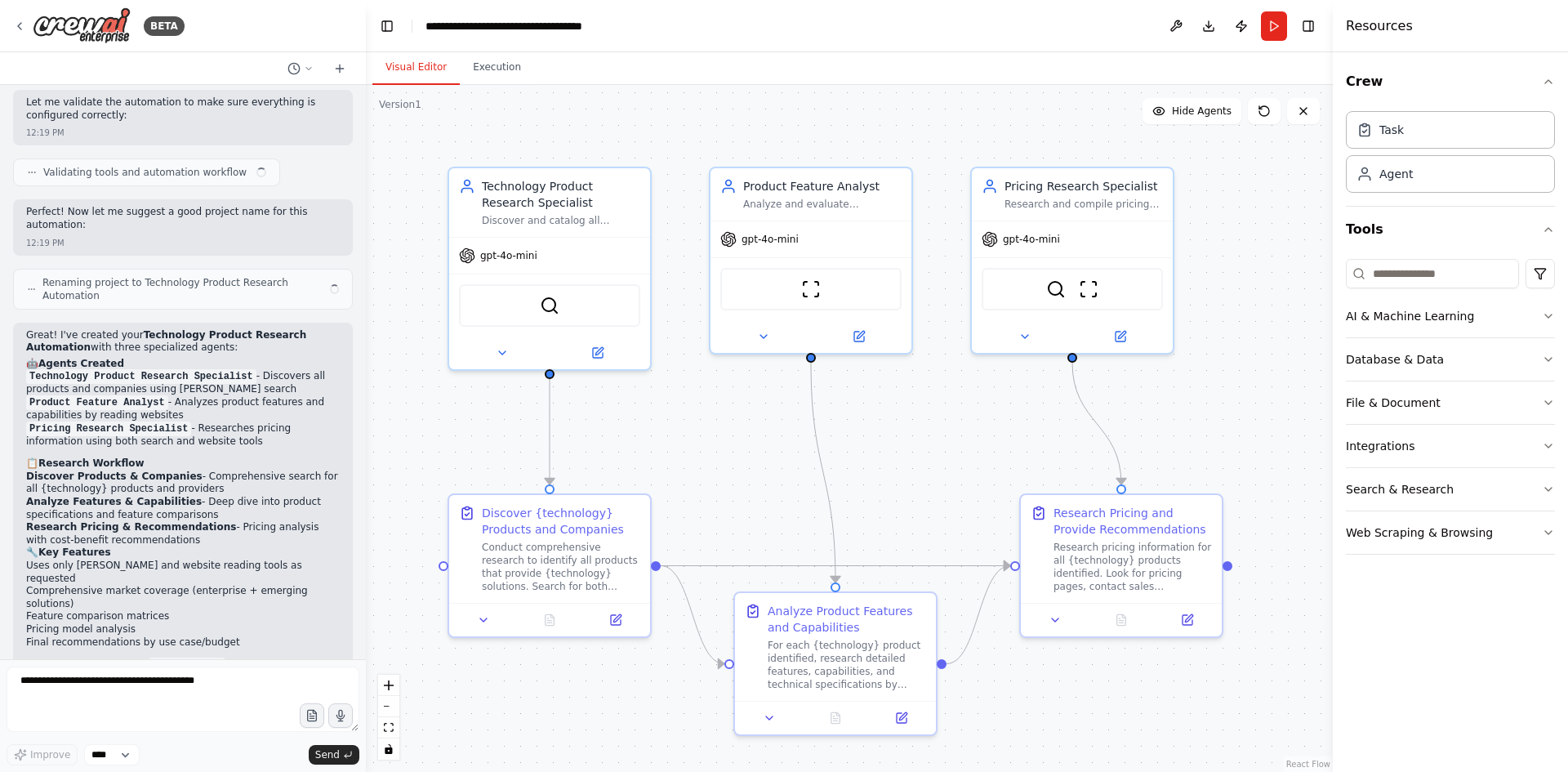
scroll to position [847, 0]
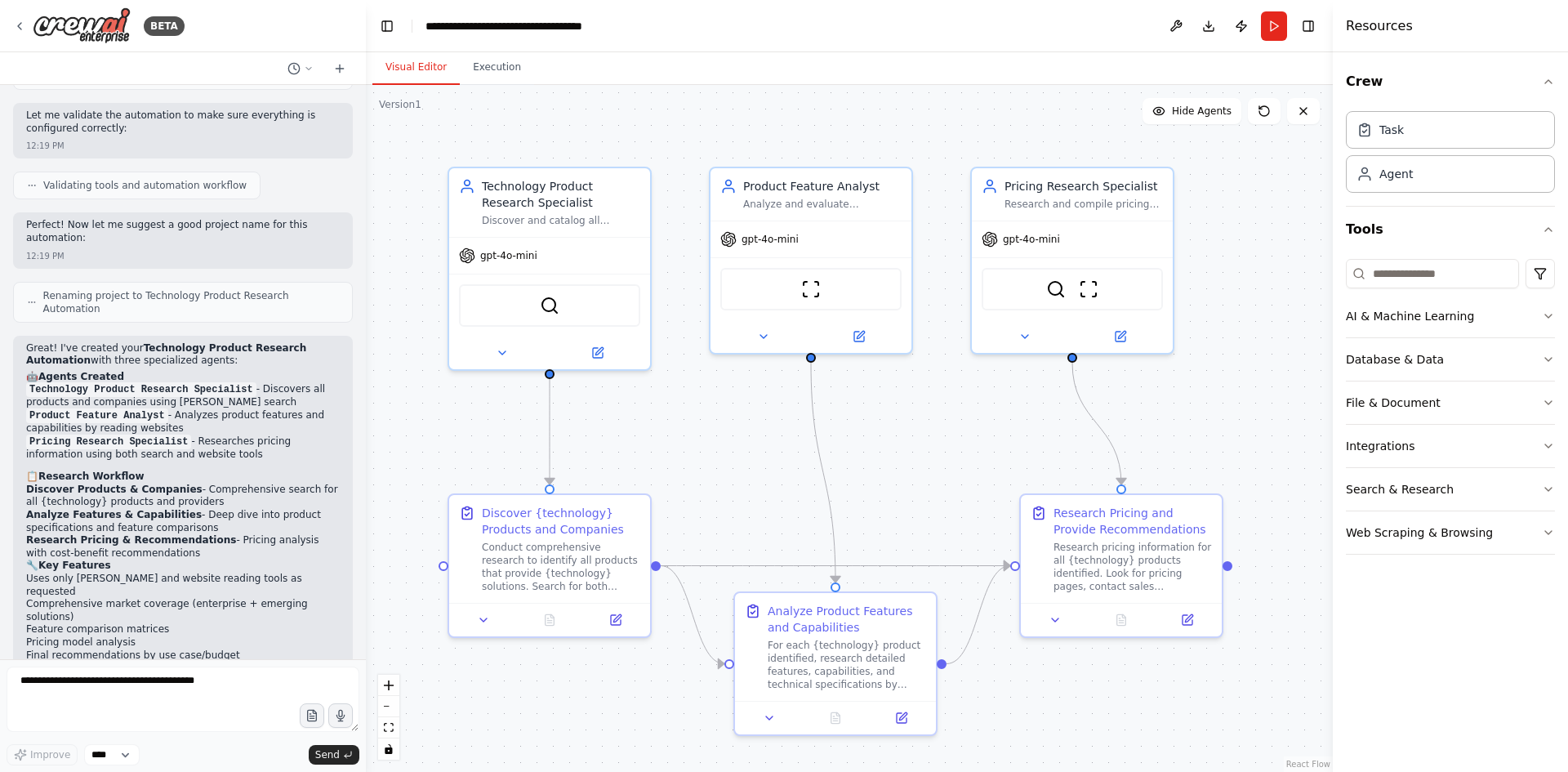
click at [770, 482] on div ".deletable-edge-delete-btn { width: 20px; height: 20px; border: 0px solid #ffff…" at bounding box center [849, 428] width 967 height 686
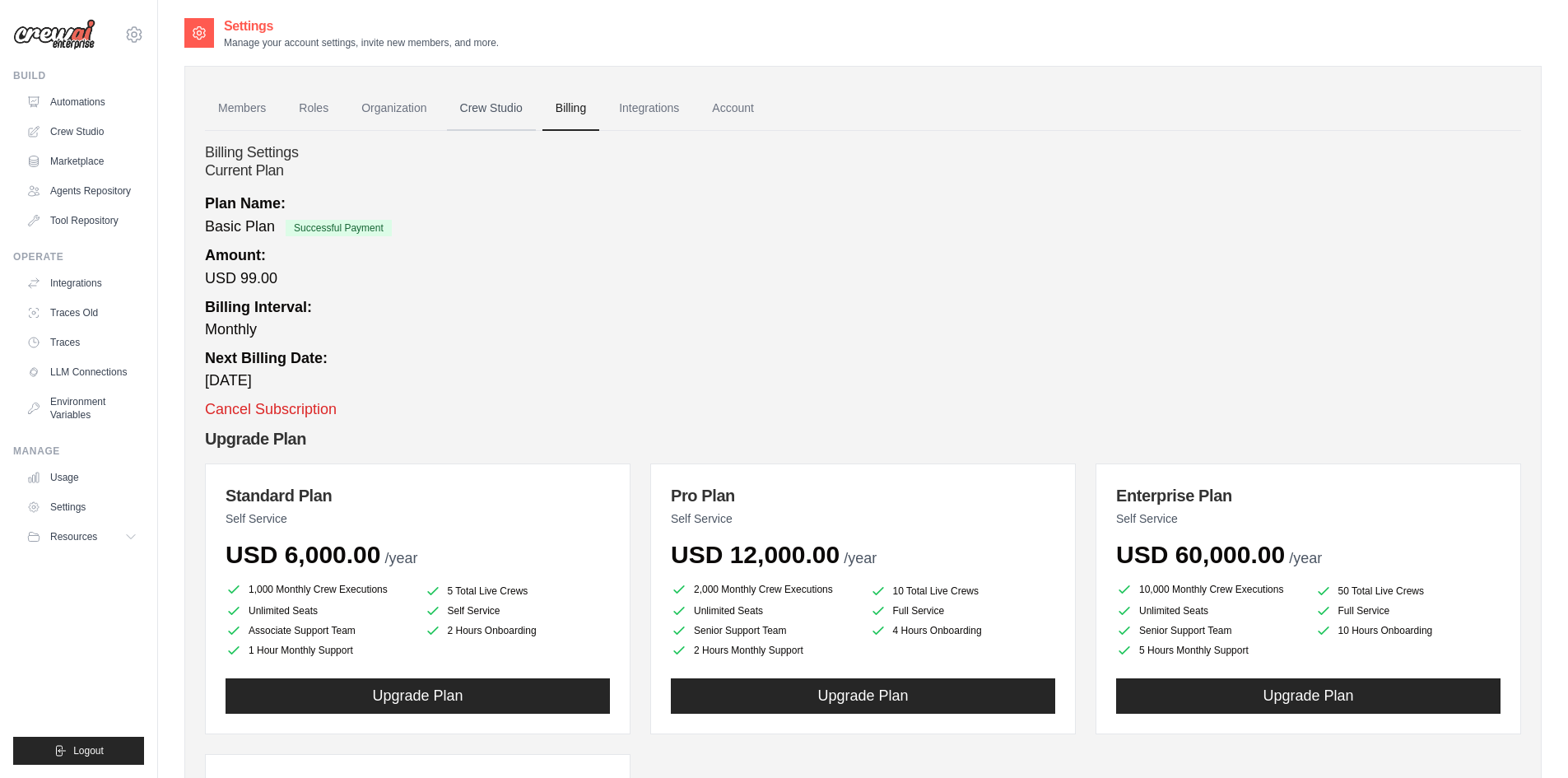
click at [500, 104] on link "Crew Studio" at bounding box center [492, 108] width 89 height 44
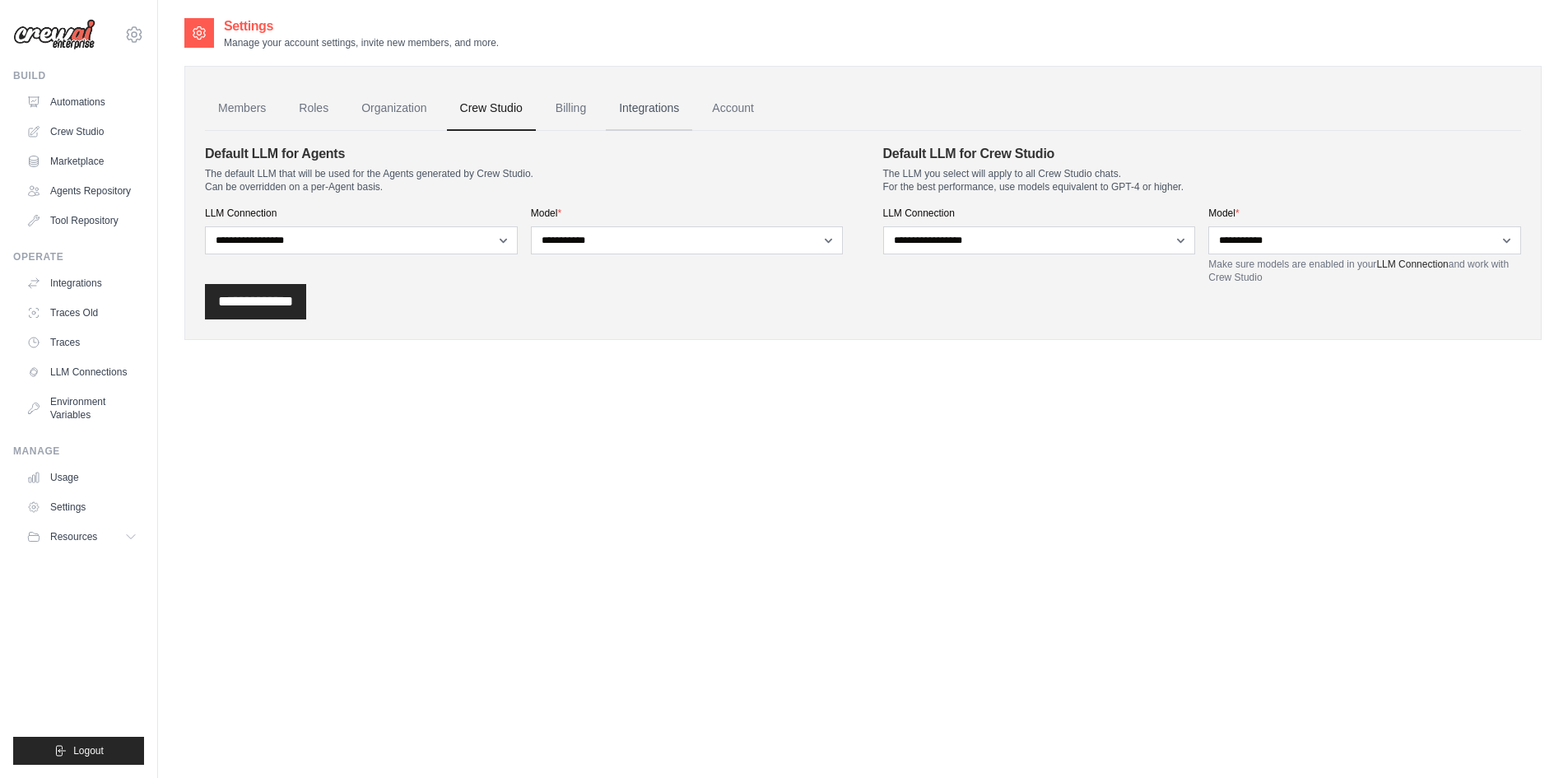
click at [671, 106] on link "Integrations" at bounding box center [648, 108] width 86 height 44
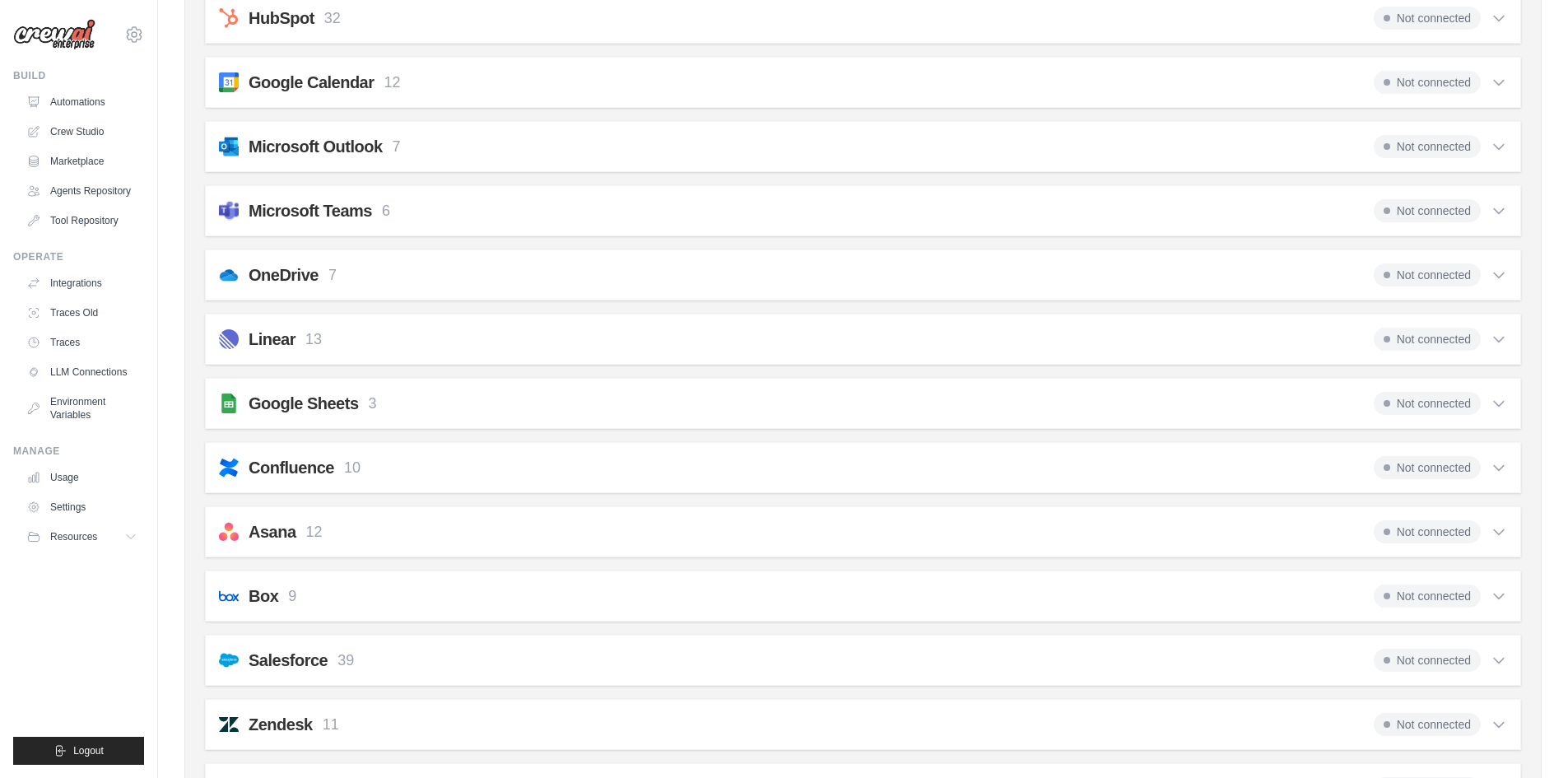
scroll to position [1070, 0]
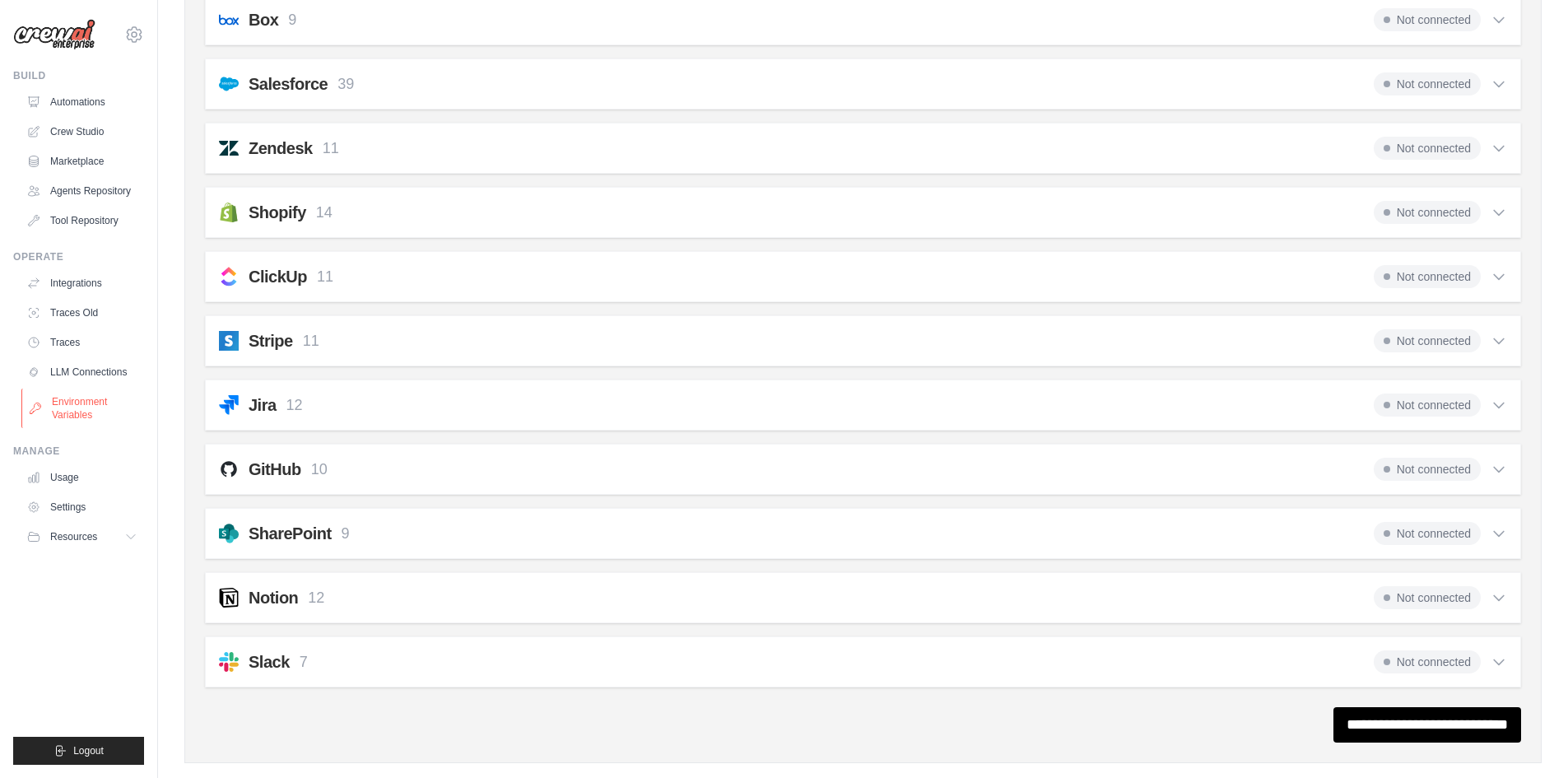
click at [73, 419] on link "Environment Variables" at bounding box center [84, 408] width 124 height 39
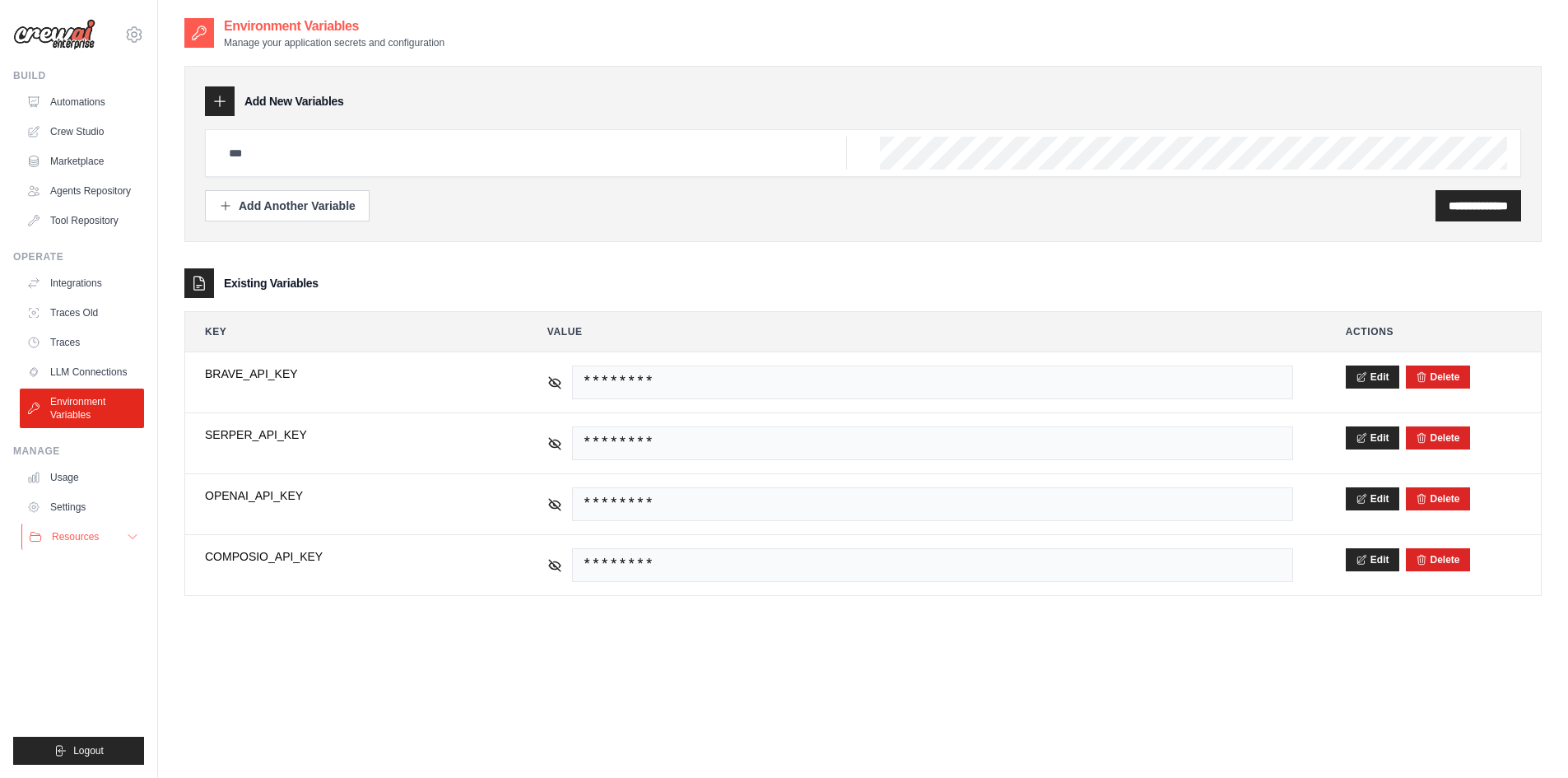
click at [63, 543] on button "Resources" at bounding box center [84, 536] width 124 height 26
click at [71, 131] on link "Crew Studio" at bounding box center [84, 131] width 124 height 26
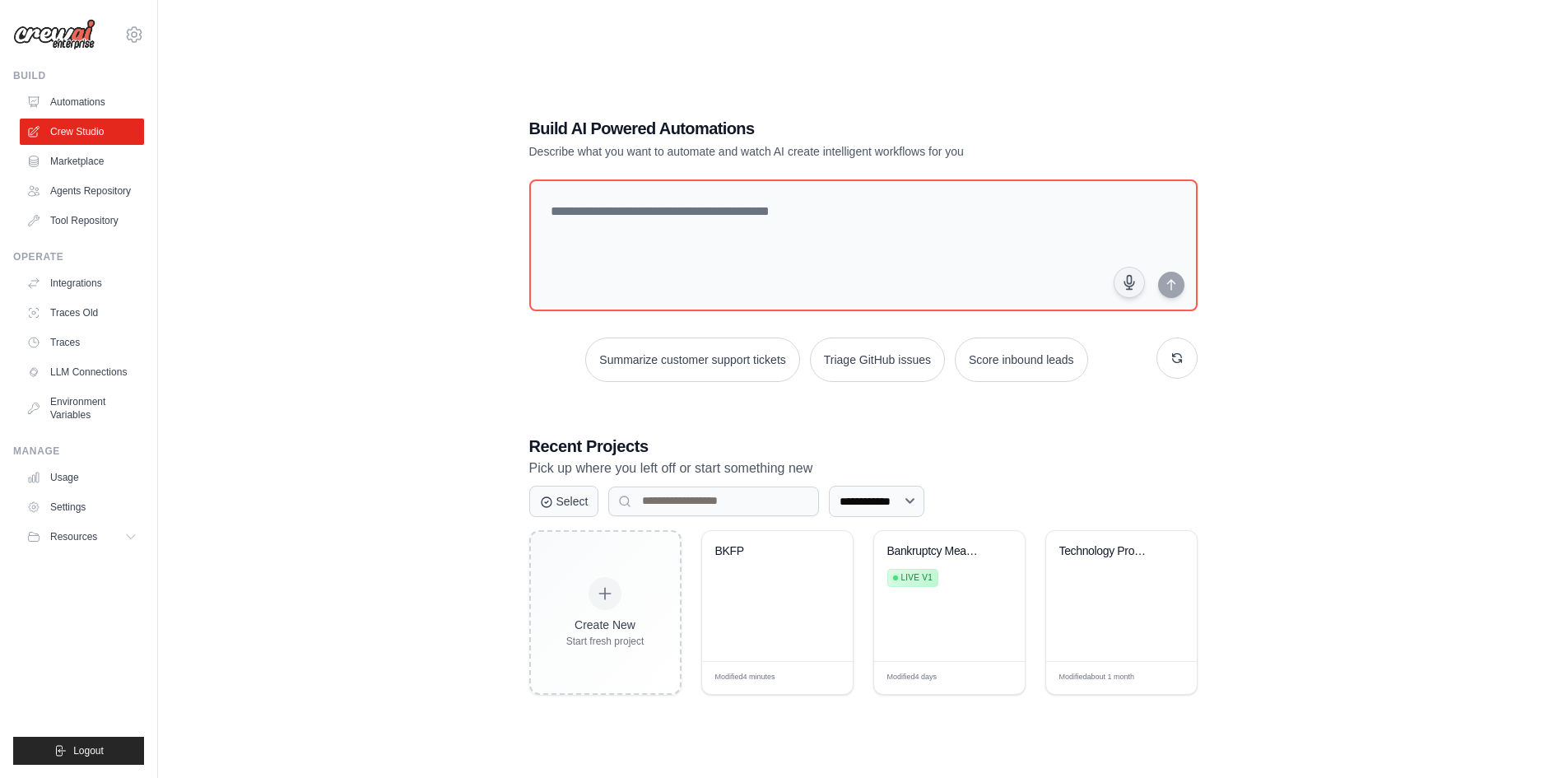
click at [308, 341] on div "**********" at bounding box center [863, 405] width 1357 height 778
click at [444, 182] on div "**********" at bounding box center [863, 405] width 1357 height 778
